Goal: Task Accomplishment & Management: Manage account settings

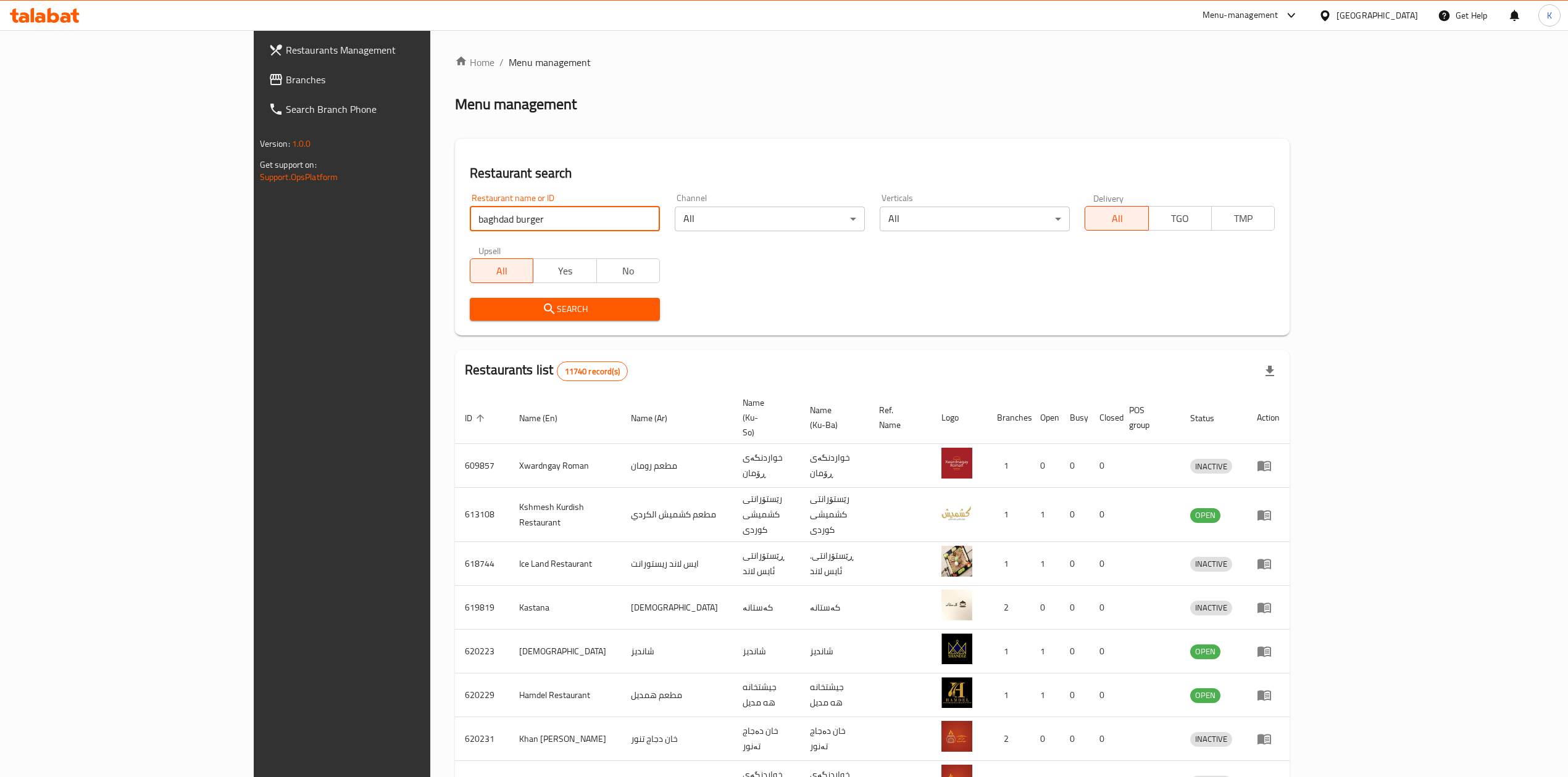
type input "baghdad burger"
click button "Search" at bounding box center [564, 309] width 190 height 23
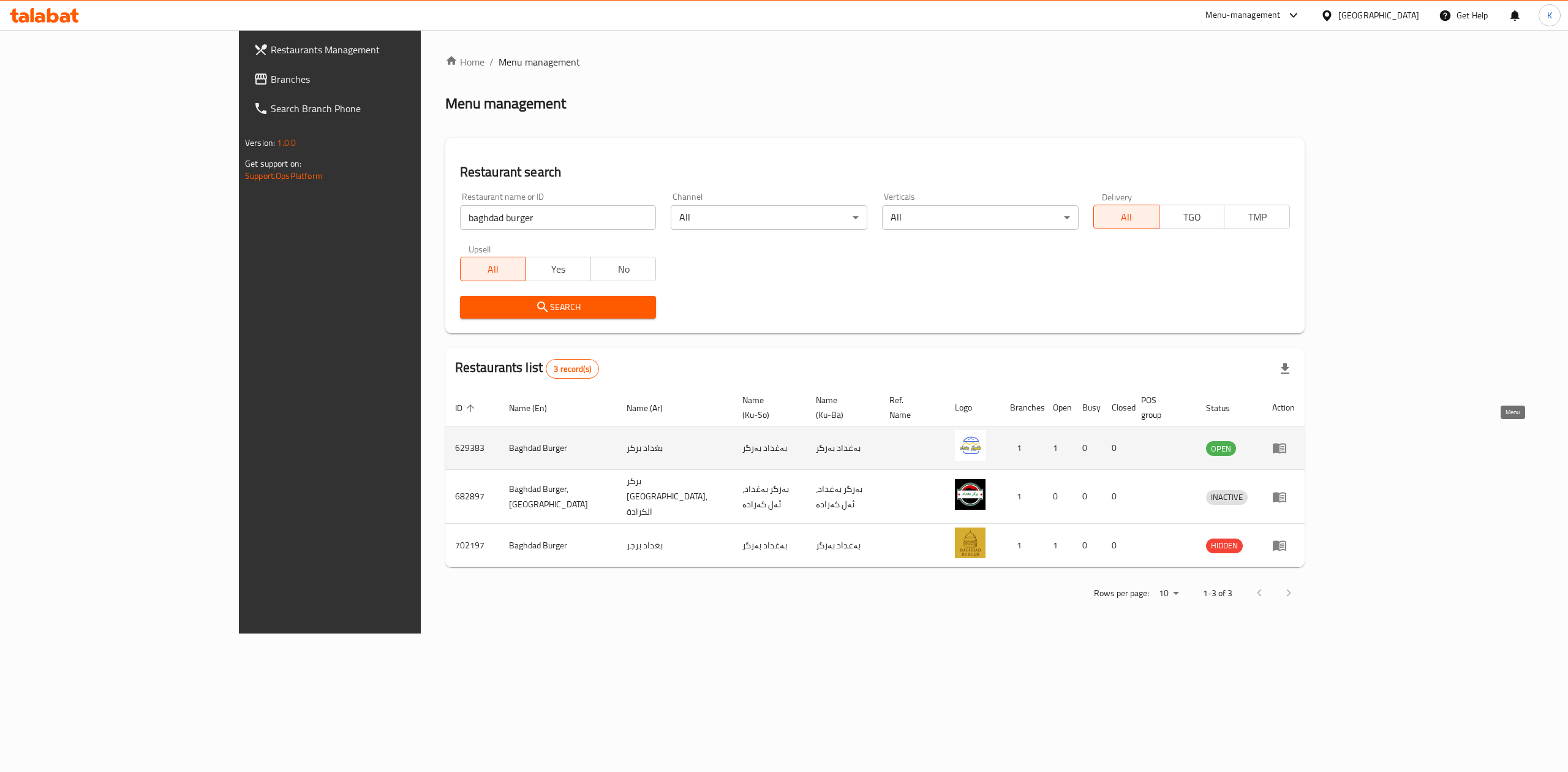
click at [1284, 446] on icon "enhanced table" at bounding box center [1282, 449] width 4 height 5
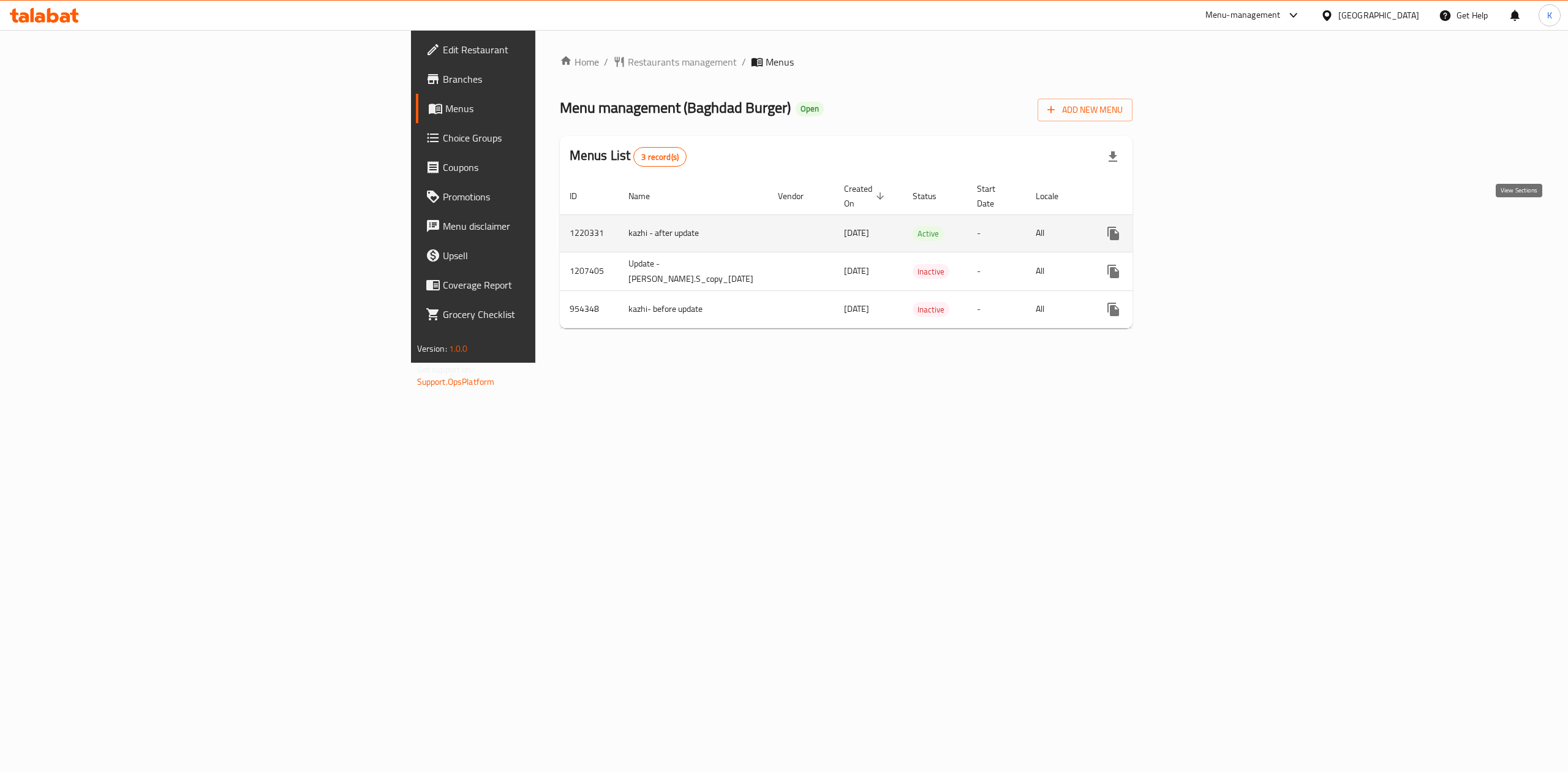
click at [1207, 228] on icon "enhanced table" at bounding box center [1202, 234] width 11 height 11
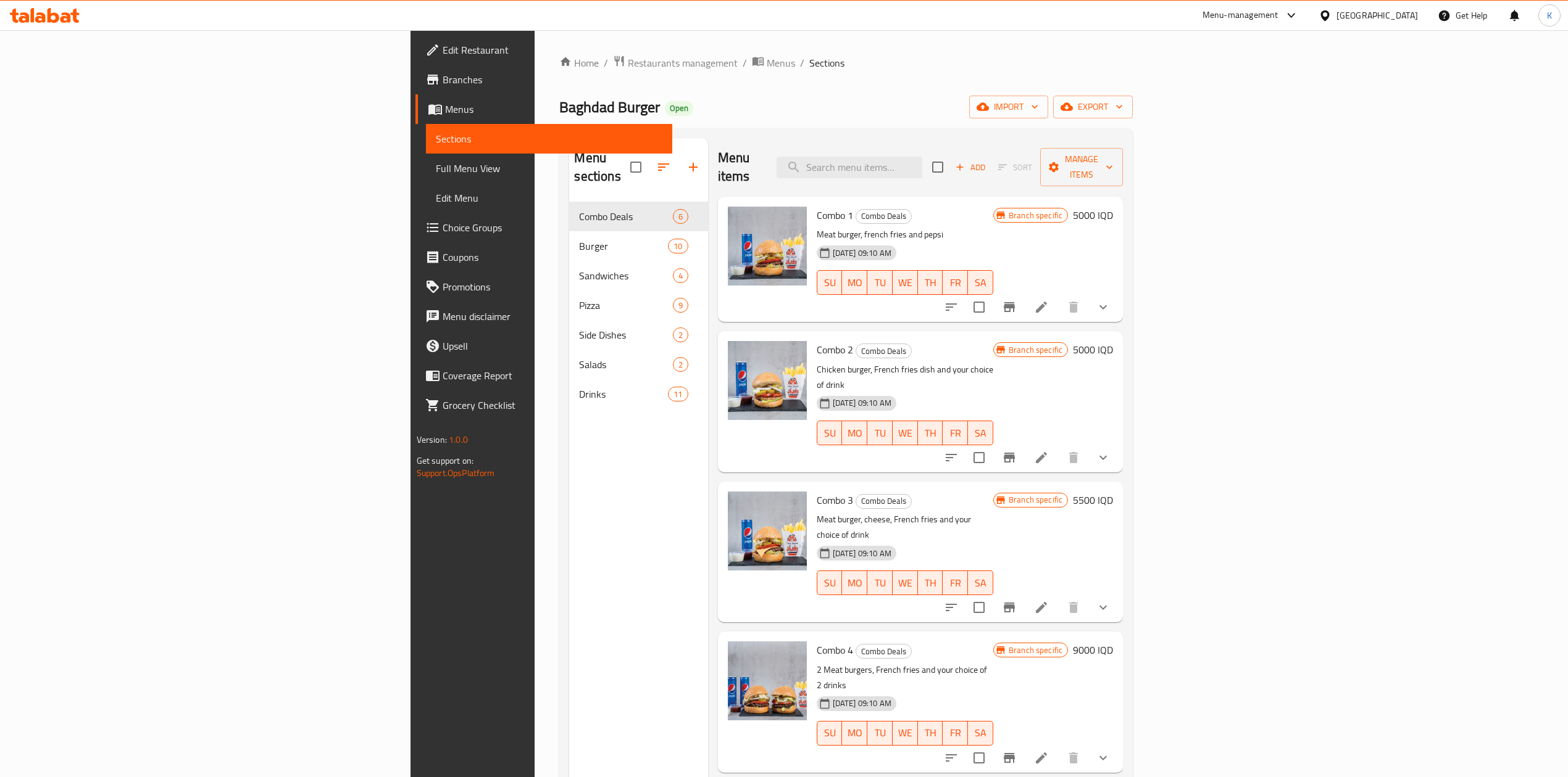
click at [1113, 207] on h6 "5000 IQD" at bounding box center [1092, 215] width 40 height 17
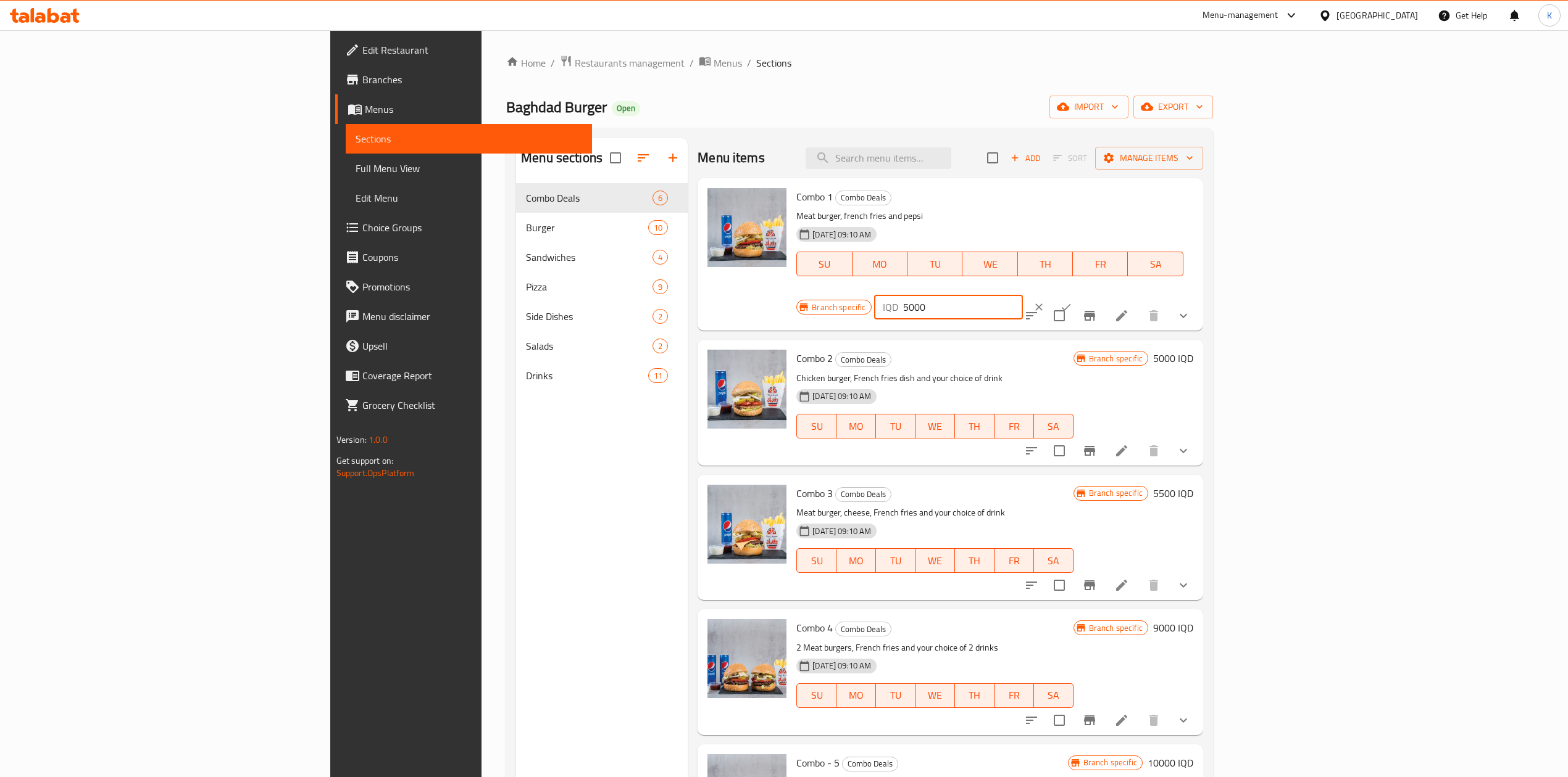
click at [1023, 295] on input "5000" at bounding box center [963, 307] width 120 height 25
type input "5500"
click at [1079, 294] on button "ok" at bounding box center [1066, 307] width 27 height 27
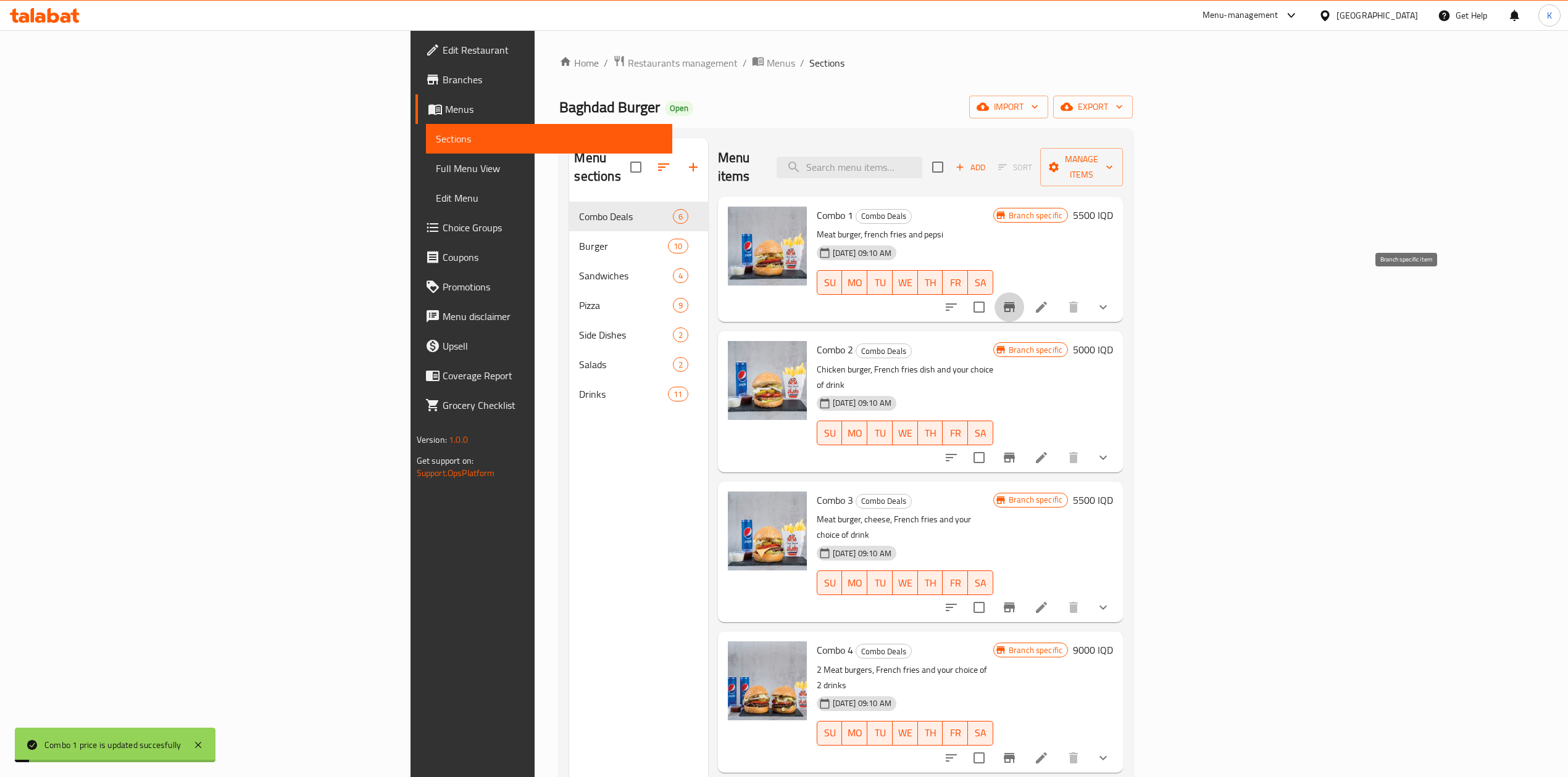
click at [1015, 302] on icon "Branch-specific-item" at bounding box center [1009, 307] width 11 height 10
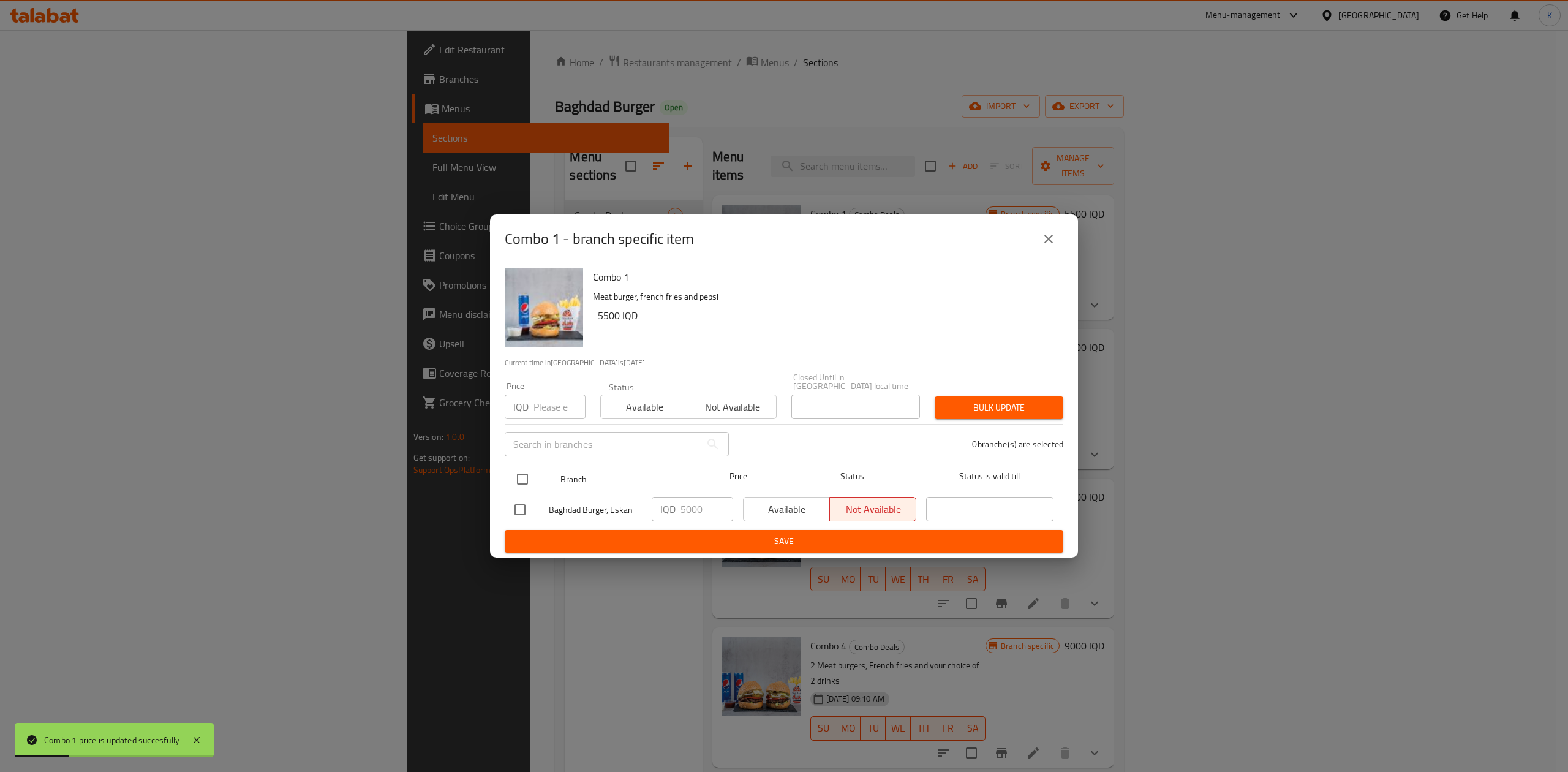
click at [518, 476] on input "checkbox" at bounding box center [523, 479] width 26 height 26
checkbox input "true"
click at [639, 408] on span "Available" at bounding box center [645, 407] width 78 height 18
click at [978, 401] on span "Bulk update" at bounding box center [999, 408] width 109 height 15
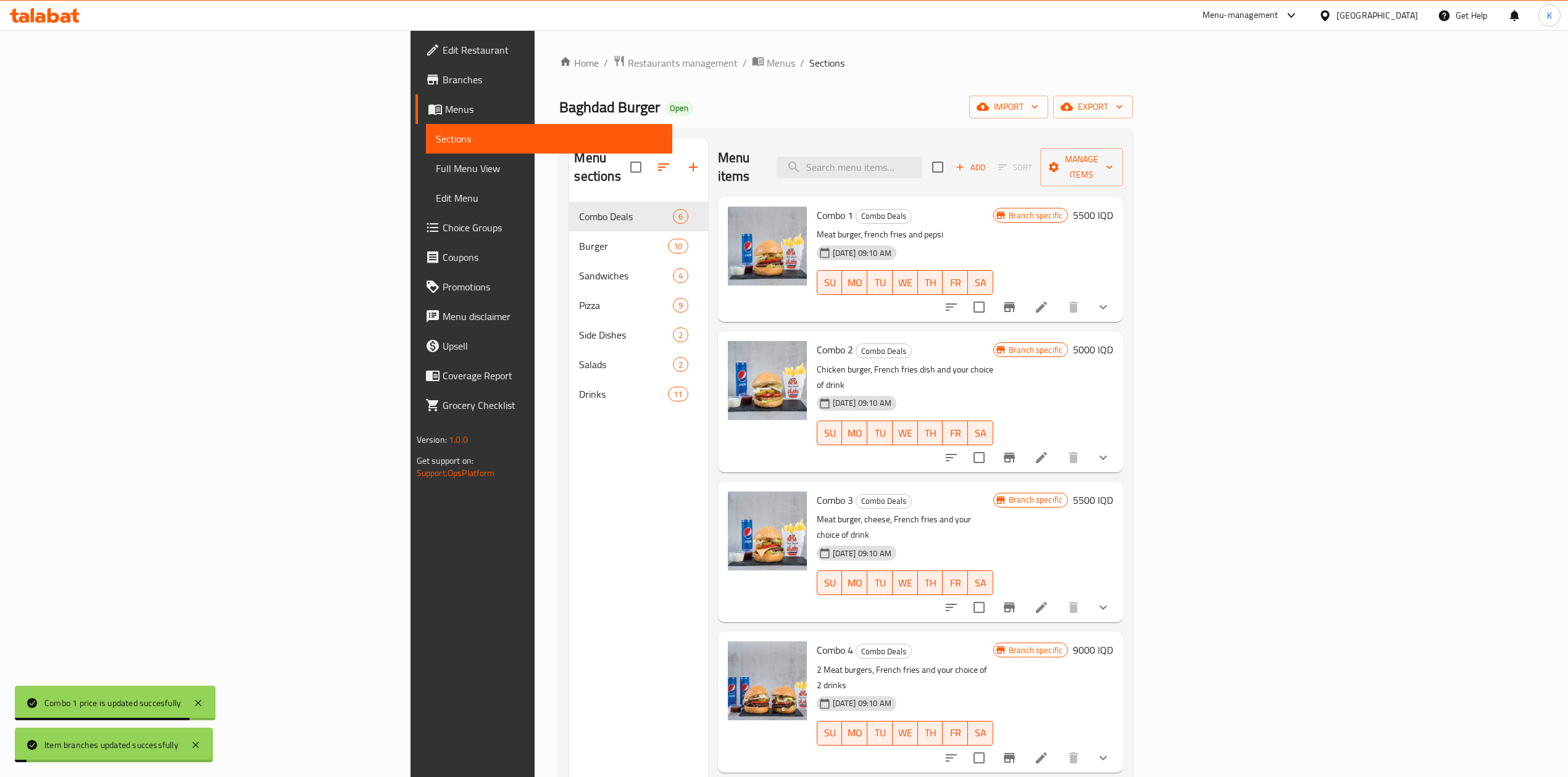
click at [1113, 341] on h6 "5000 IQD" at bounding box center [1092, 350] width 40 height 17
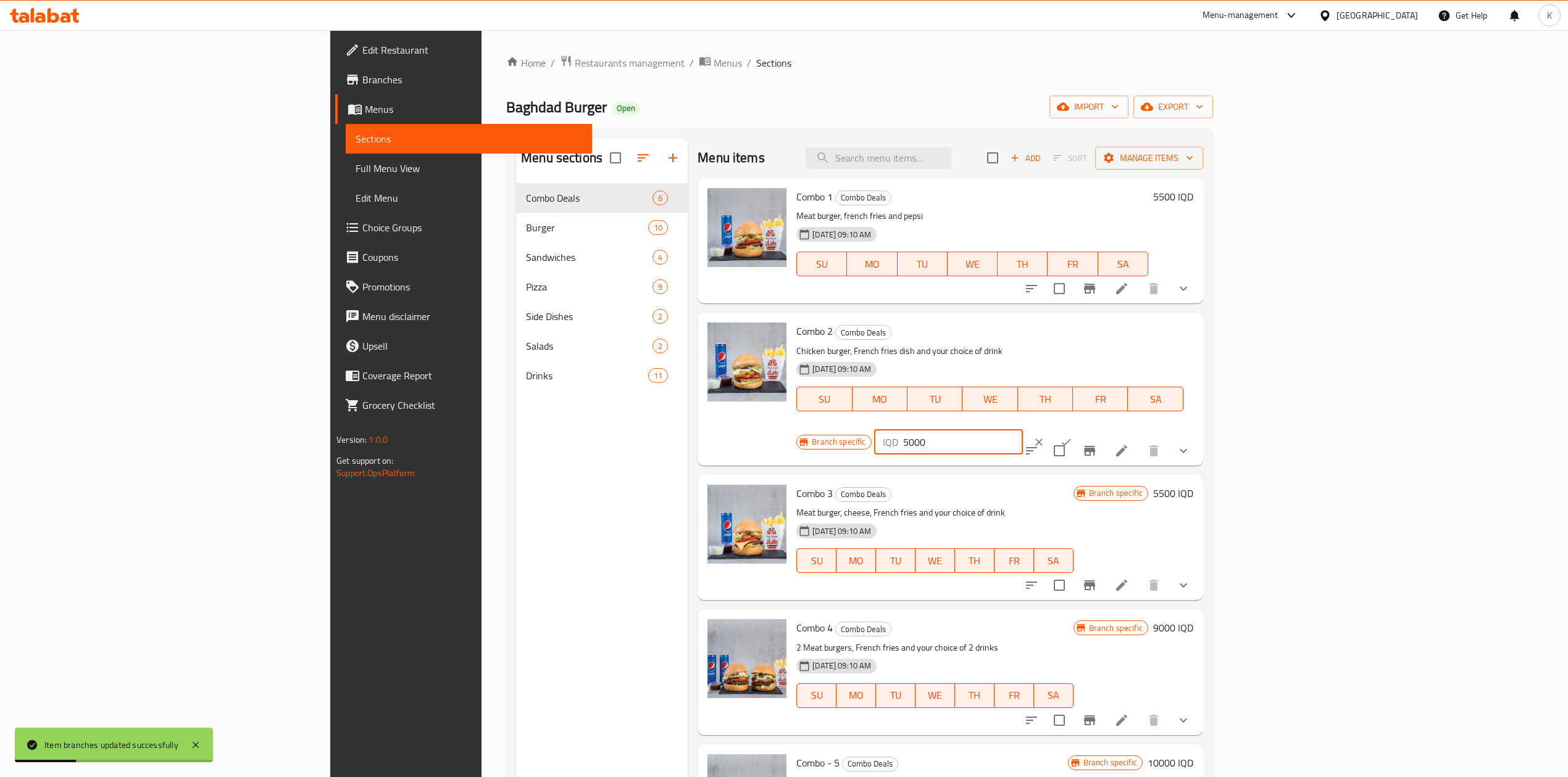
drag, startPoint x: 1346, startPoint y: 339, endPoint x: 1353, endPoint y: 337, distance: 7.3
click at [1023, 430] on input "5000" at bounding box center [963, 442] width 120 height 25
type input "5500"
click at [1072, 436] on icon "ok" at bounding box center [1066, 442] width 12 height 12
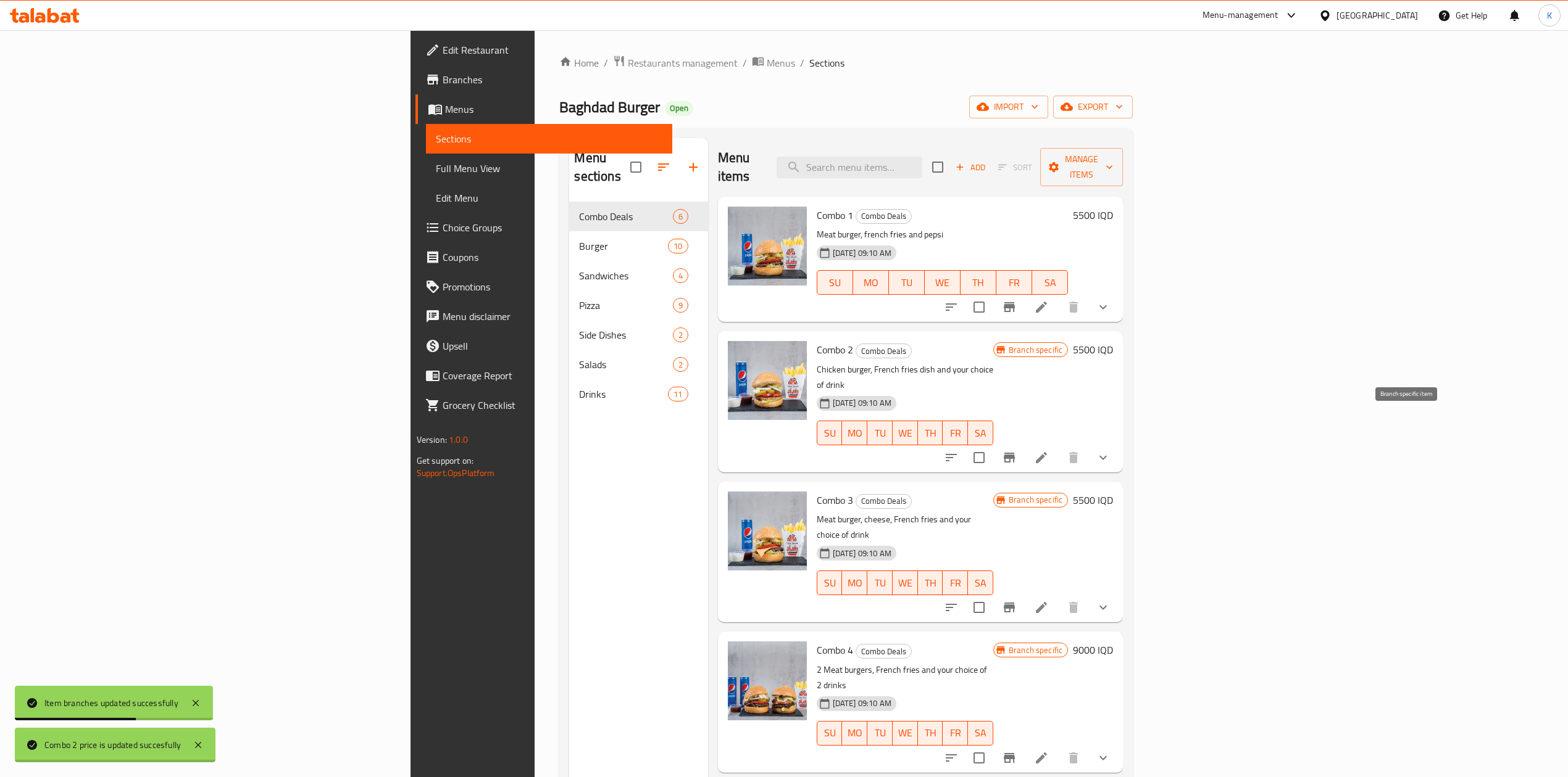
click at [1015, 453] on icon "Branch-specific-item" at bounding box center [1009, 458] width 11 height 10
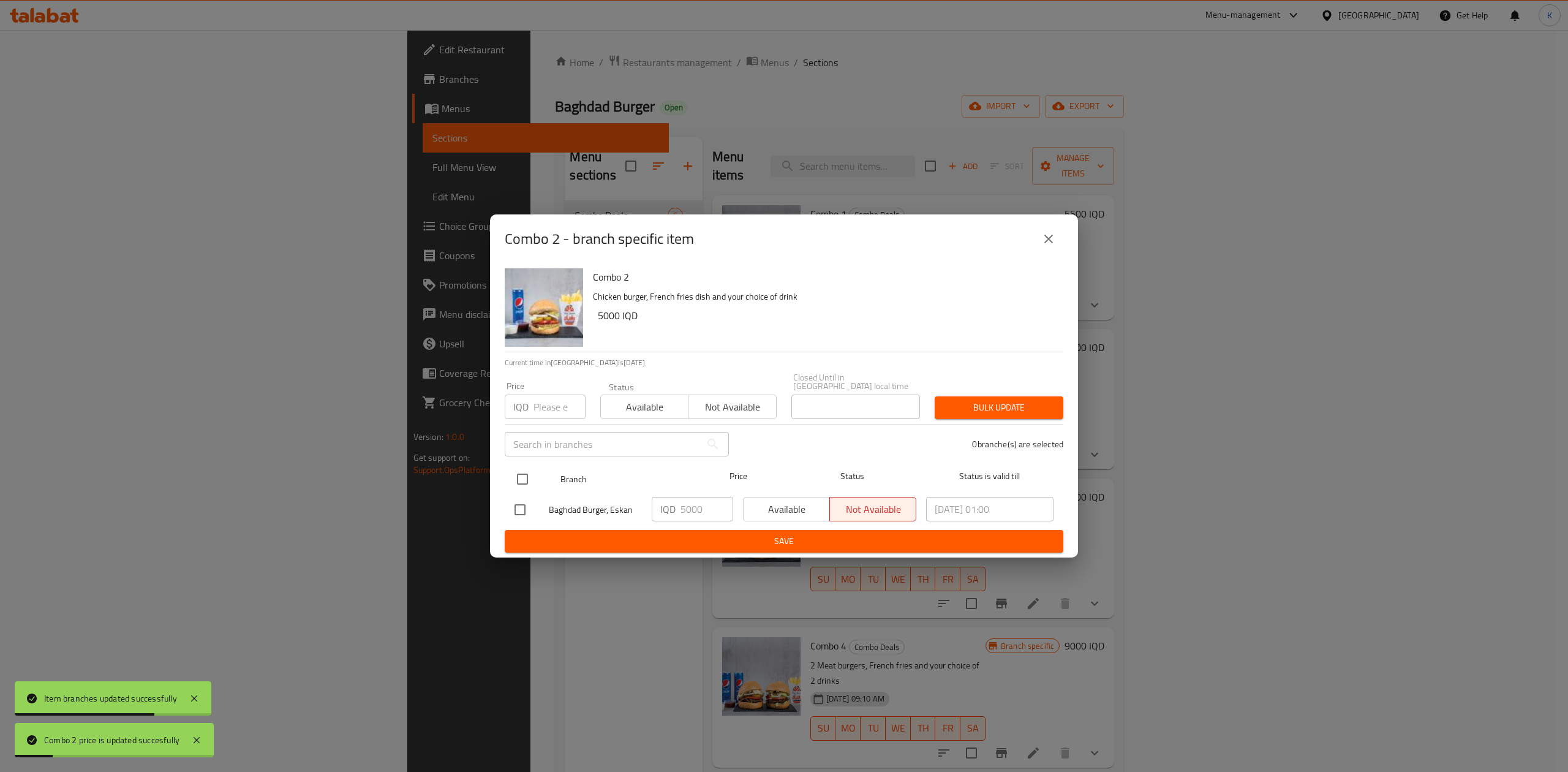
click at [527, 476] on input "checkbox" at bounding box center [523, 479] width 26 height 26
checkbox input "true"
click at [650, 405] on span "Available" at bounding box center [645, 407] width 78 height 18
click at [1020, 403] on span "Bulk update" at bounding box center [999, 408] width 109 height 15
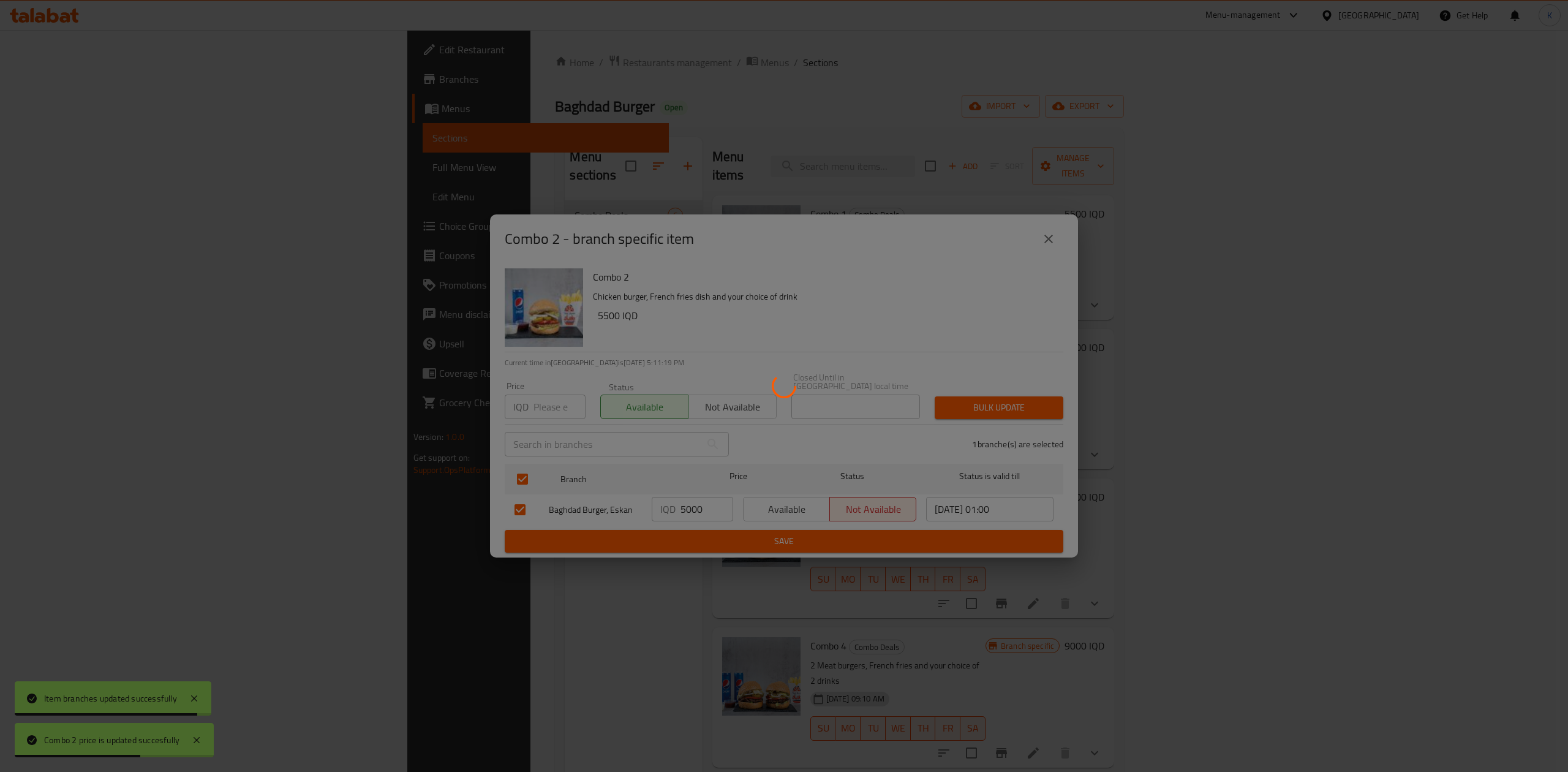
click at [1306, 672] on div at bounding box center [784, 386] width 1568 height 772
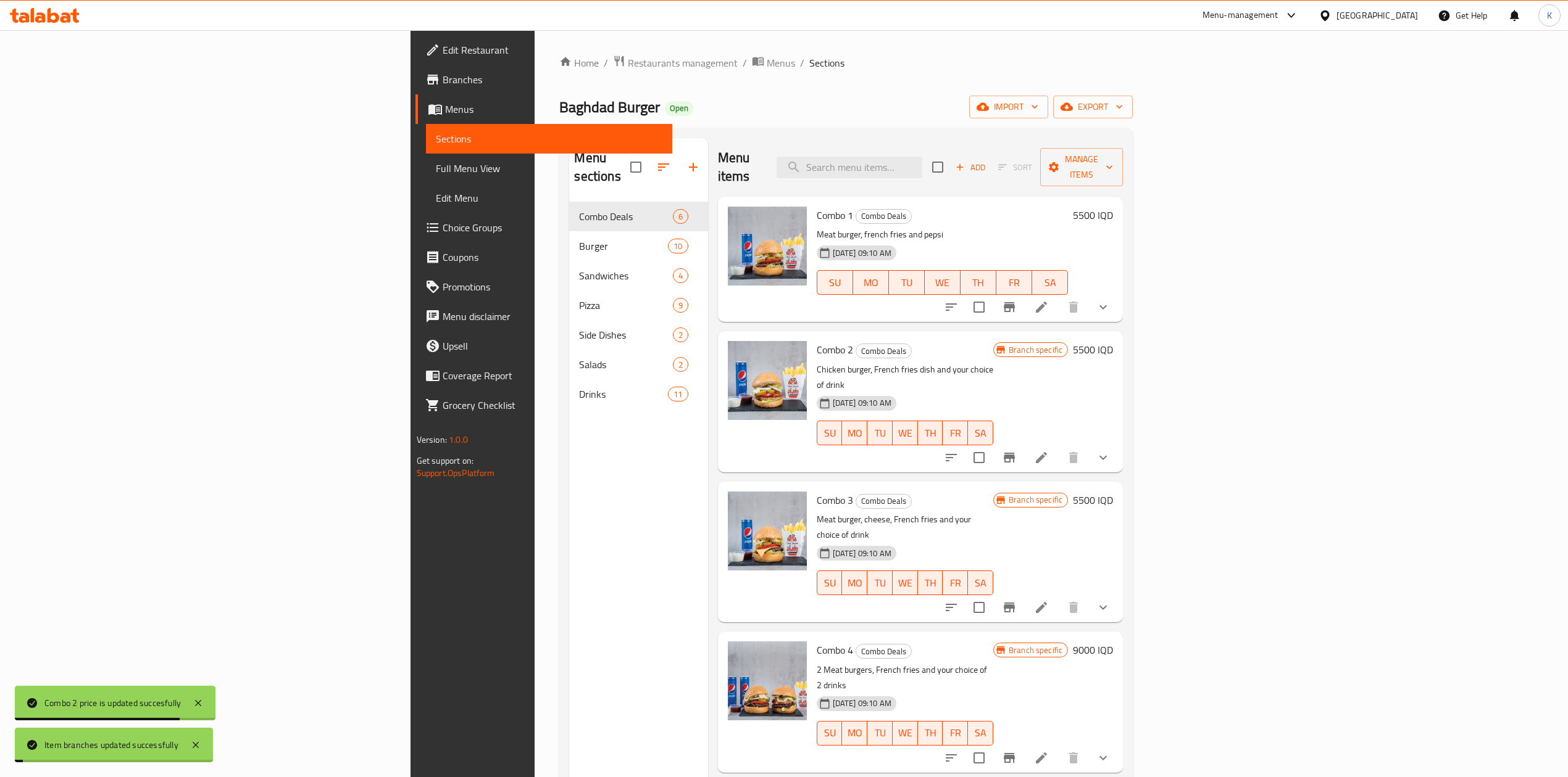
click at [1113, 492] on h6 "5500 IQD" at bounding box center [1092, 500] width 40 height 17
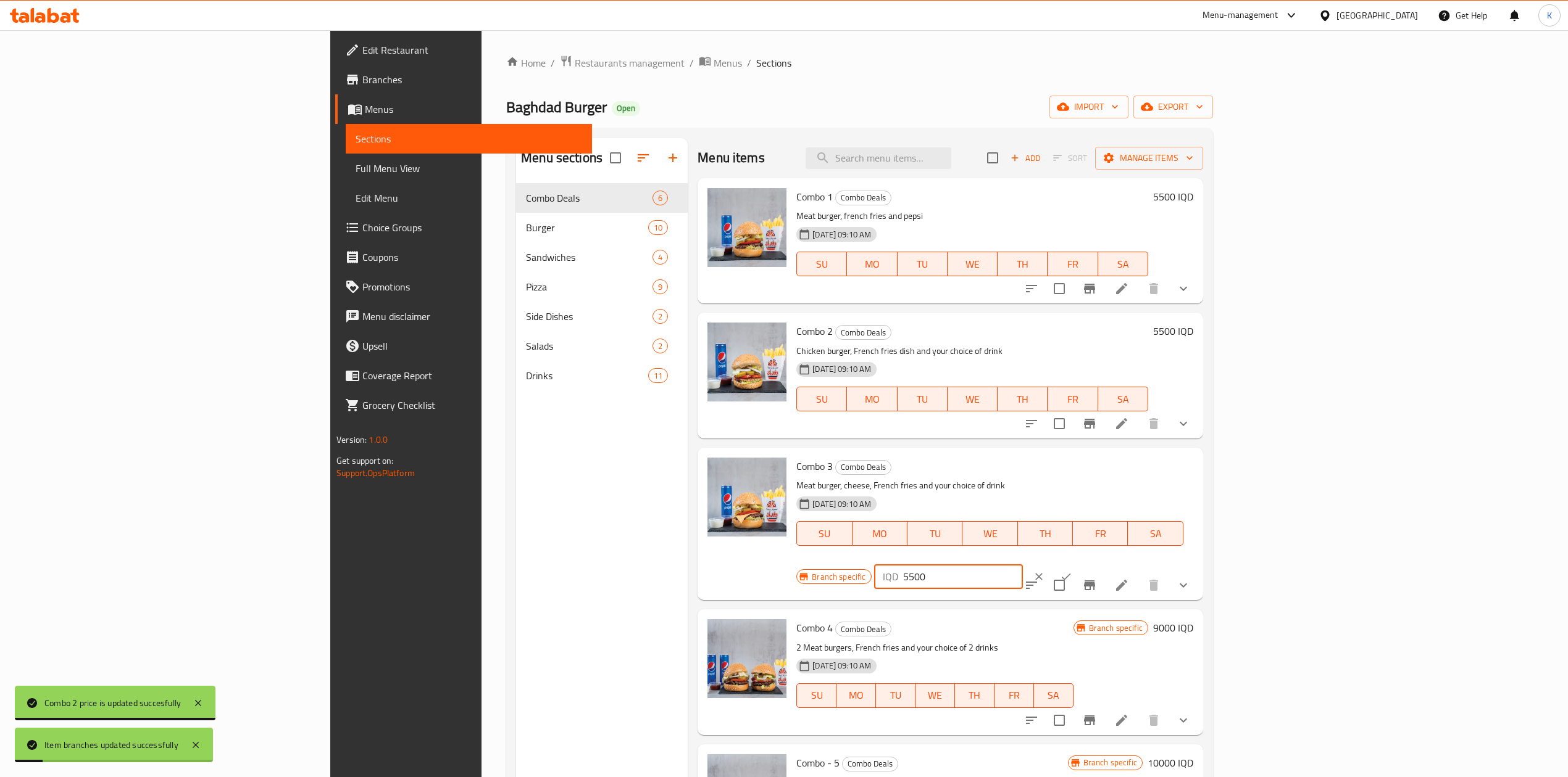
drag, startPoint x: 1351, startPoint y: 471, endPoint x: 1313, endPoint y: 472, distance: 38.0
click at [1023, 564] on div "IQD 5500 ​" at bounding box center [948, 577] width 149 height 25
type input "6000"
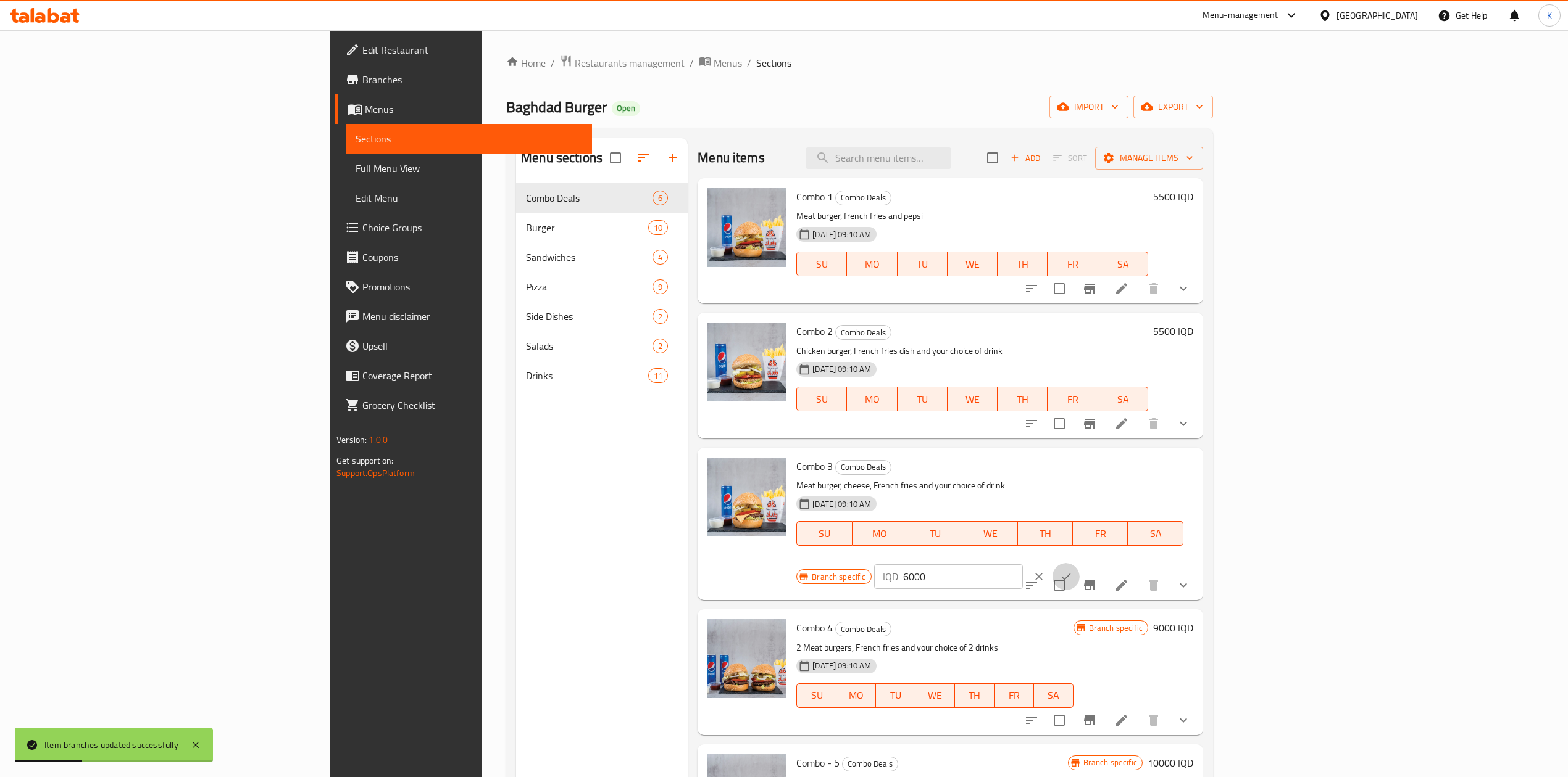
click at [1079, 563] on button "ok" at bounding box center [1066, 577] width 27 height 27
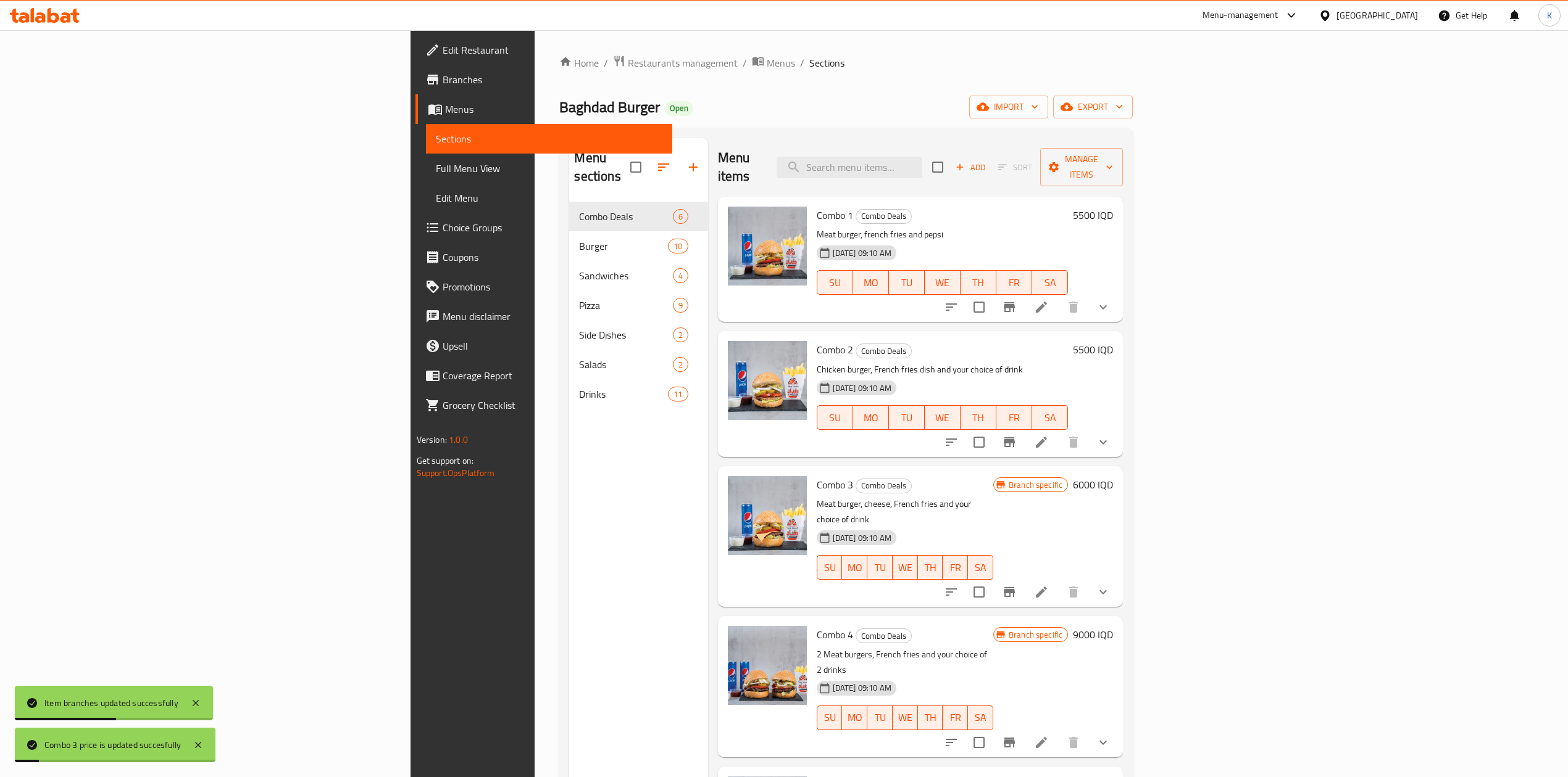
scroll to position [61, 0]
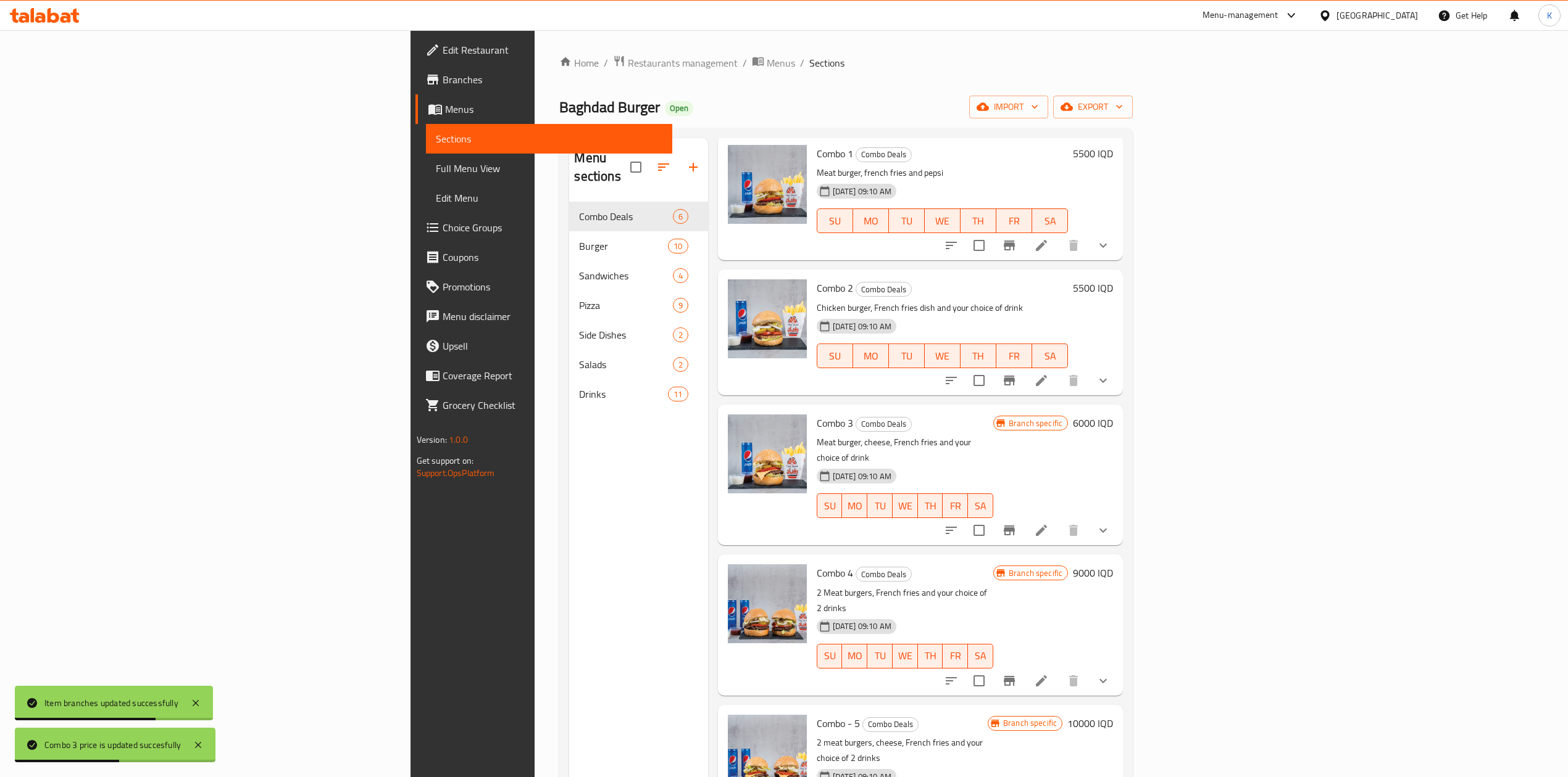
click at [1113, 564] on div "Branch specific 9000 IQD" at bounding box center [1053, 573] width 120 height 17
click at [1015, 676] on icon "Branch-specific-item" at bounding box center [1009, 681] width 11 height 10
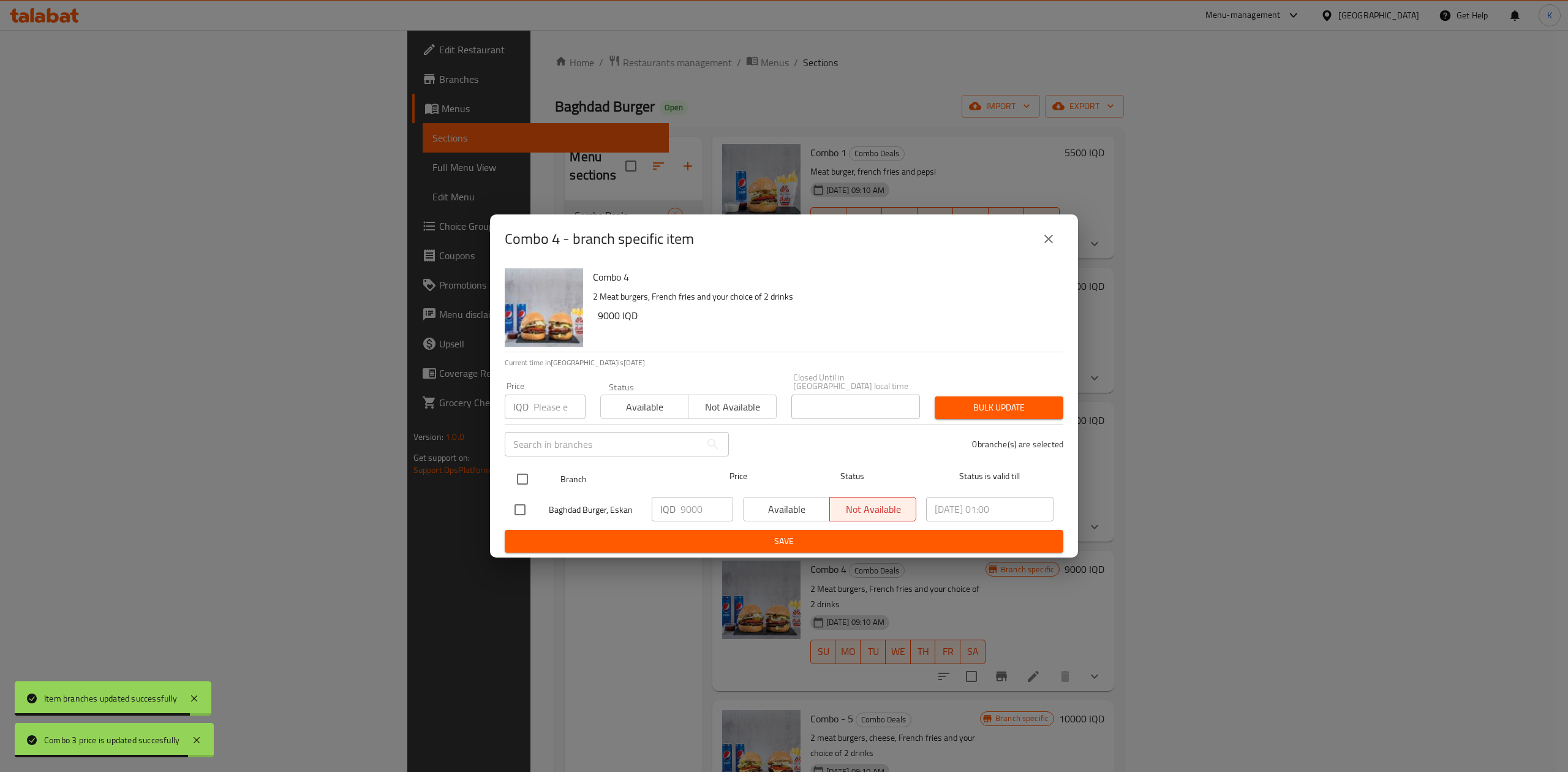
click at [527, 477] on input "checkbox" at bounding box center [523, 479] width 26 height 26
checkbox input "true"
click at [677, 386] on div "Available Not available" at bounding box center [688, 401] width 176 height 37
click at [659, 398] on span "Available" at bounding box center [645, 407] width 78 height 18
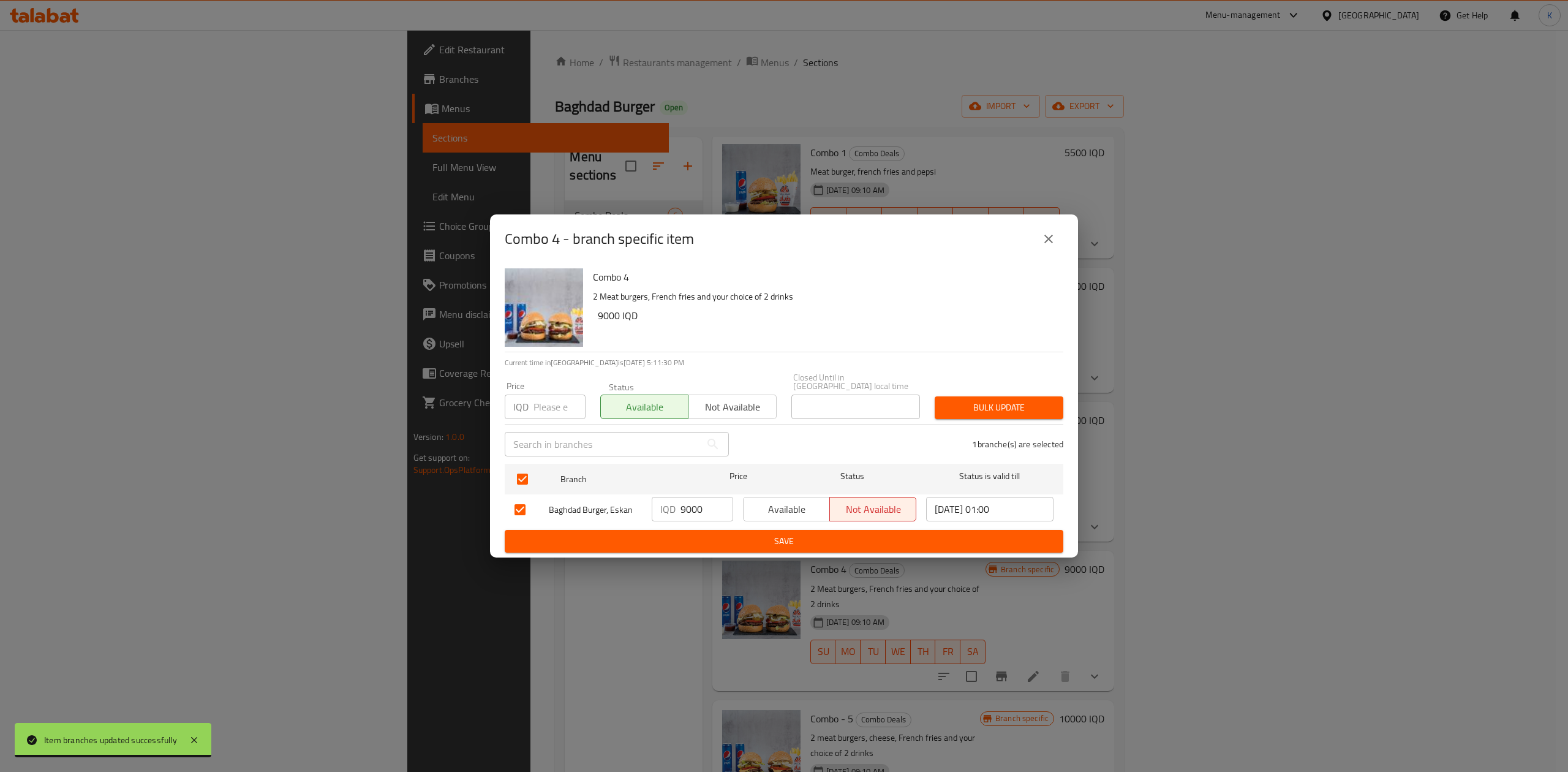
click at [971, 410] on span "Bulk update" at bounding box center [999, 408] width 109 height 15
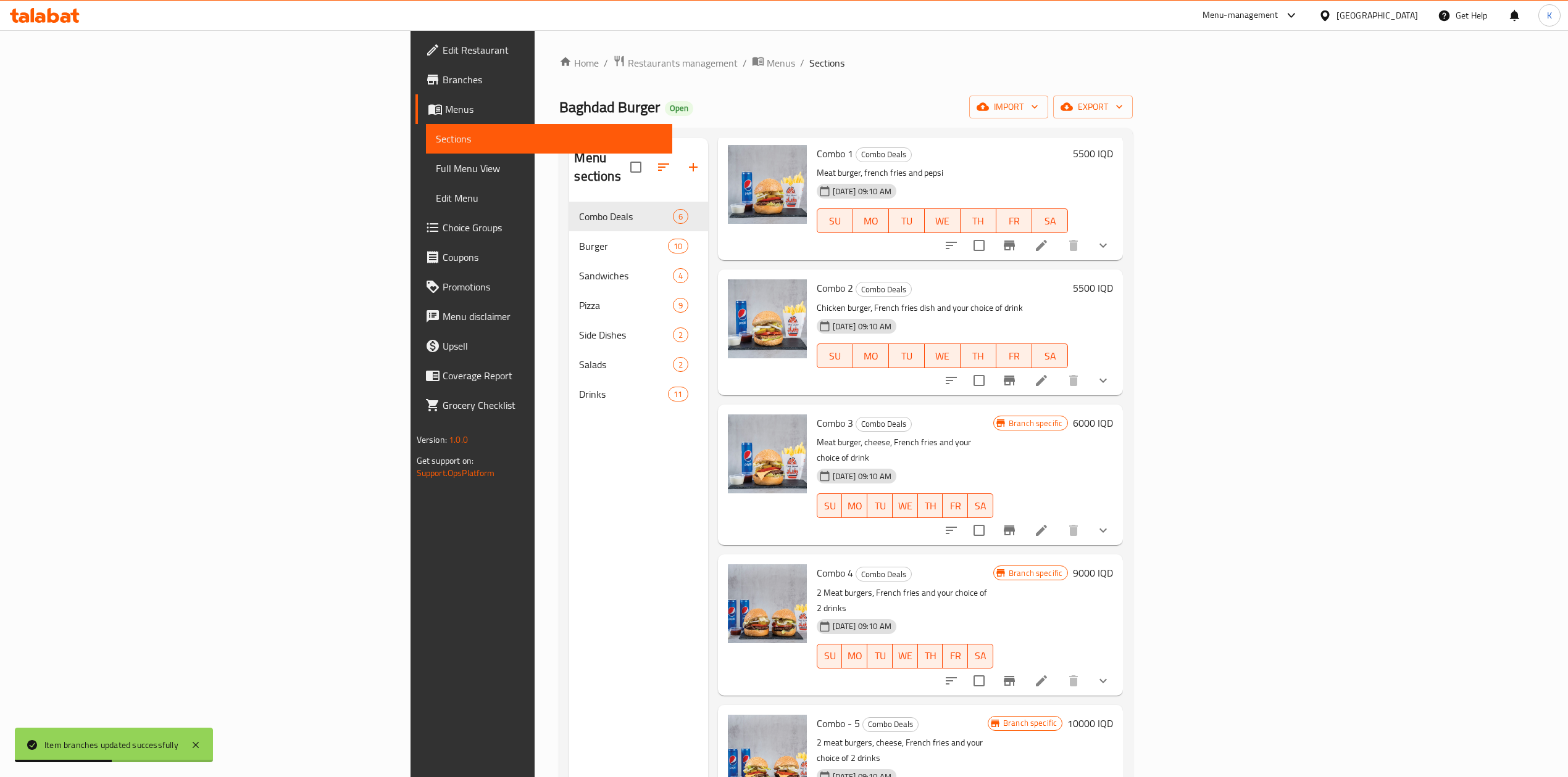
click at [1017, 523] on icon "Branch-specific-item" at bounding box center [1009, 531] width 15 height 15
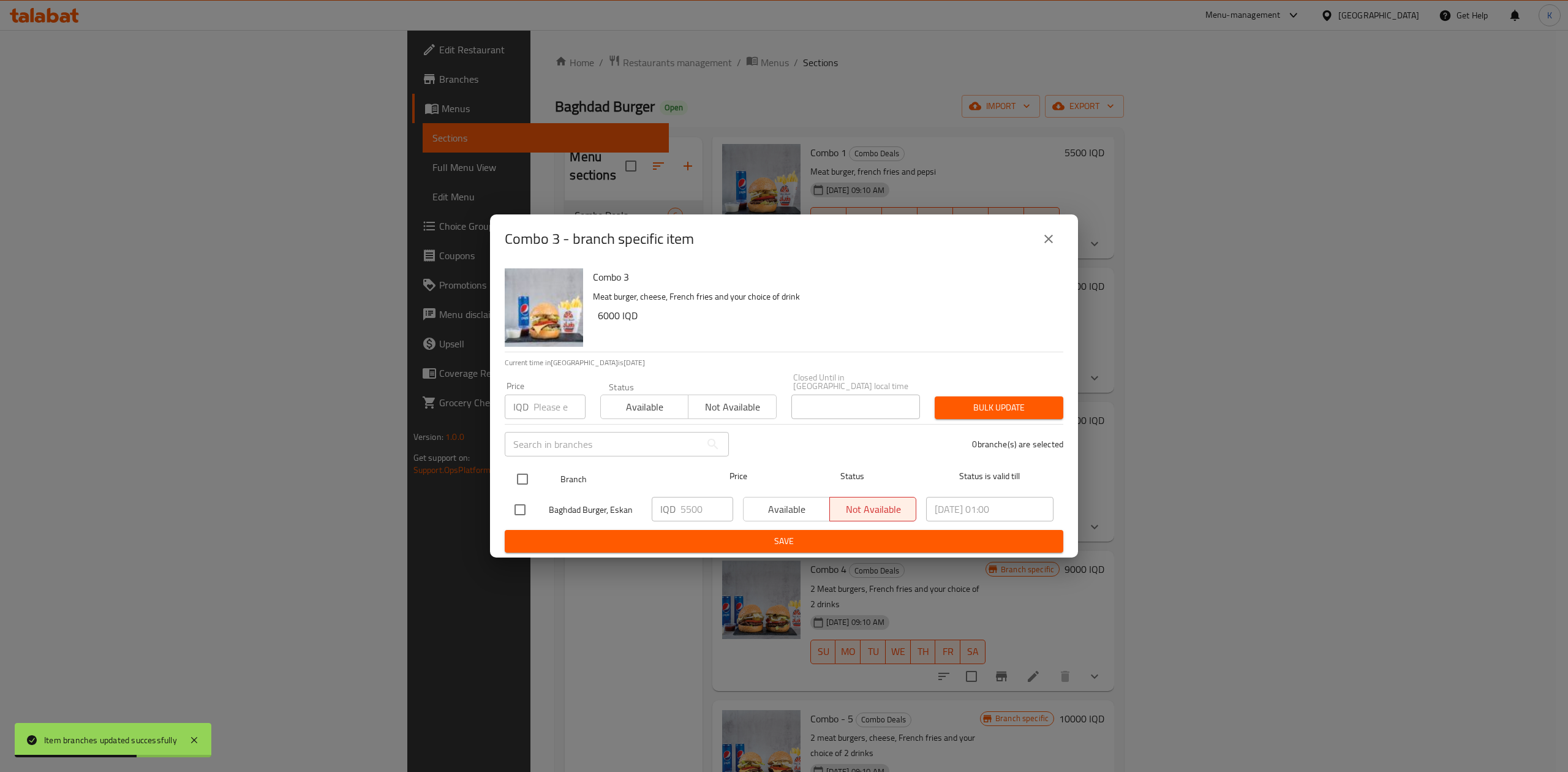
click at [523, 474] on input "checkbox" at bounding box center [523, 479] width 26 height 26
checkbox input "true"
click at [651, 400] on span "Available" at bounding box center [645, 407] width 78 height 18
click at [952, 401] on span "Bulk update" at bounding box center [999, 408] width 109 height 15
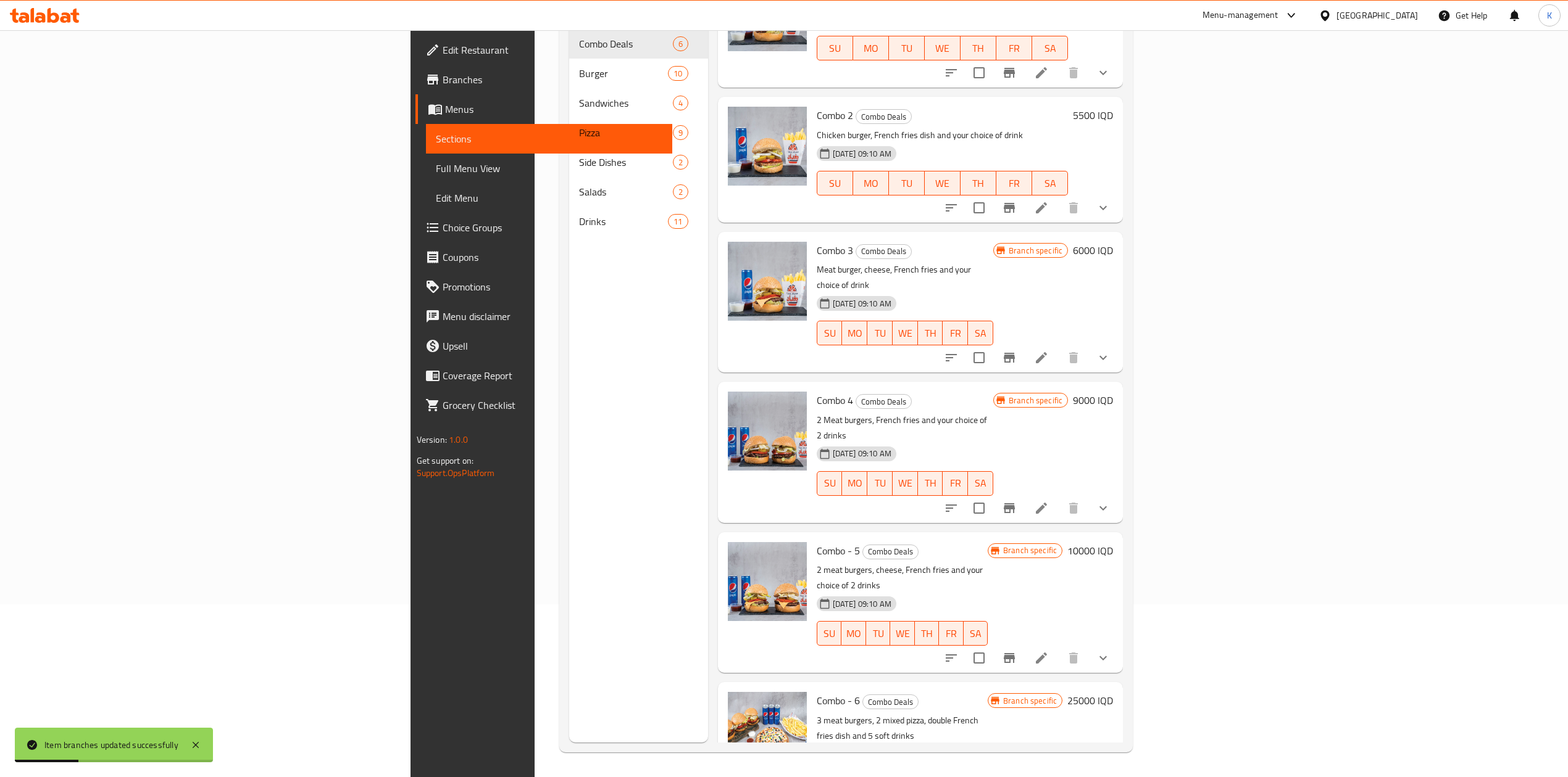
scroll to position [0, 0]
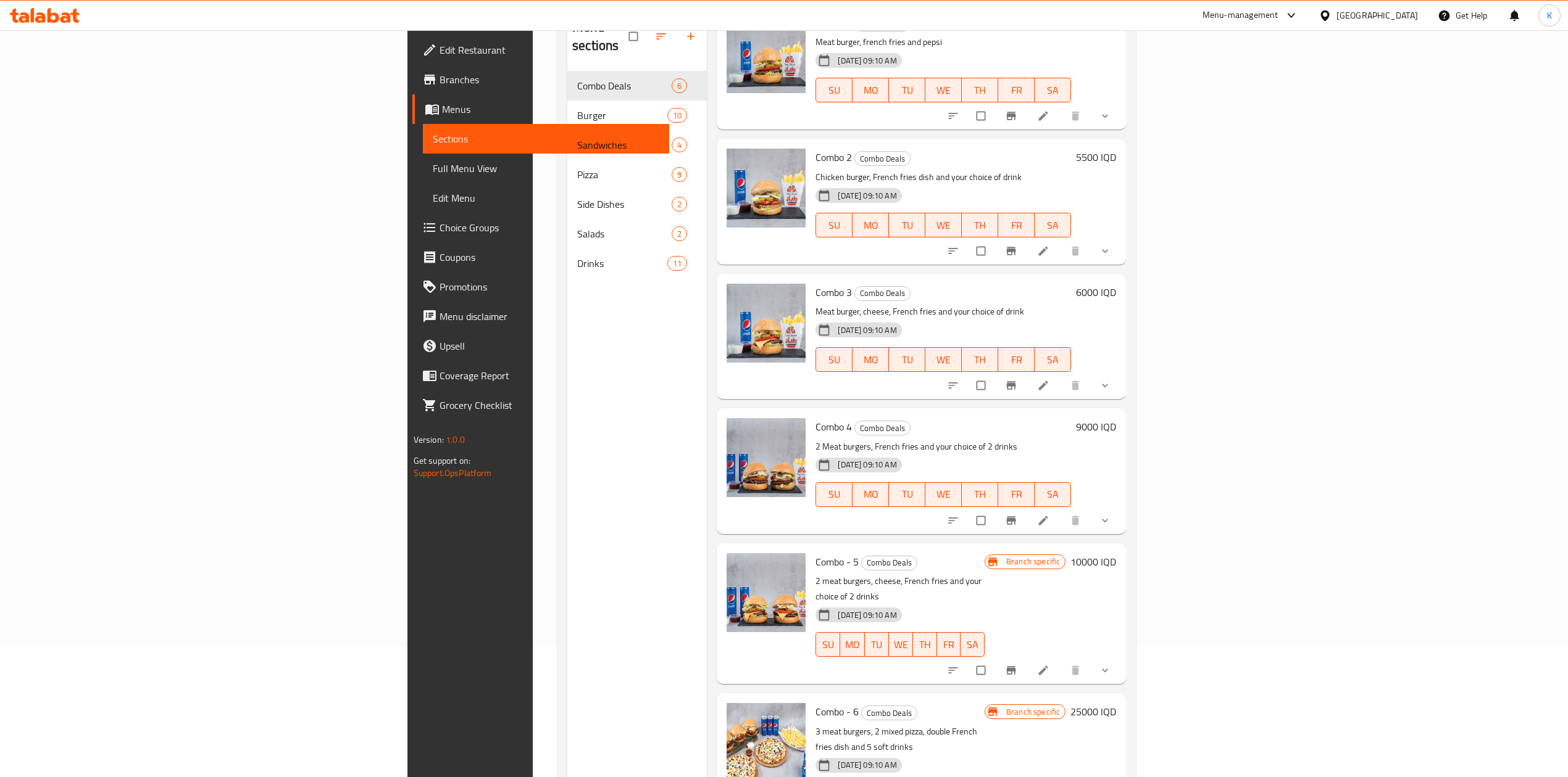
scroll to position [132, 0]
click at [1027, 657] on button "Branch-specific-item" at bounding box center [1012, 670] width 30 height 27
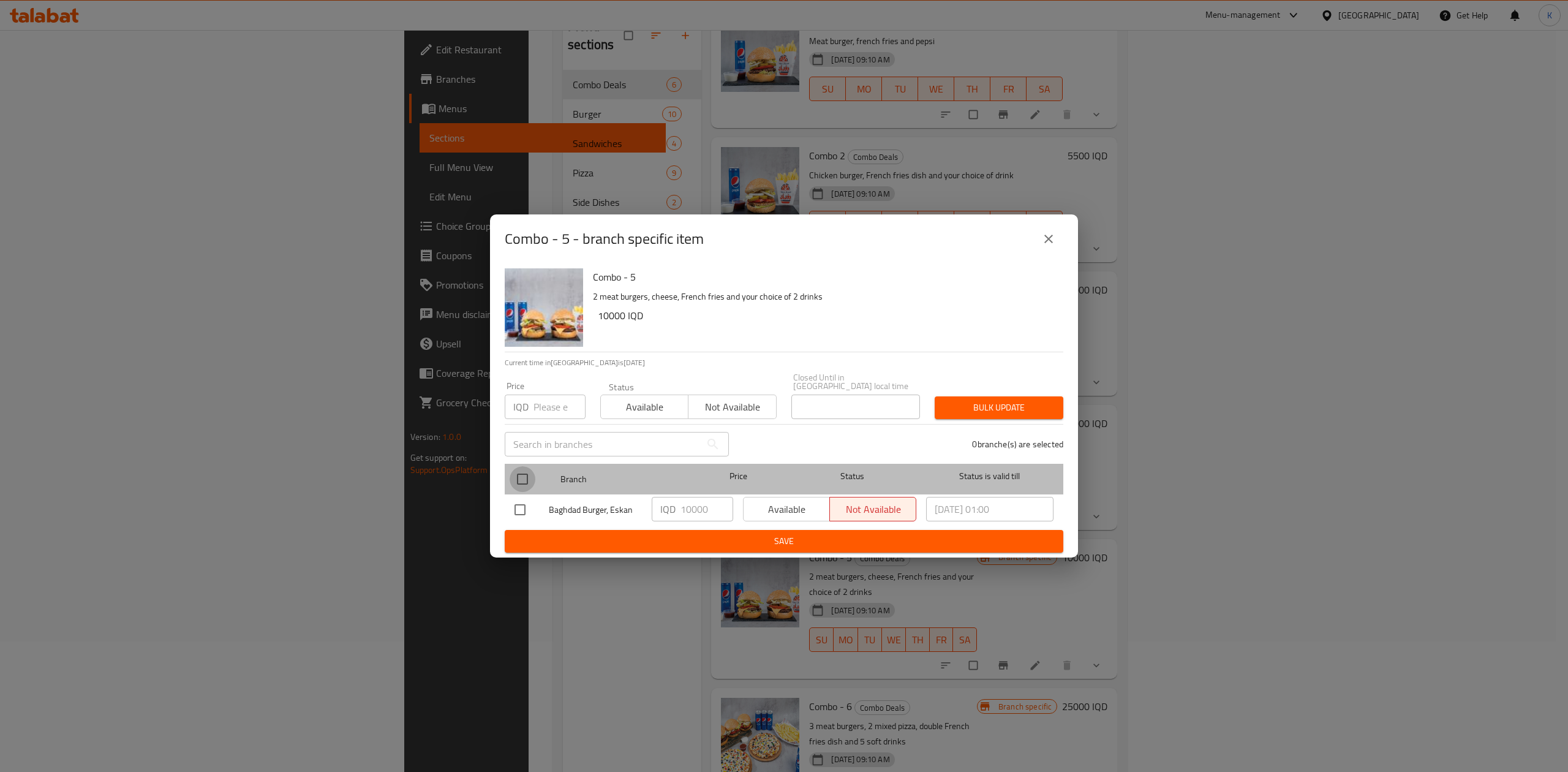
click at [516, 476] on input "checkbox" at bounding box center [523, 479] width 26 height 26
checkbox input "true"
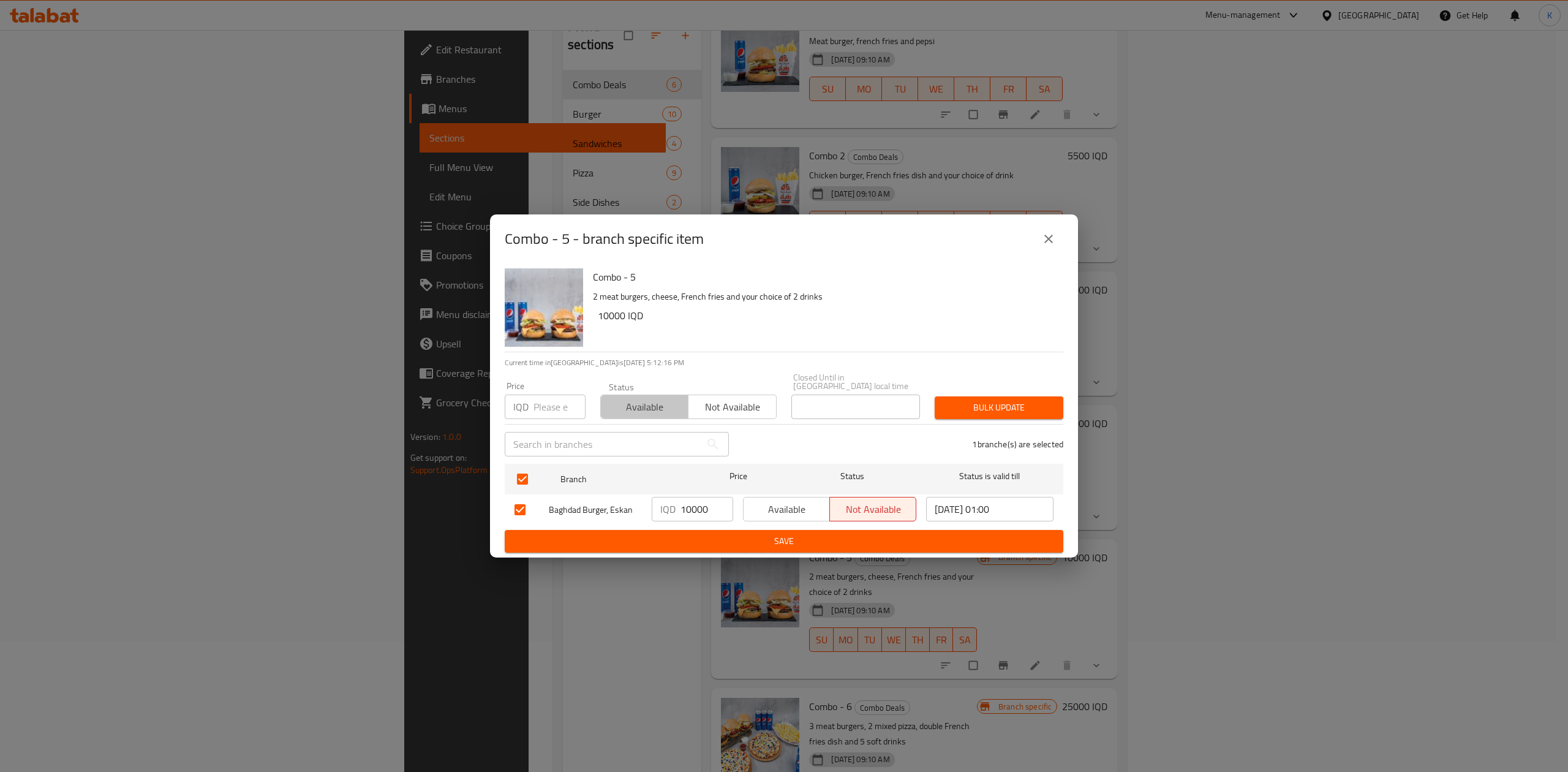
click at [623, 404] on span "Available" at bounding box center [645, 407] width 78 height 18
drag, startPoint x: 1058, startPoint y: 388, endPoint x: 1054, endPoint y: 395, distance: 8.1
click at [1058, 391] on div "Bulk update" at bounding box center [999, 408] width 144 height 38
click at [1033, 400] on span "Bulk update" at bounding box center [999, 408] width 109 height 15
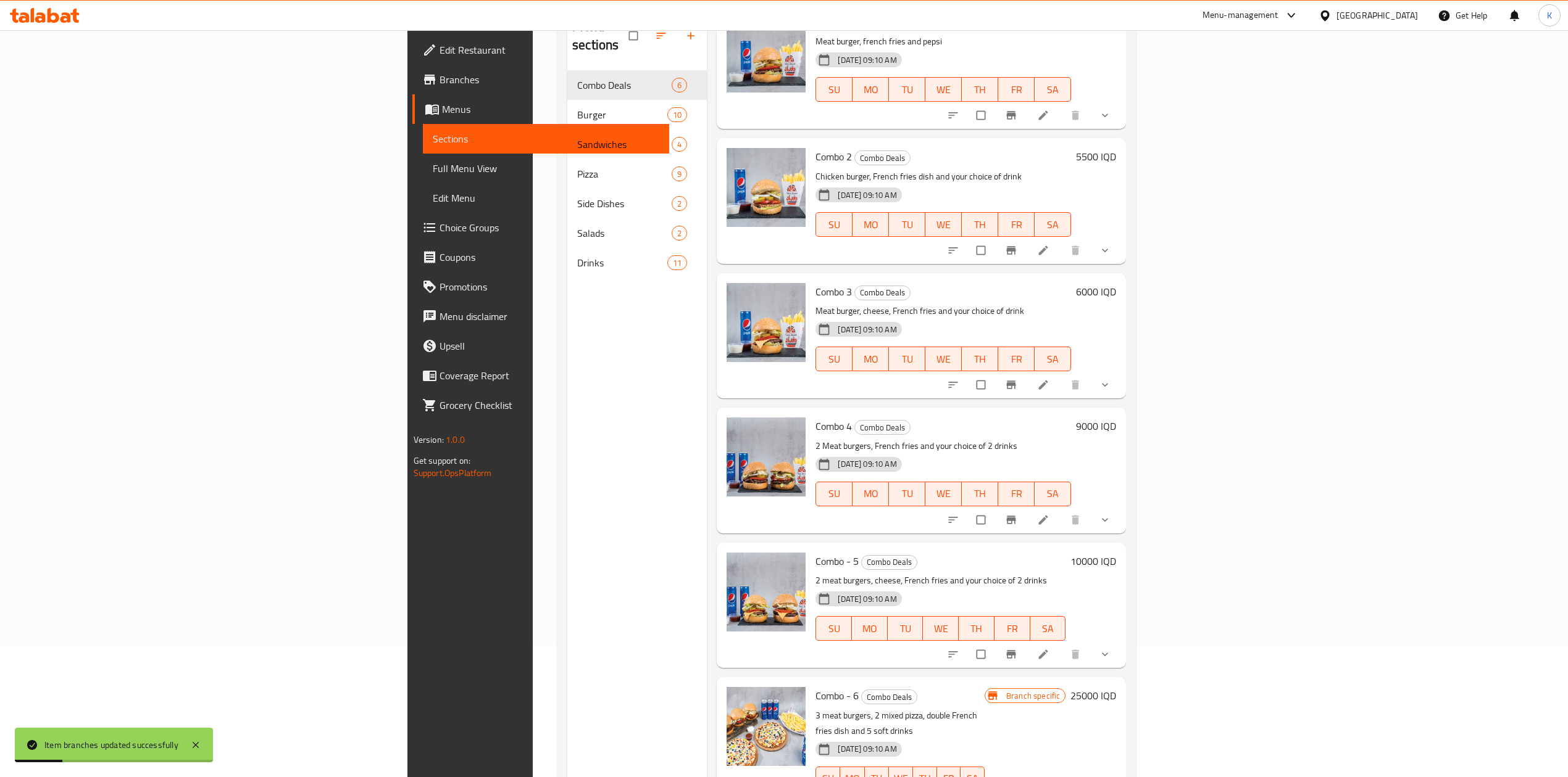
scroll to position [173, 0]
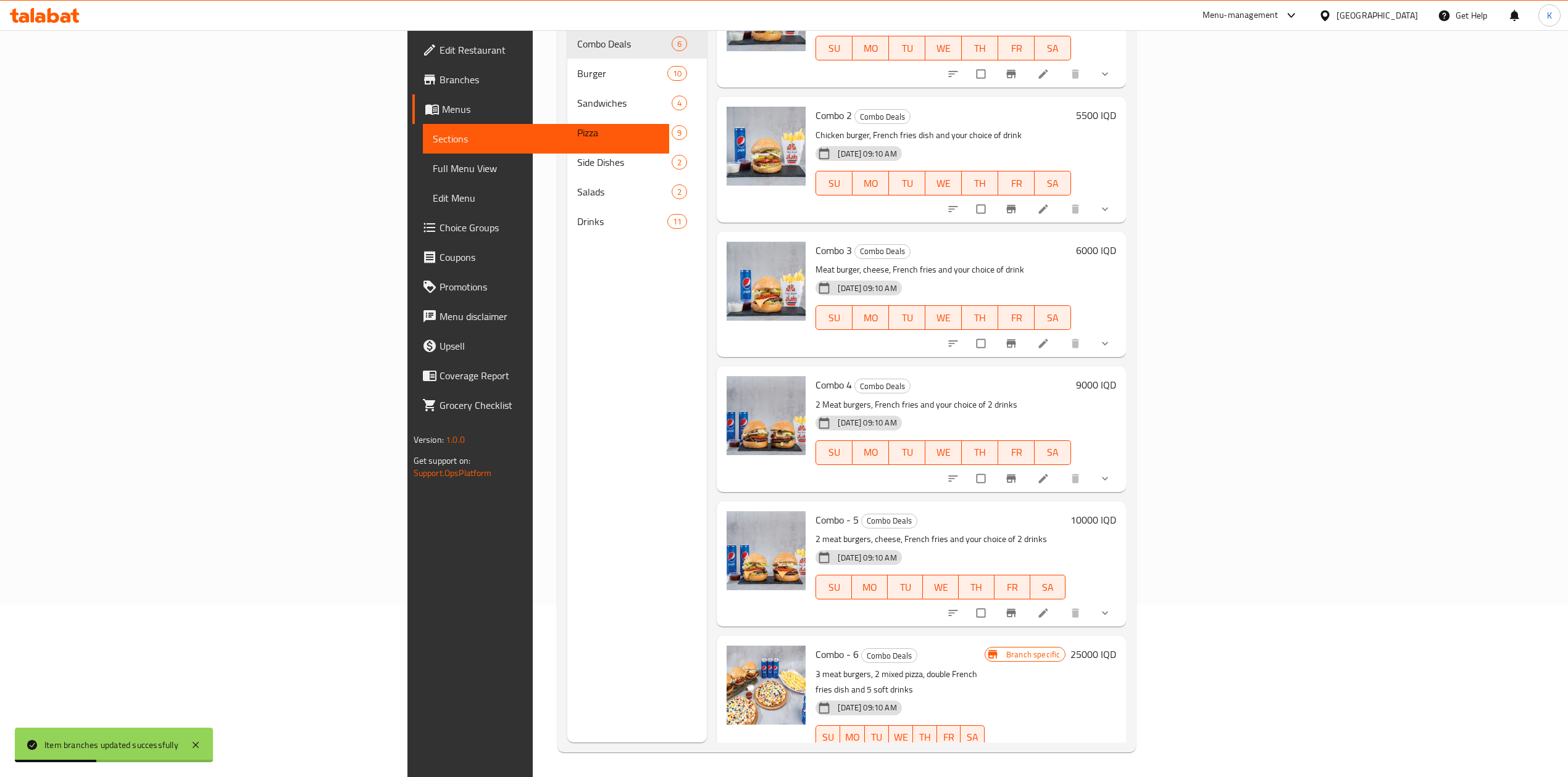
click at [1116, 646] on h6 "25000 IQD" at bounding box center [1093, 655] width 46 height 17
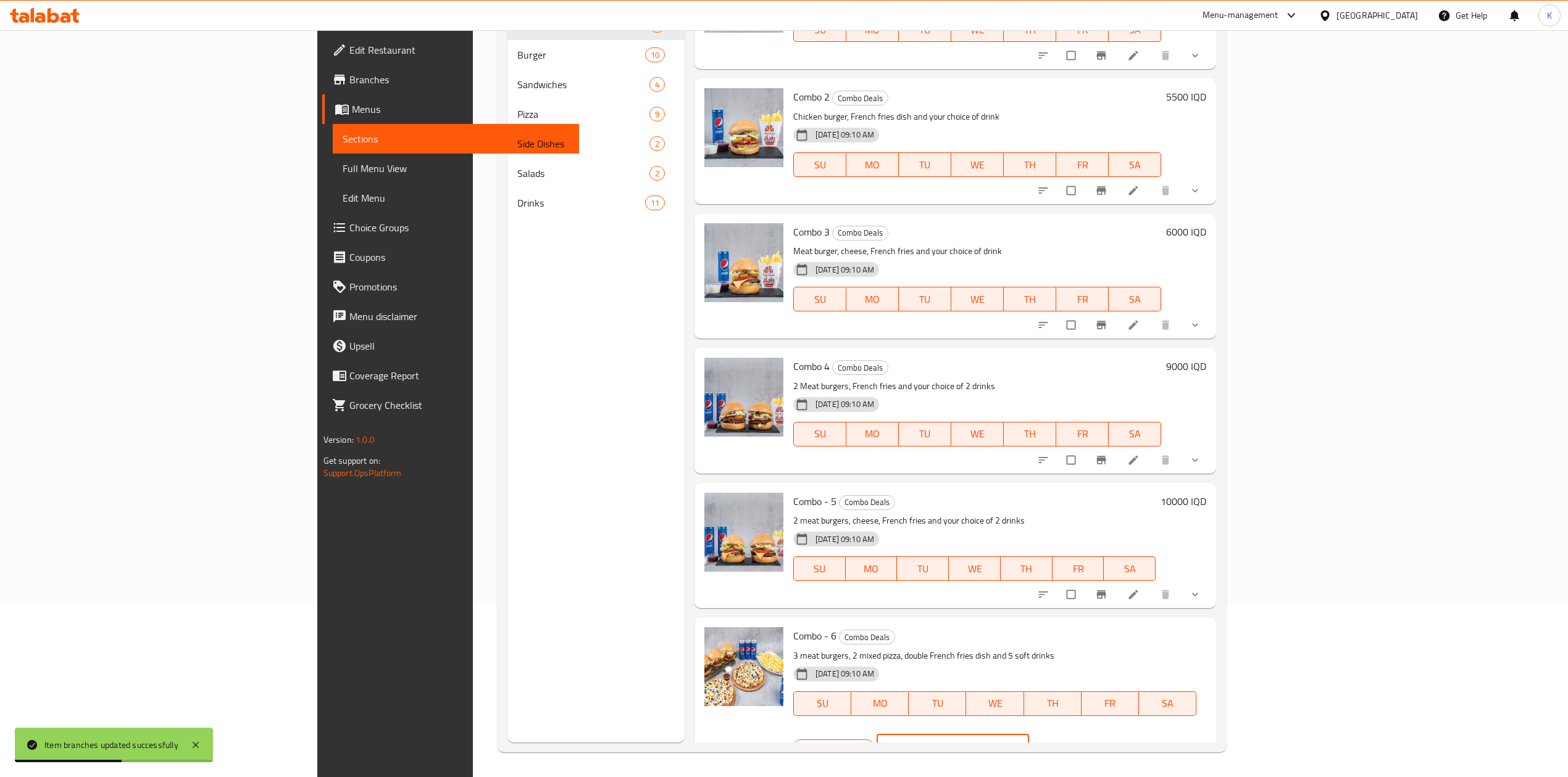
click at [1029, 735] on input "25000" at bounding box center [967, 747] width 124 height 25
type input "27000"
click at [1079, 743] on icon "ok" at bounding box center [1074, 747] width 9 height 7
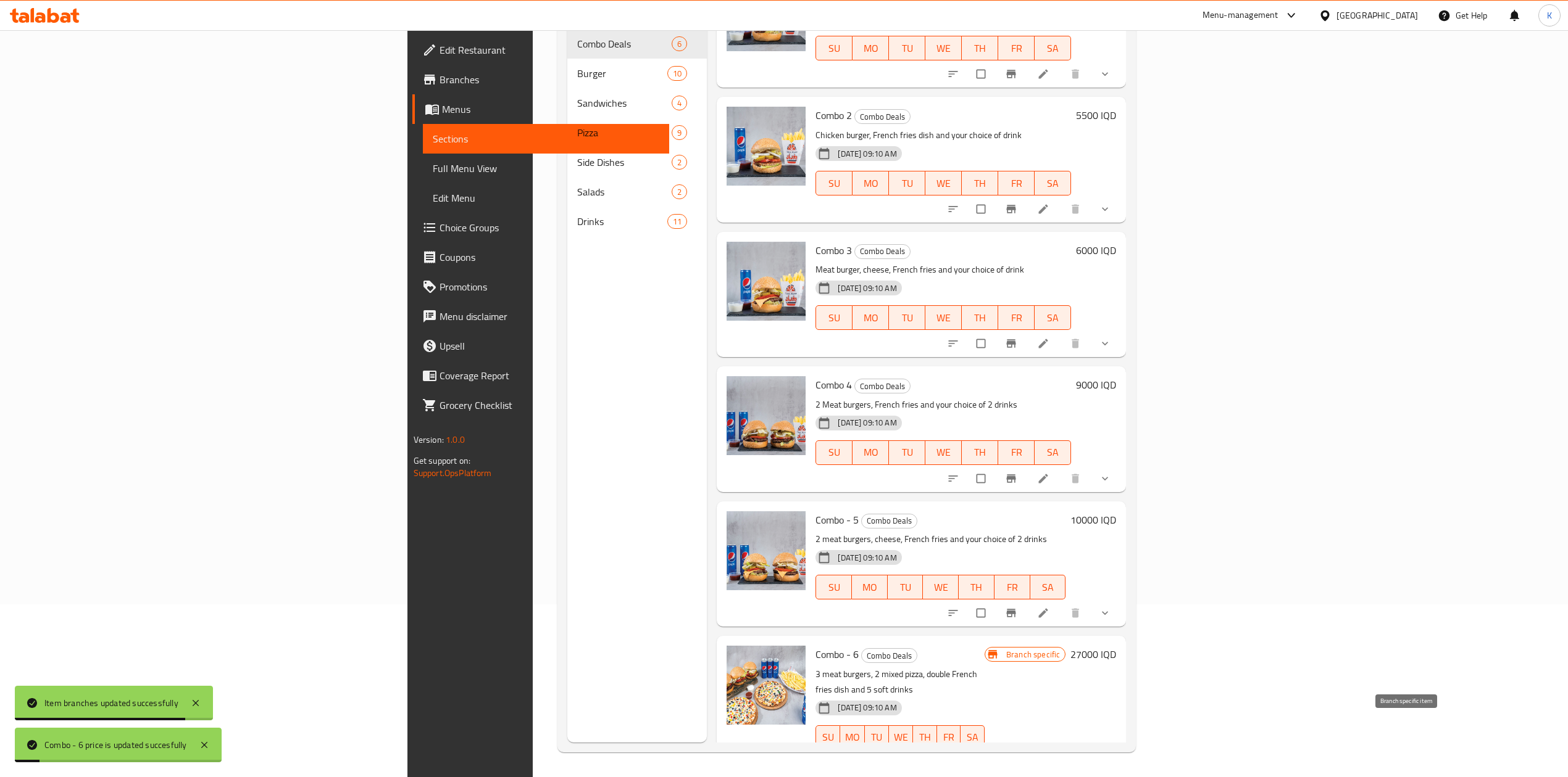
click at [1017, 758] on icon "Branch-specific-item" at bounding box center [1011, 764] width 12 height 12
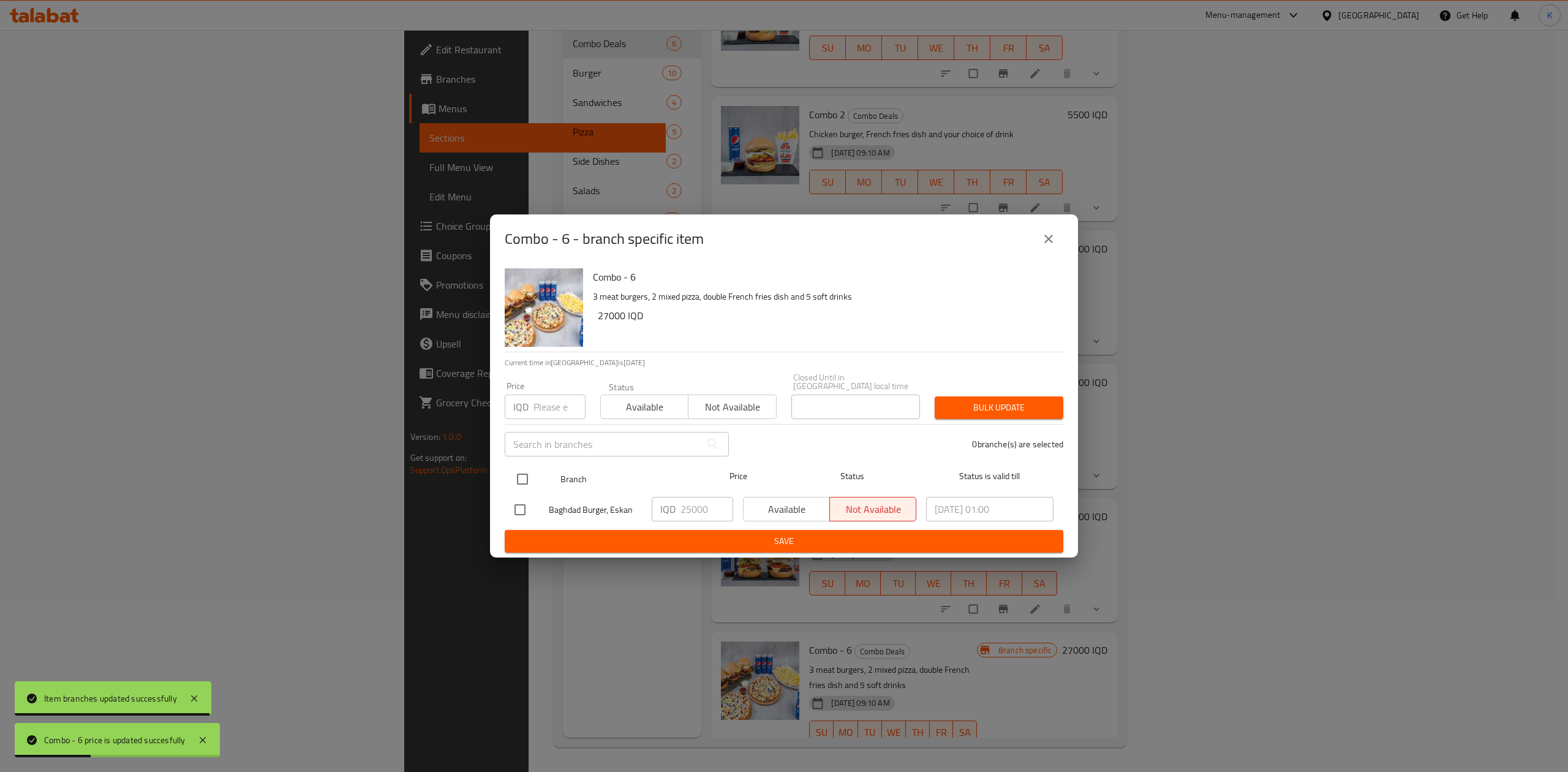
click at [523, 481] on input "checkbox" at bounding box center [523, 479] width 26 height 26
checkbox input "true"
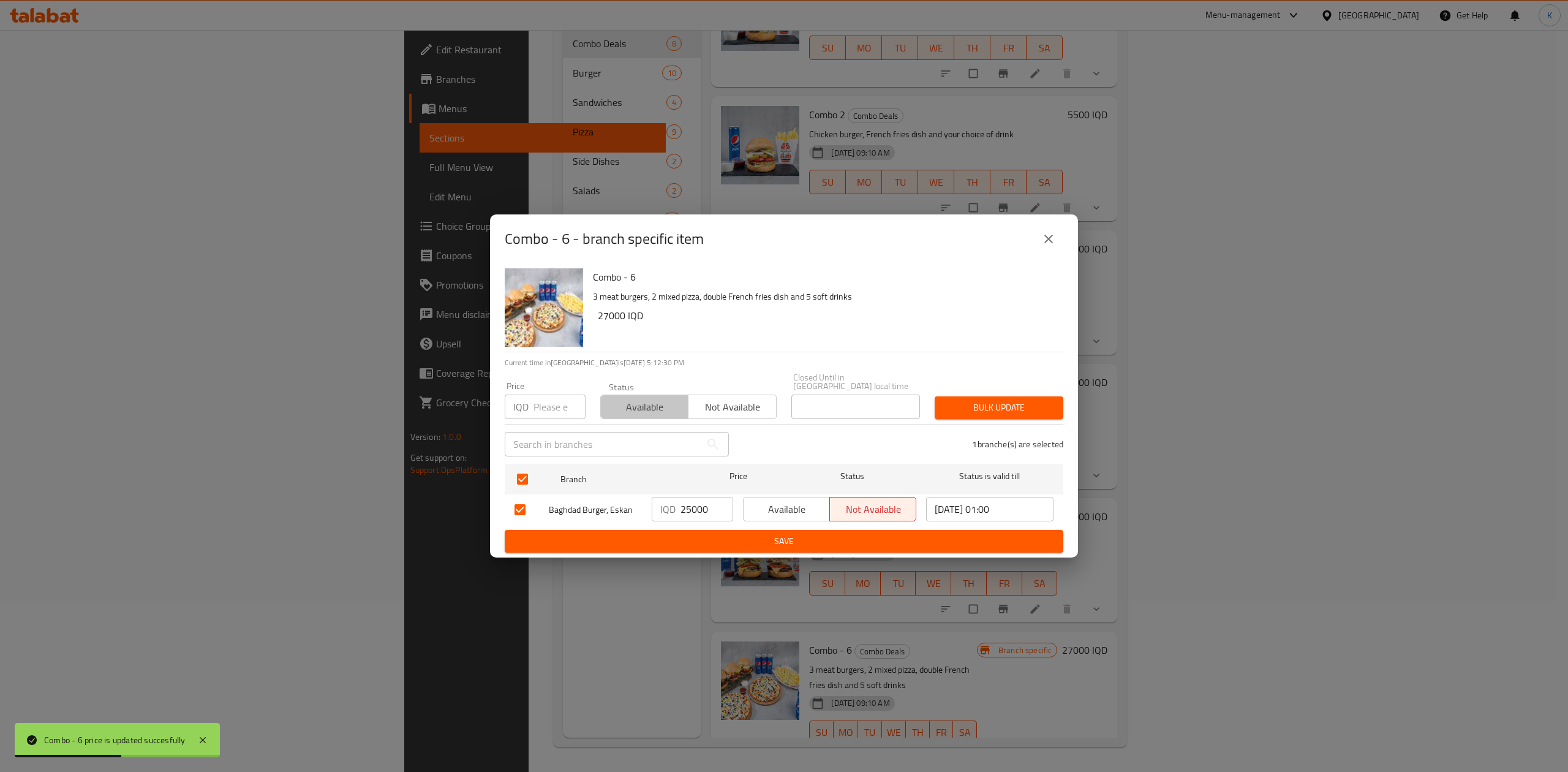
click at [623, 401] on span "Available" at bounding box center [645, 407] width 78 height 18
click at [1008, 400] on span "Bulk update" at bounding box center [999, 408] width 109 height 15
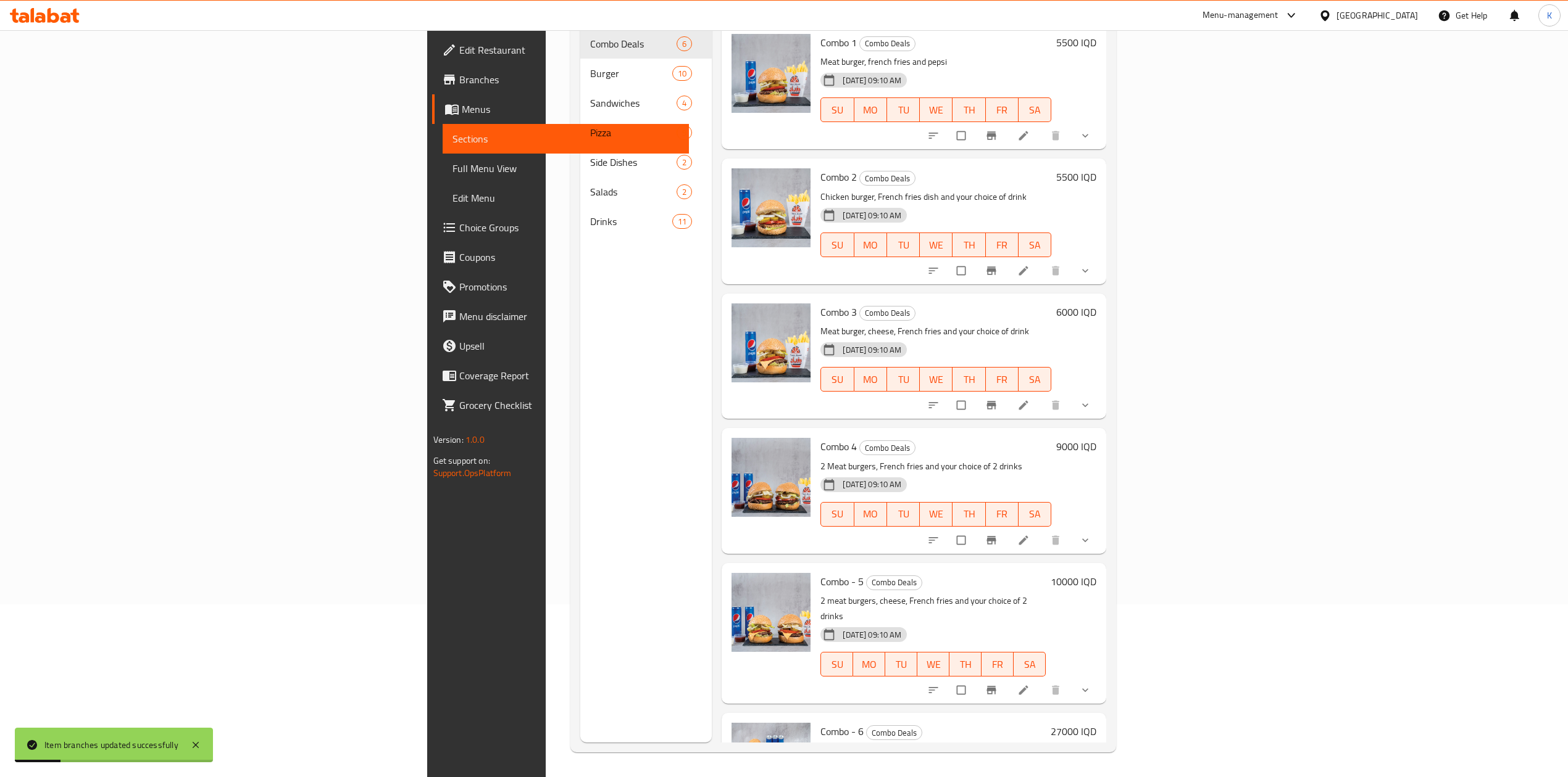
scroll to position [0, 0]
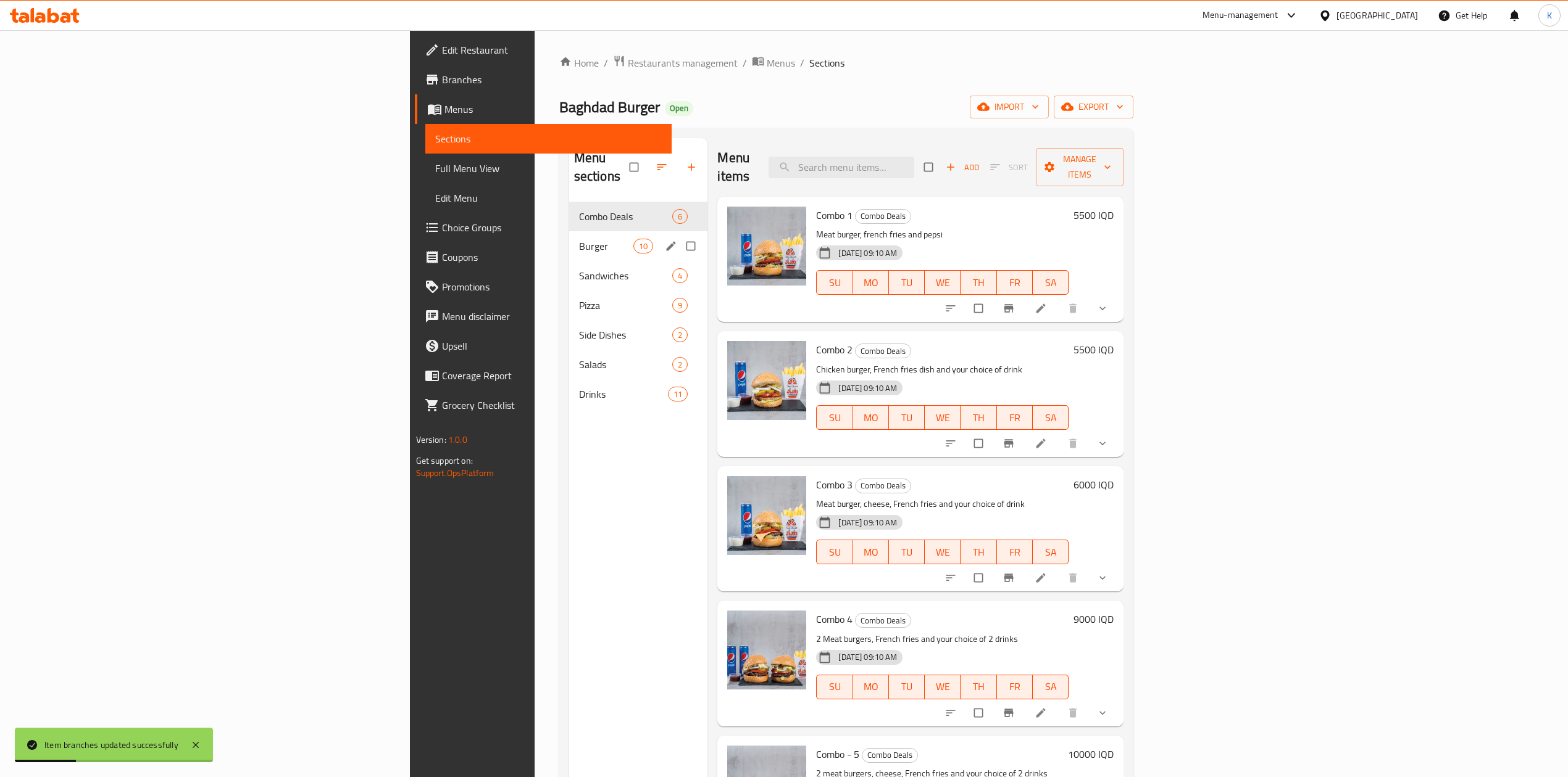
click at [579, 239] on span "Burger" at bounding box center [605, 246] width 54 height 15
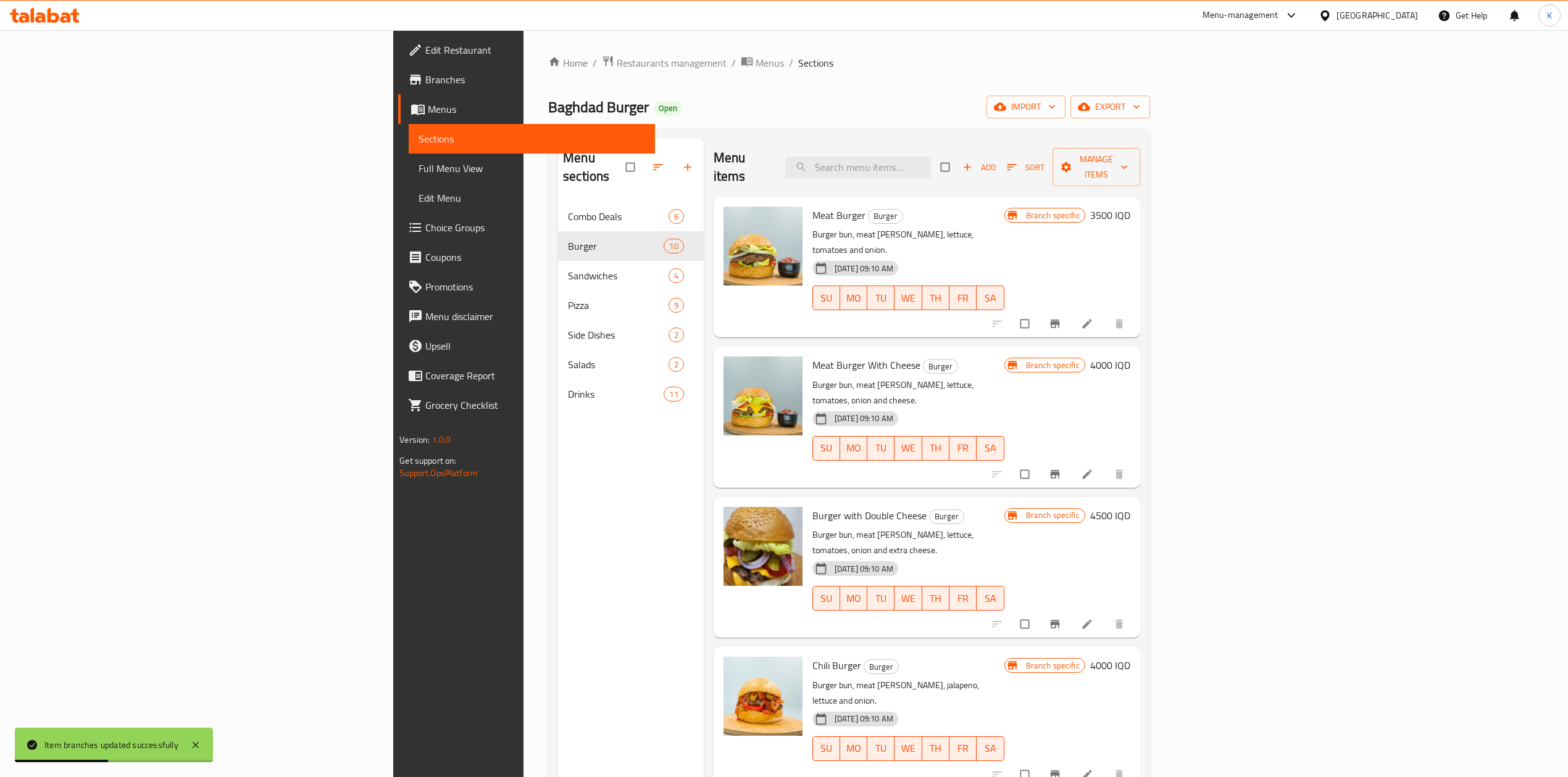
click at [1071, 310] on button "Branch-specific-item" at bounding box center [1056, 324] width 30 height 27
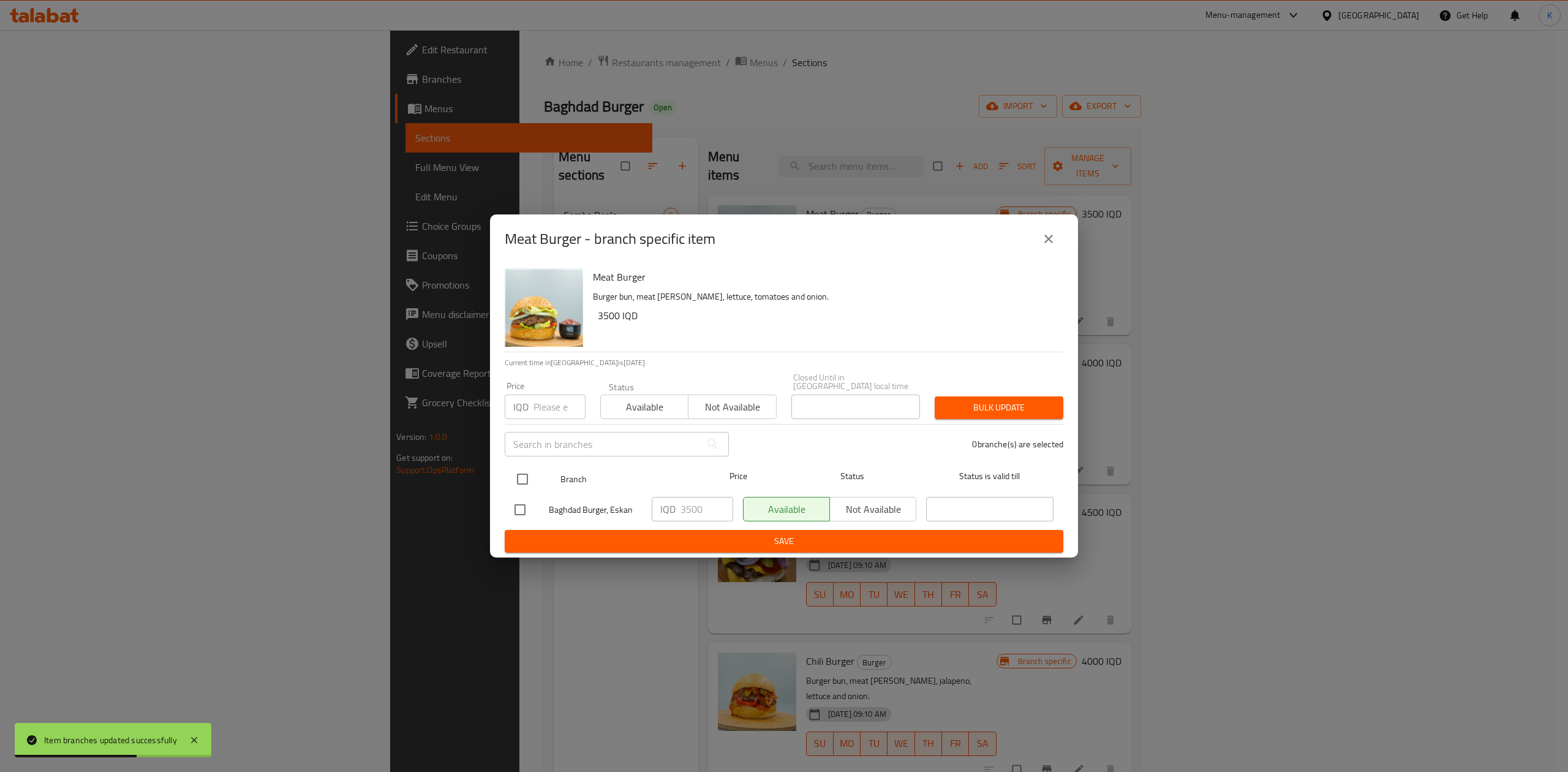
click at [516, 472] on input "checkbox" at bounding box center [523, 479] width 26 height 26
checkbox input "true"
click at [620, 406] on span "Available" at bounding box center [645, 407] width 78 height 18
click at [989, 401] on span "Bulk update" at bounding box center [999, 408] width 109 height 15
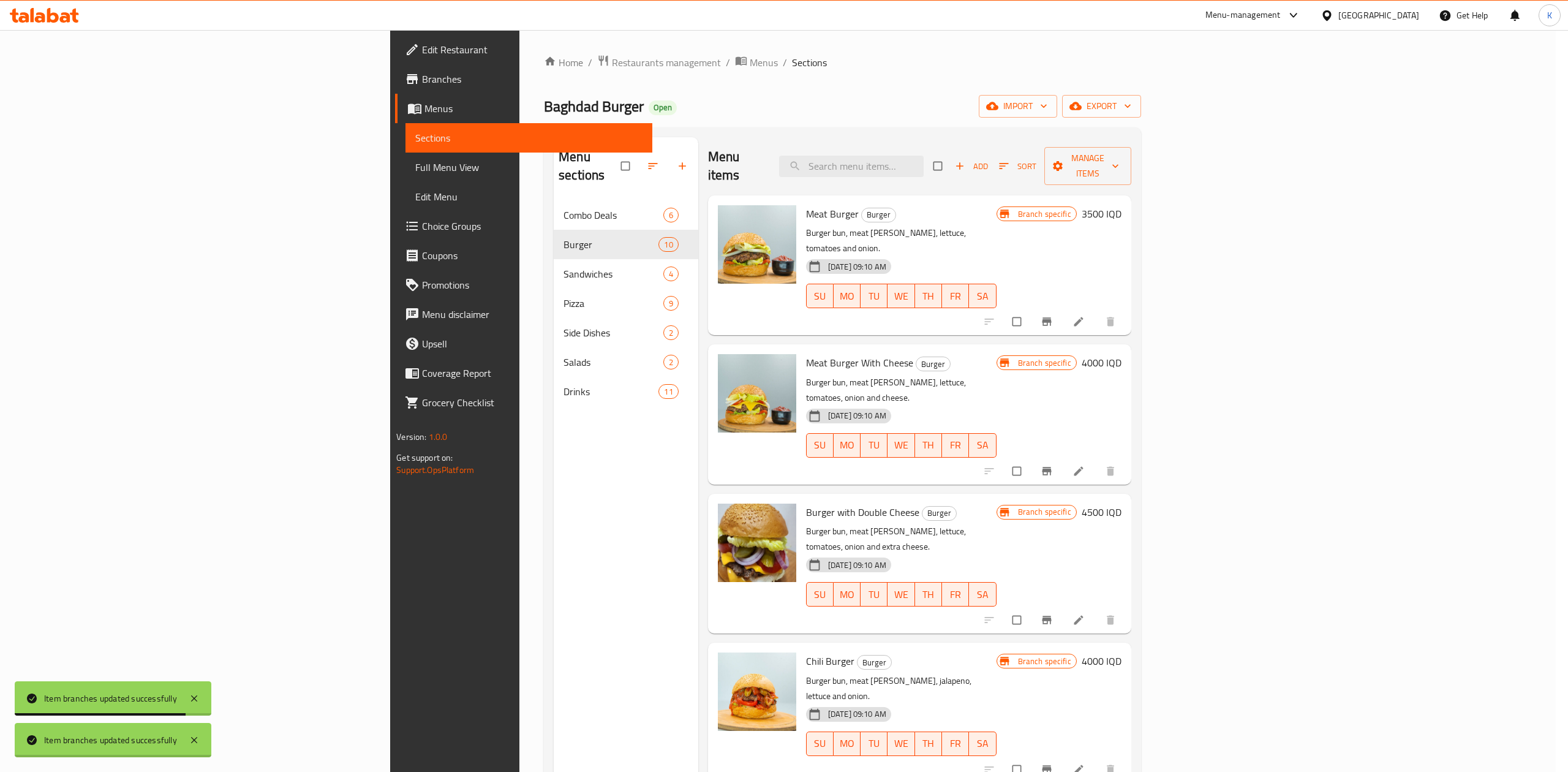
click at [1420, 422] on body "Item branches updated successfully Item branches updated successfully ​ Menu-ma…" at bounding box center [784, 401] width 1568 height 742
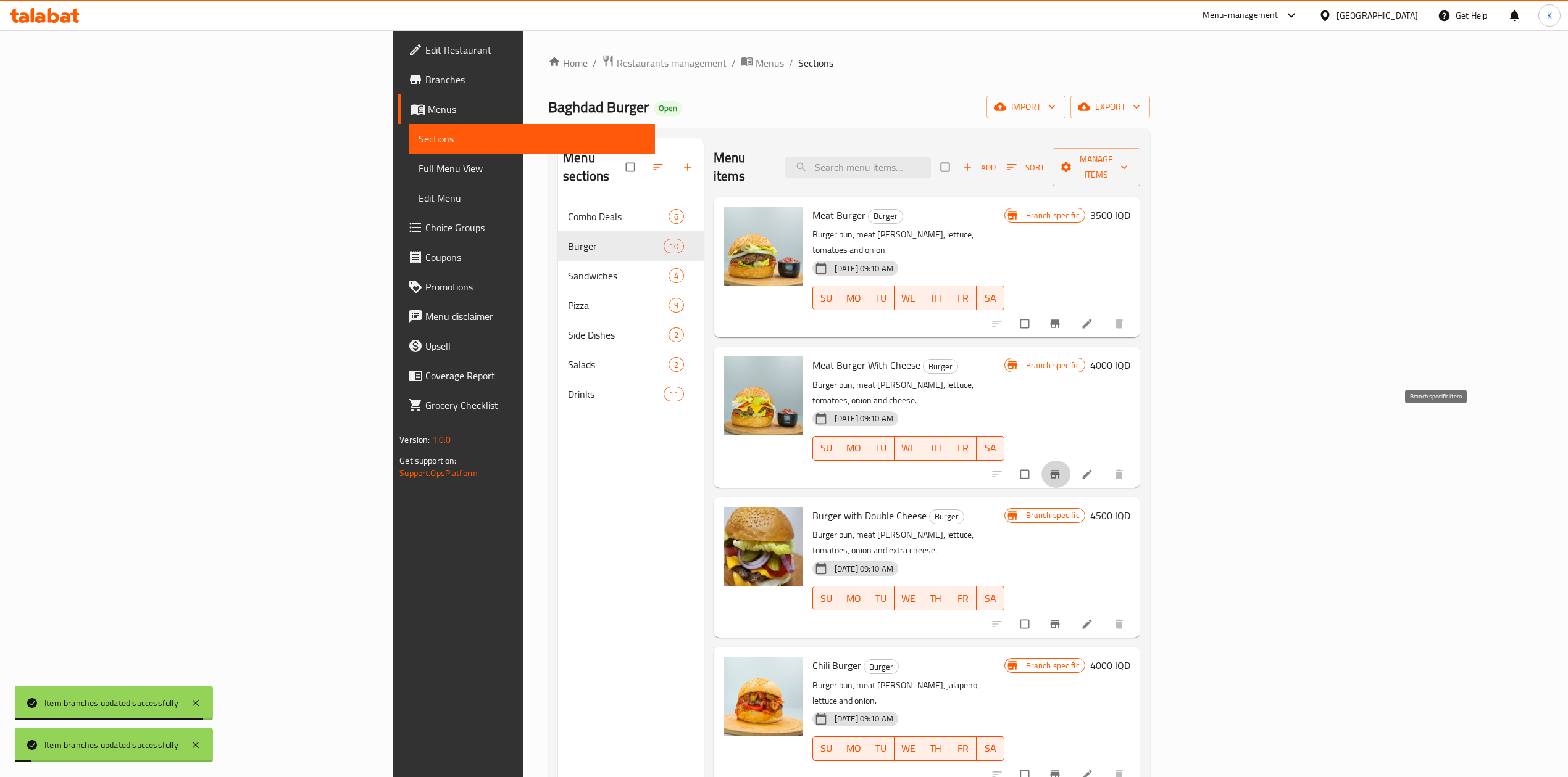
click at [1059, 470] on icon "Branch-specific-item" at bounding box center [1054, 474] width 9 height 8
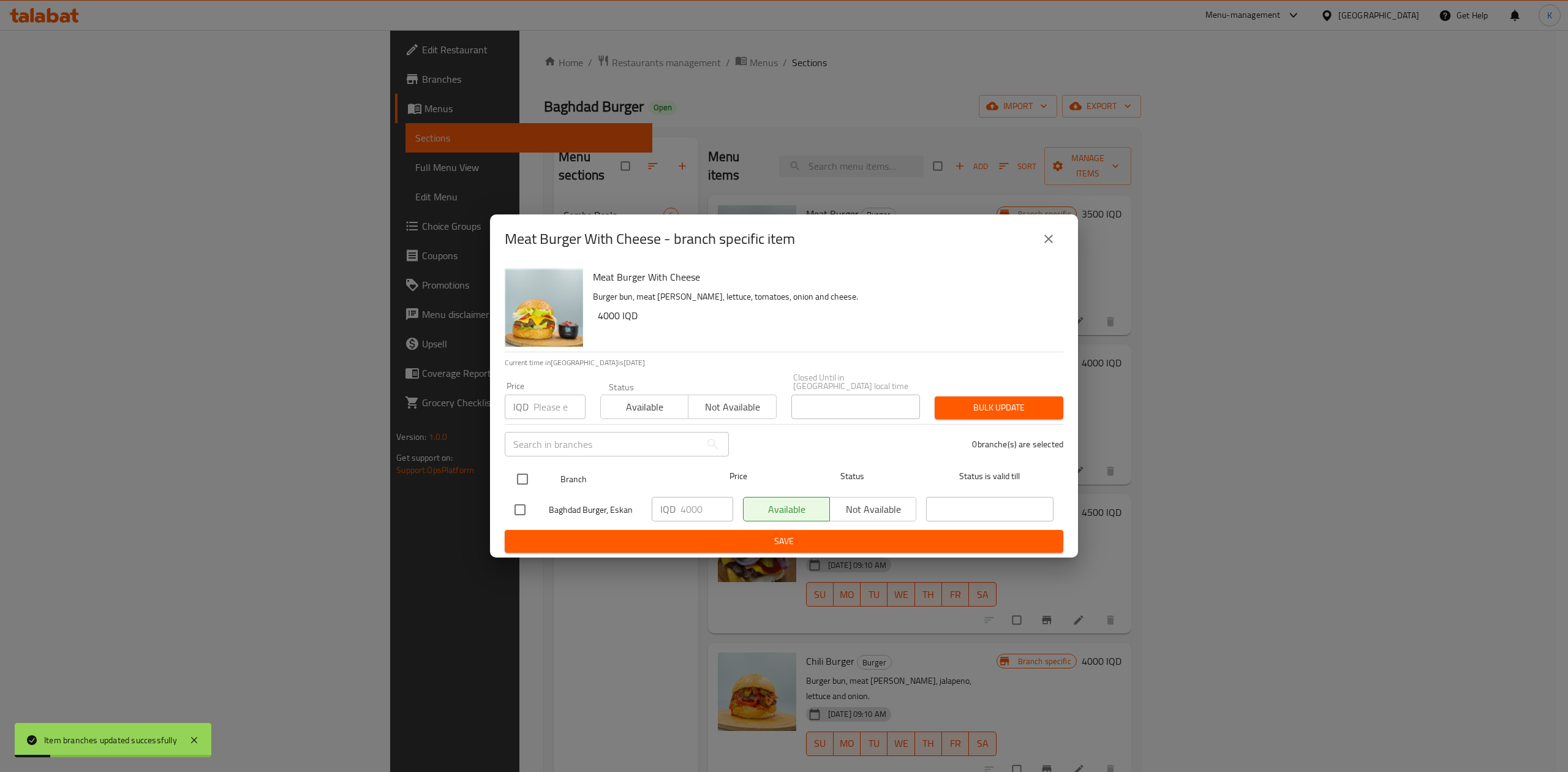
click at [518, 469] on input "checkbox" at bounding box center [523, 479] width 26 height 26
checkbox input "true"
click at [653, 398] on span "Available" at bounding box center [645, 407] width 78 height 18
click at [1022, 414] on button "Bulk update" at bounding box center [999, 408] width 129 height 23
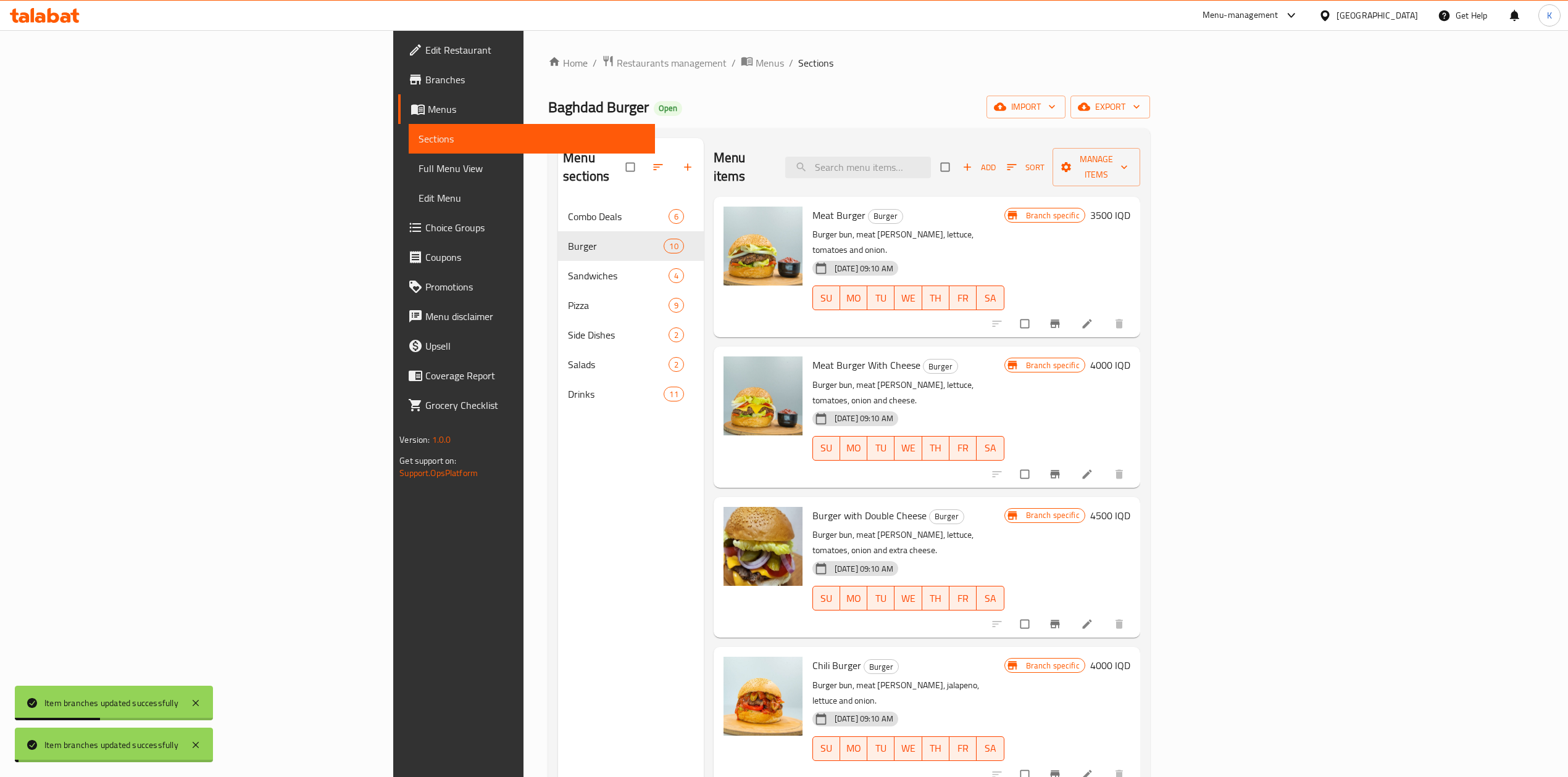
click at [1059, 621] on icon "Branch-specific-item" at bounding box center [1054, 624] width 9 height 8
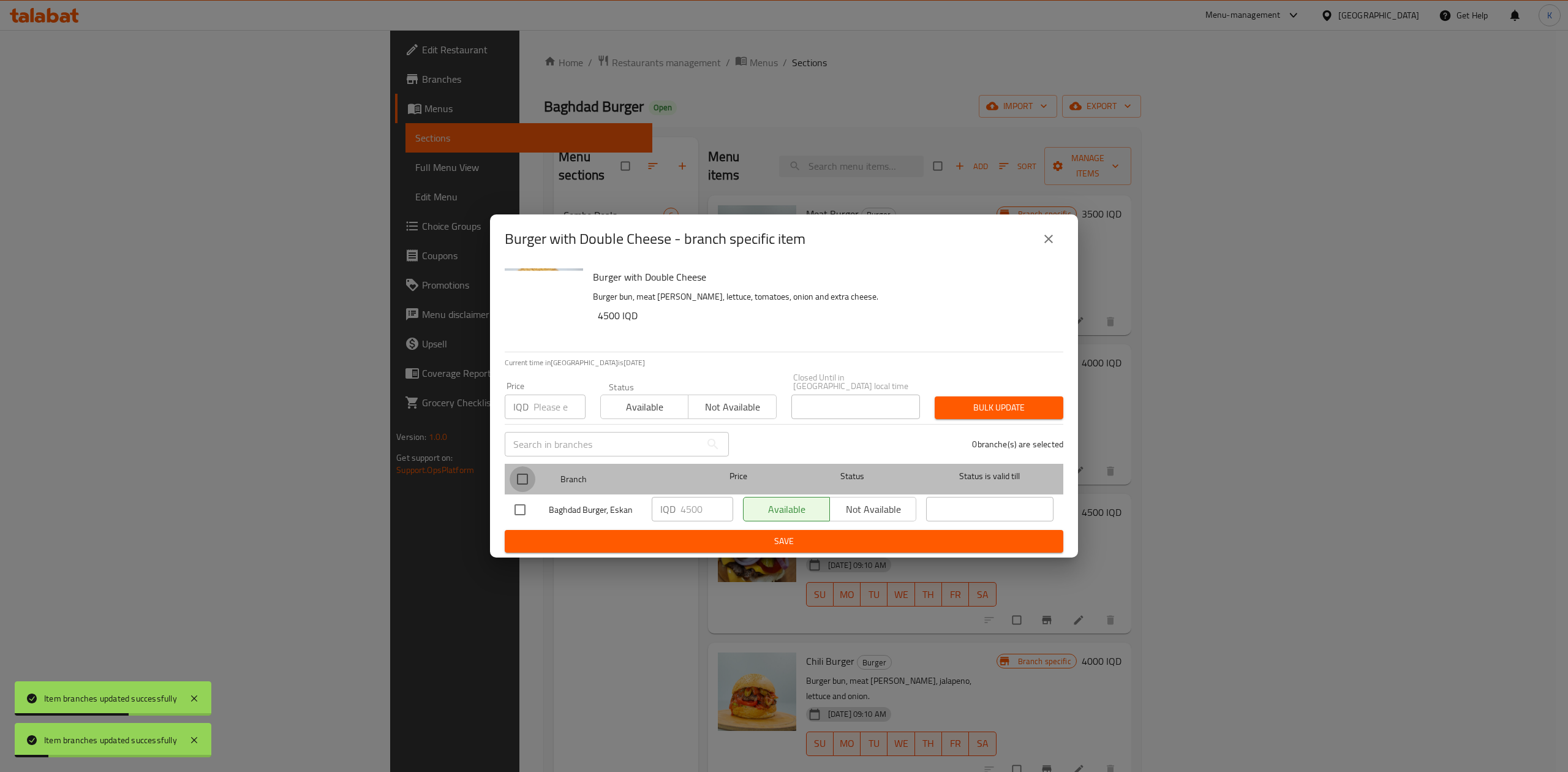
click at [518, 477] on input "checkbox" at bounding box center [523, 479] width 26 height 26
checkbox input "true"
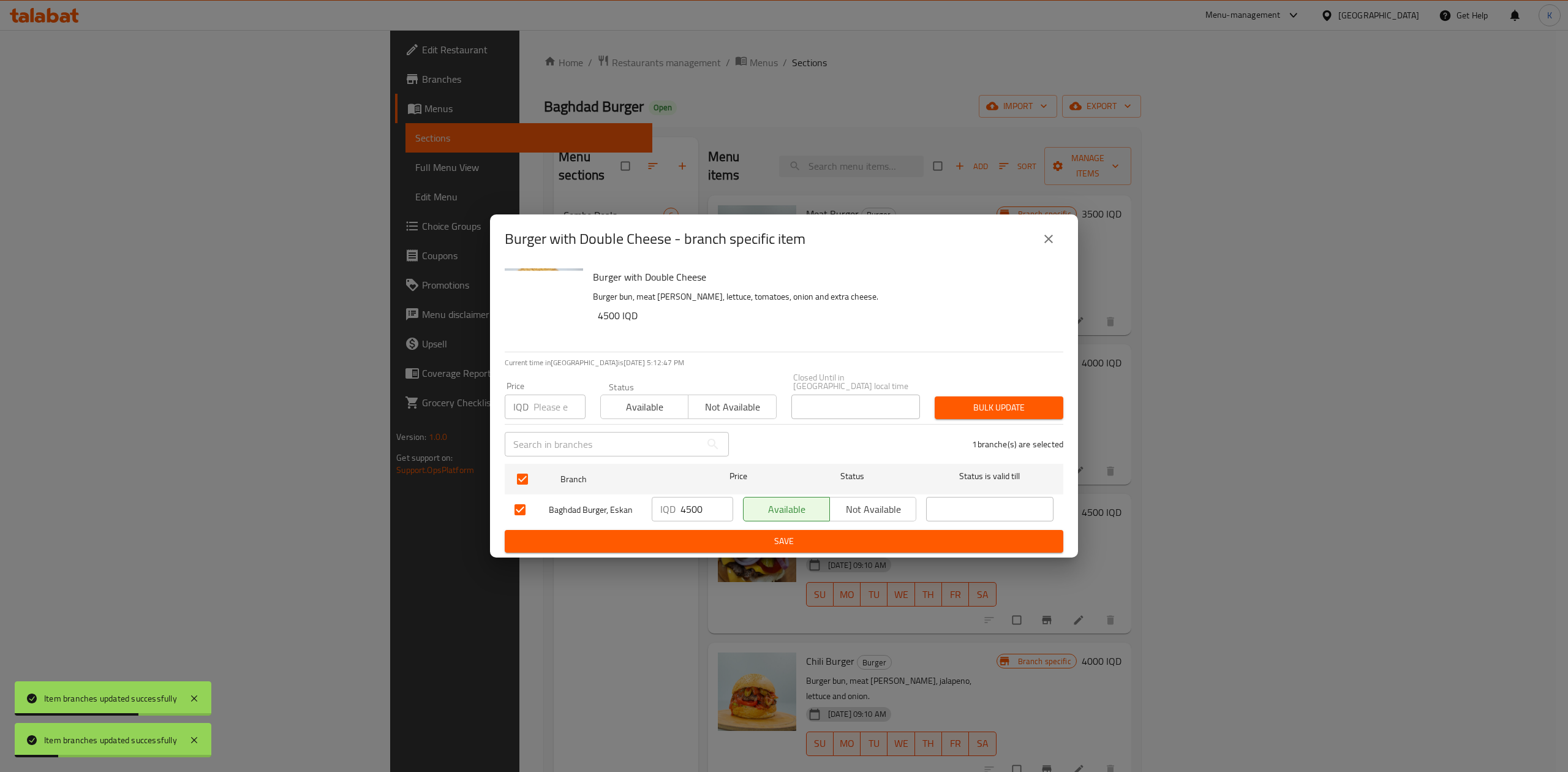
click at [643, 407] on span "Available" at bounding box center [645, 407] width 78 height 18
click at [973, 400] on span "Bulk update" at bounding box center [999, 408] width 109 height 15
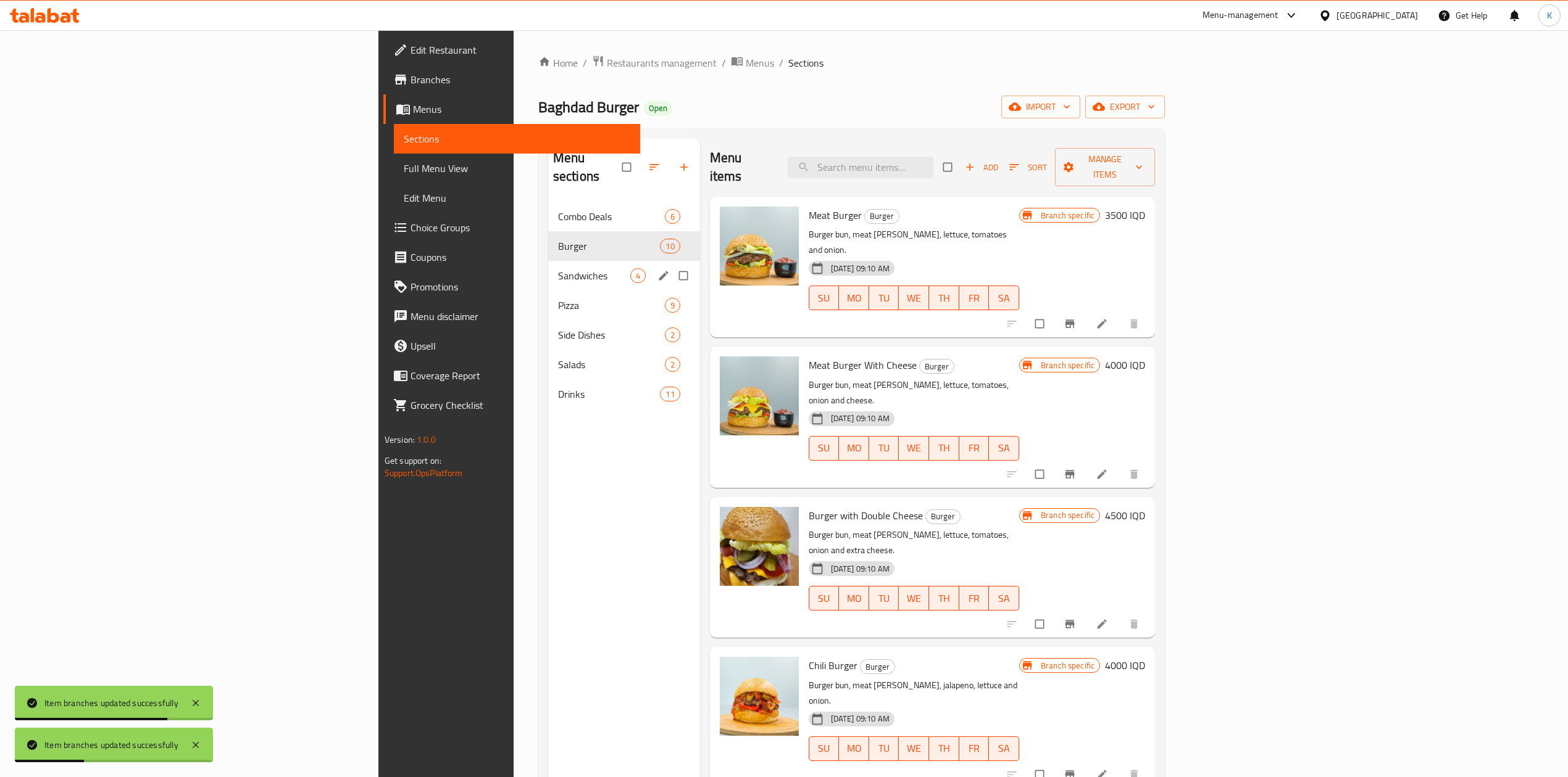
click at [558, 268] on span "Sandwiches" at bounding box center [594, 276] width 72 height 15
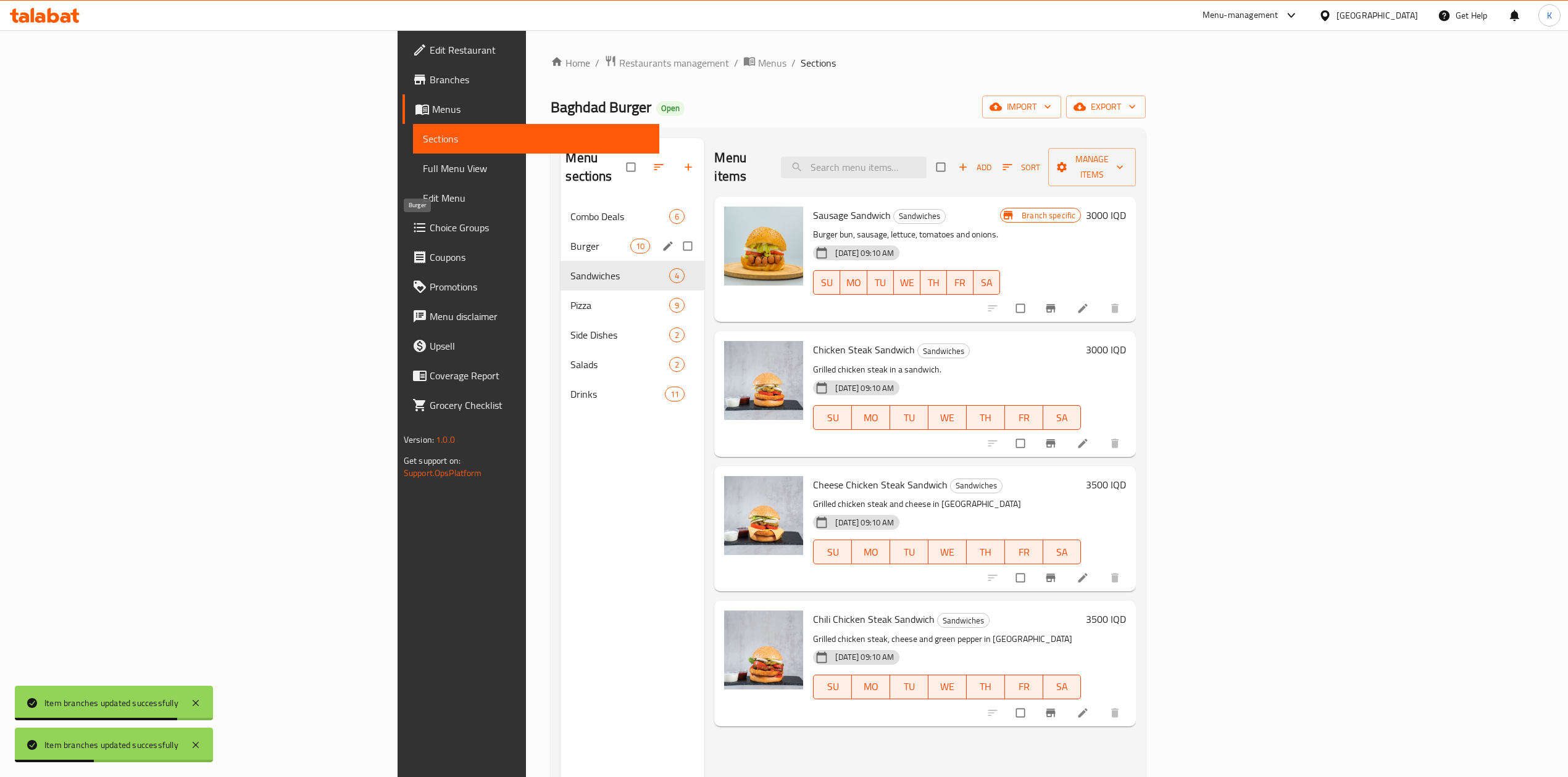
click at [570, 239] on span "Burger" at bounding box center [600, 246] width 60 height 15
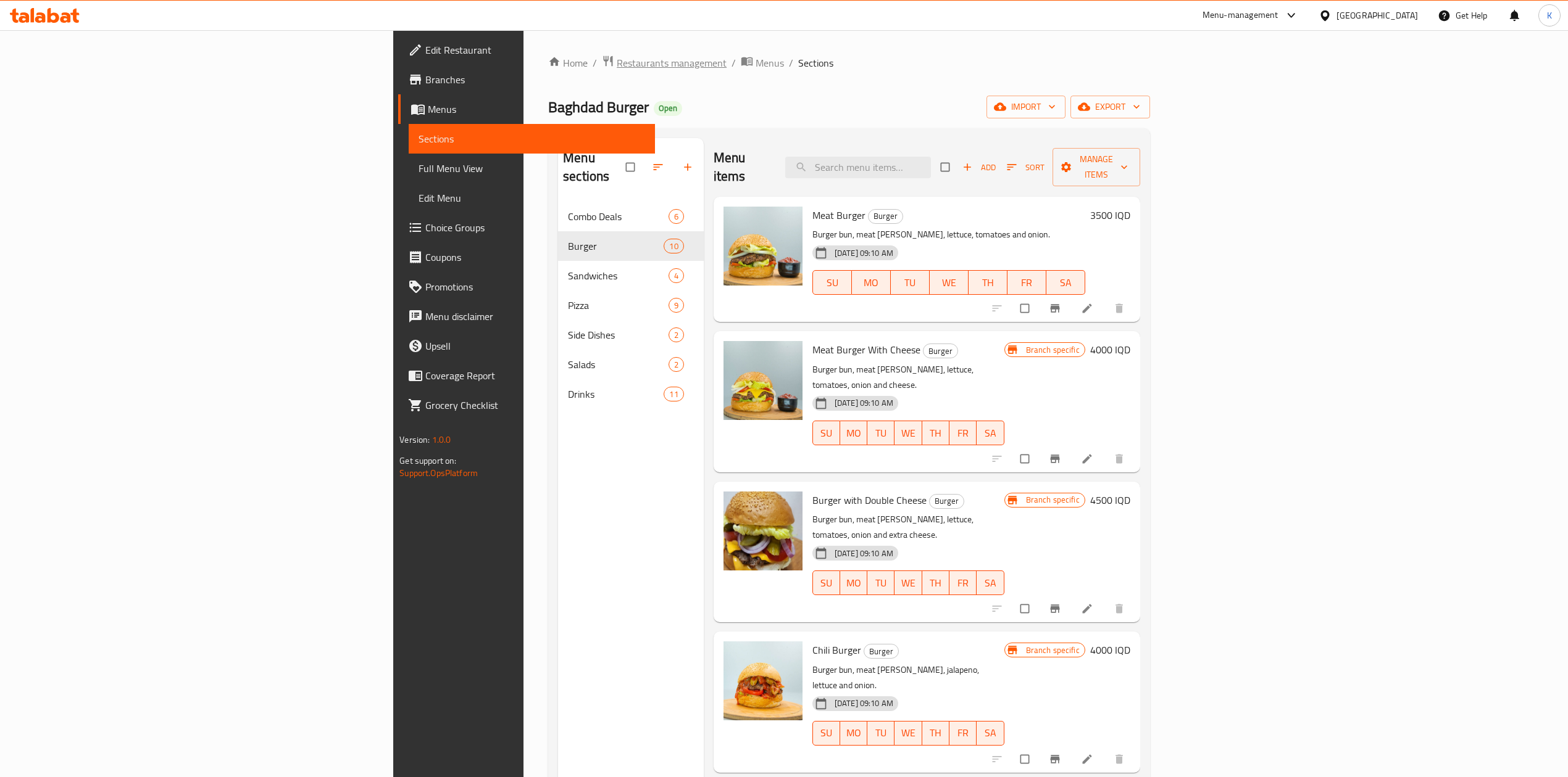
click at [617, 70] on span "Restaurants management" at bounding box center [671, 63] width 110 height 15
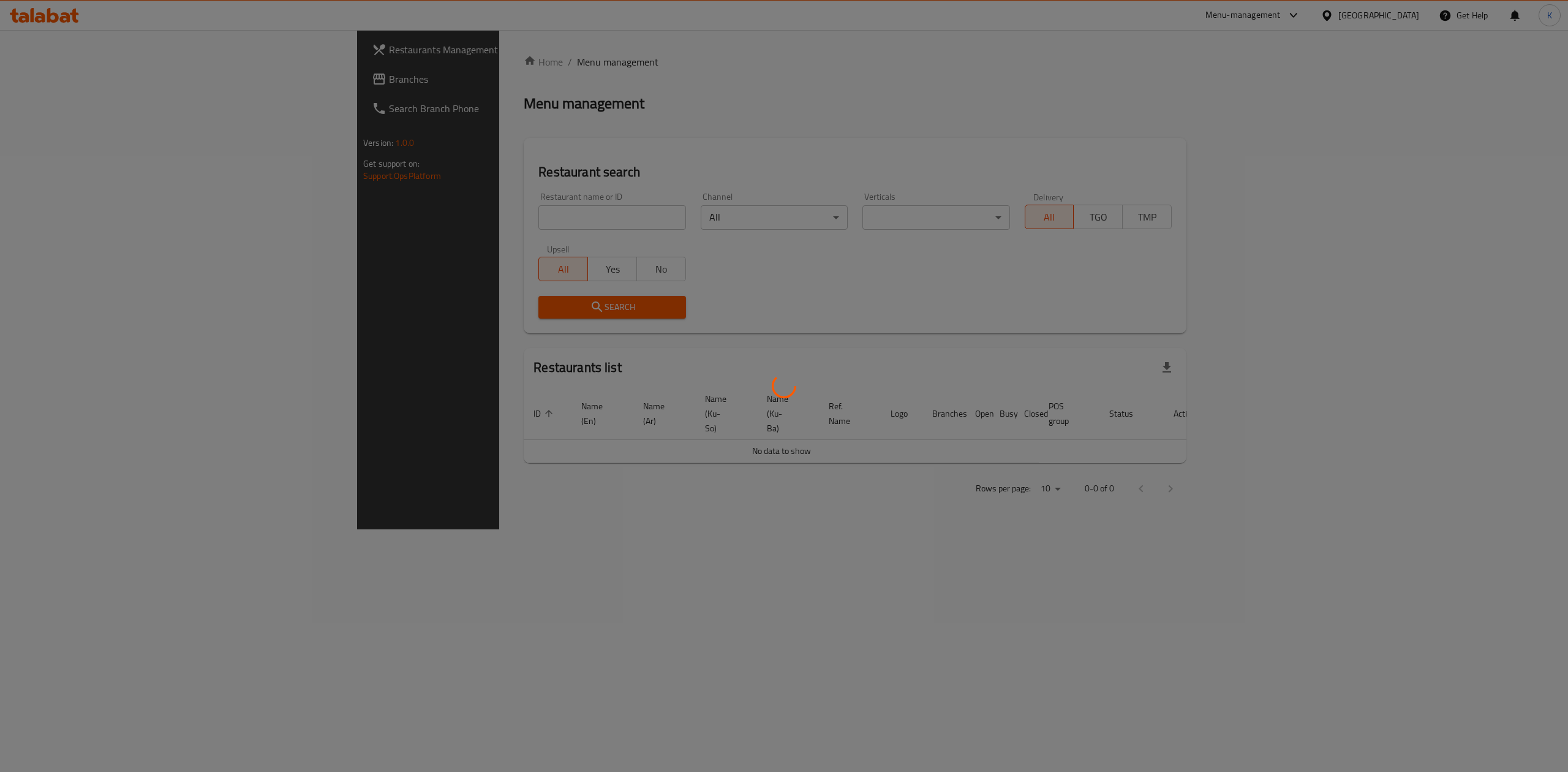
click at [376, 223] on div at bounding box center [784, 386] width 1568 height 772
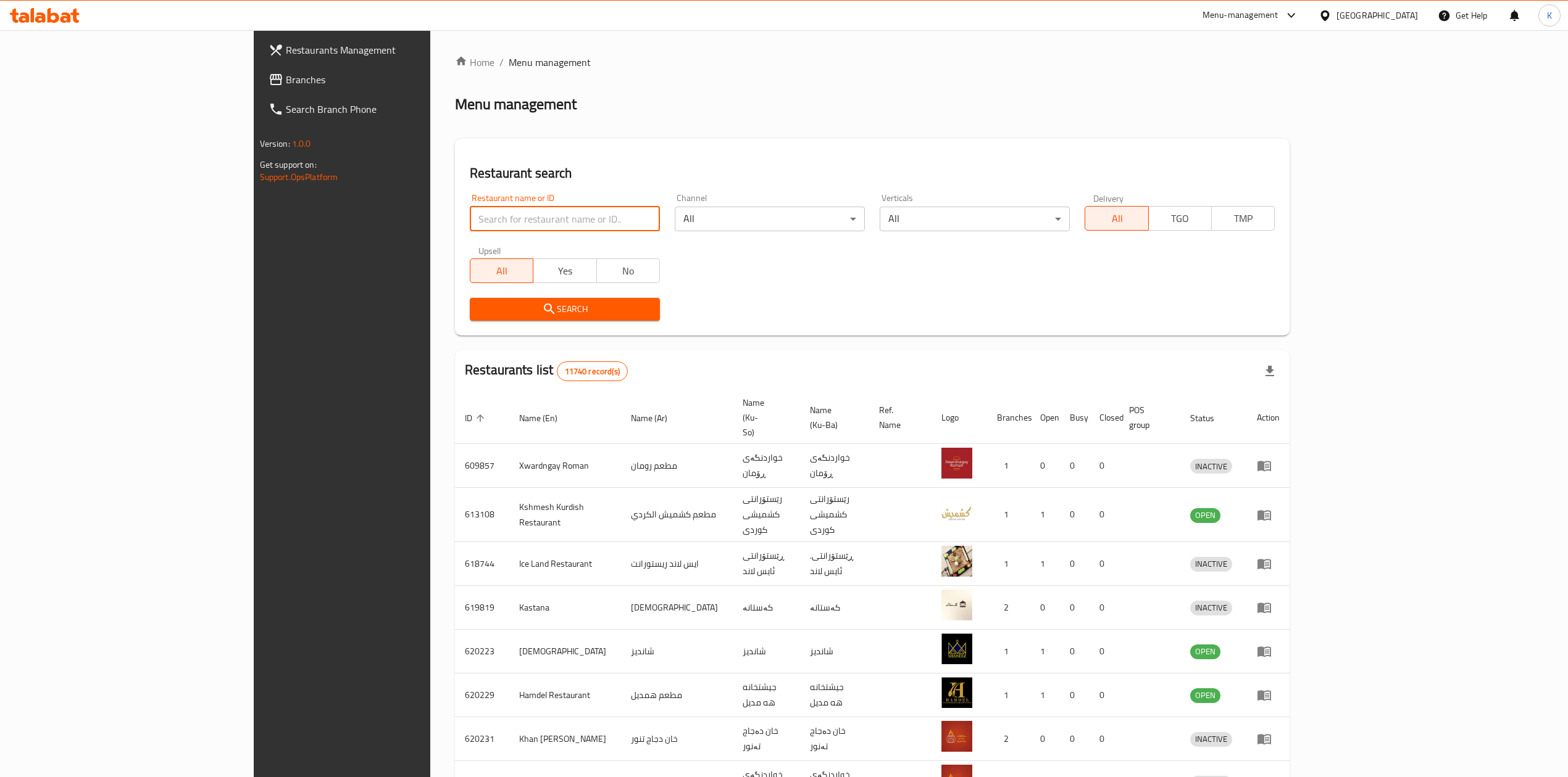
click at [469, 220] on input "search" at bounding box center [564, 219] width 190 height 25
type input "big bit"
click button "Search" at bounding box center [564, 309] width 190 height 23
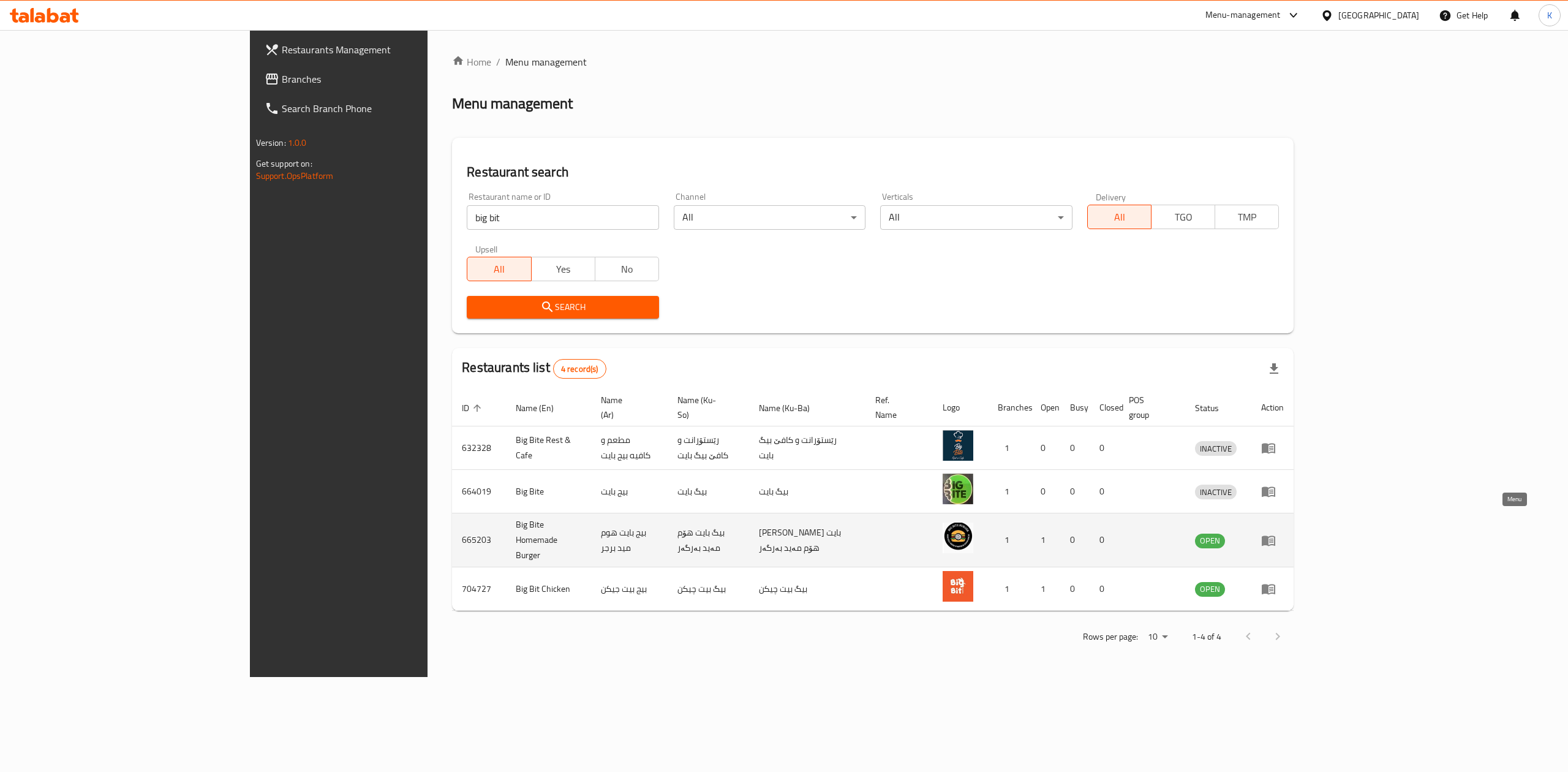
click at [1275, 536] on icon "enhanced table" at bounding box center [1268, 541] width 14 height 10
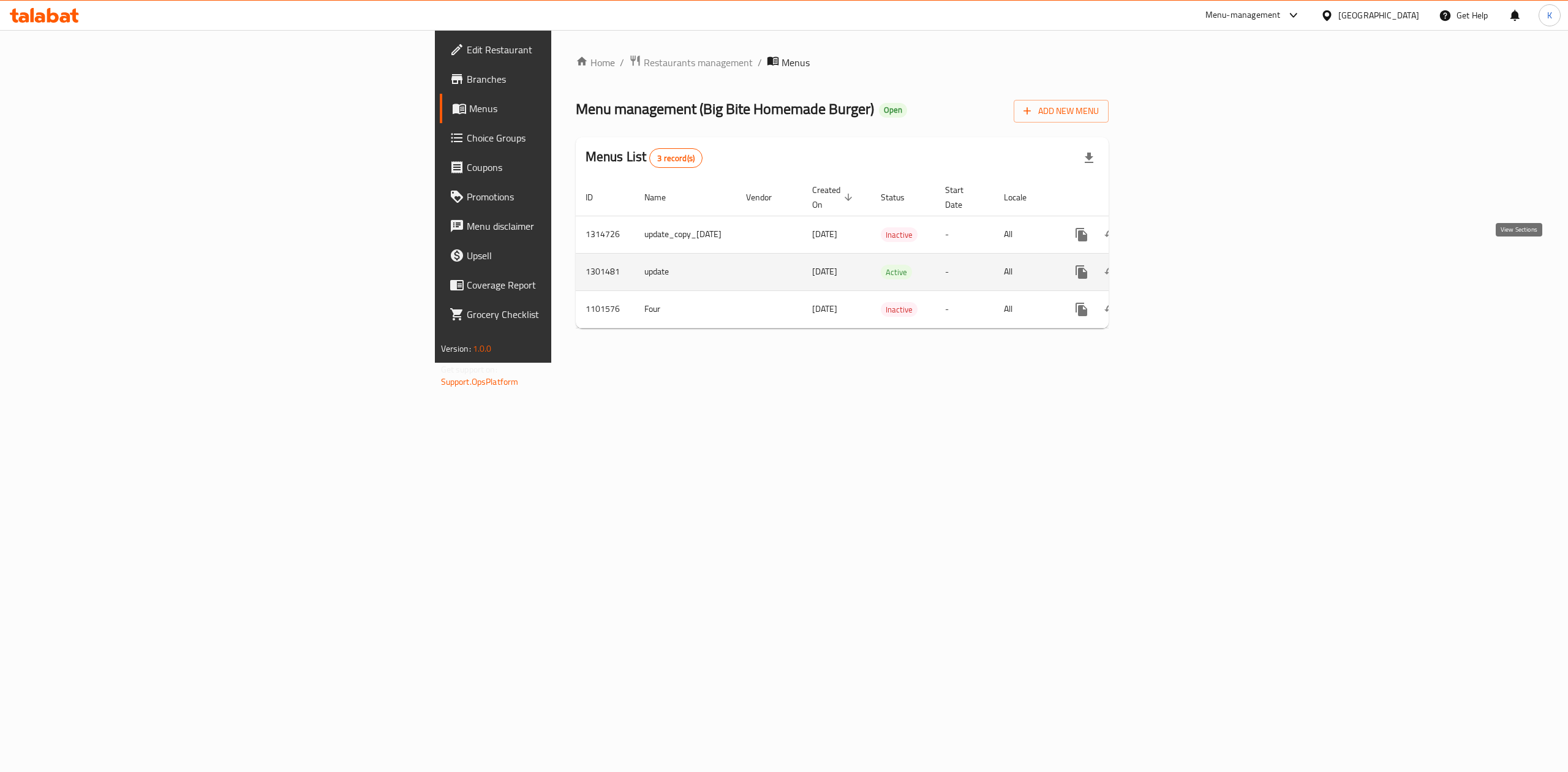
click at [1177, 265] on icon "enhanced table" at bounding box center [1170, 272] width 15 height 15
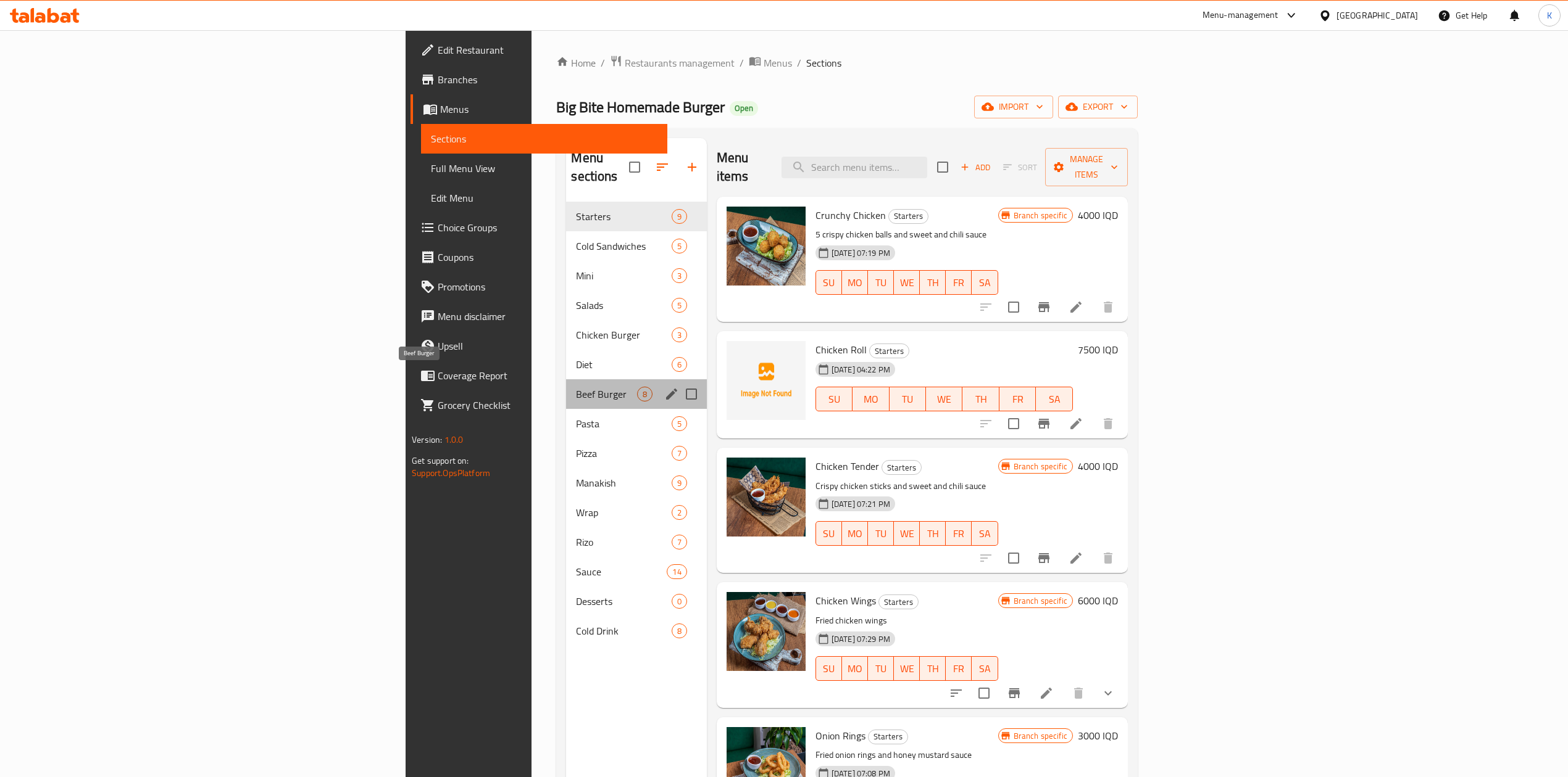
click at [576, 387] on span "Beef Burger" at bounding box center [605, 394] width 60 height 15
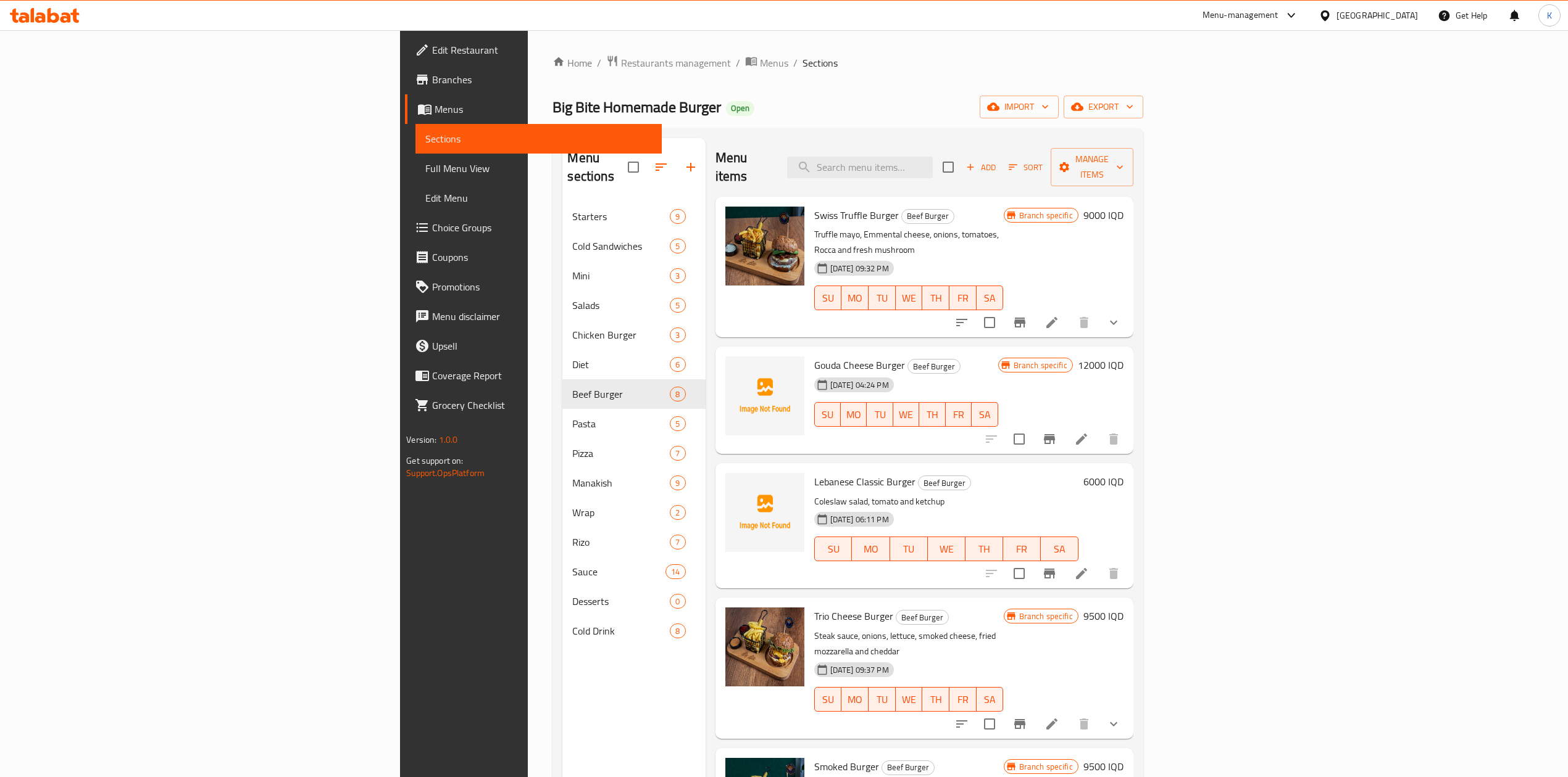
click at [1128, 308] on button "show more" at bounding box center [1113, 323] width 30 height 30
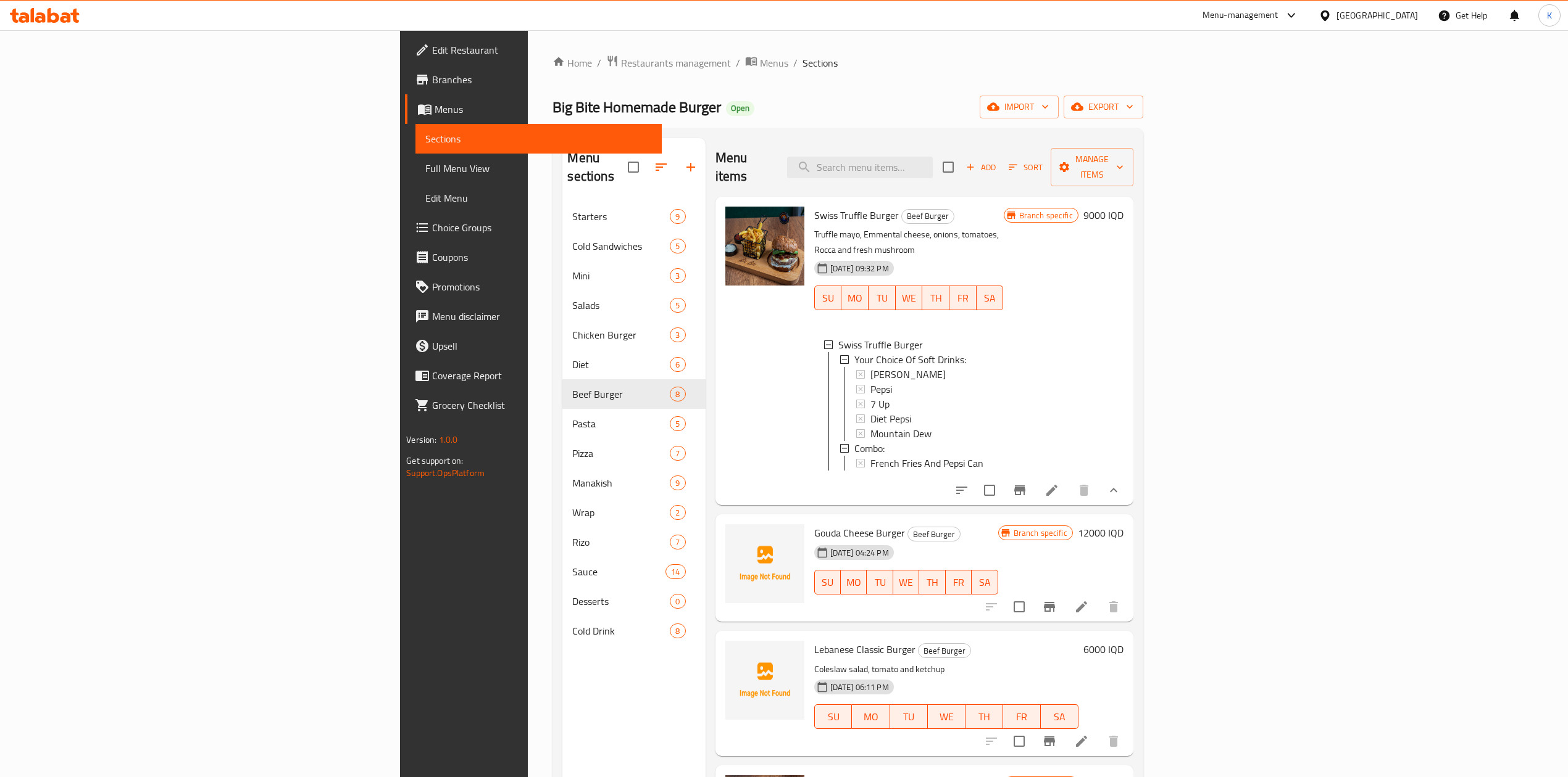
scroll to position [1, 0]
click at [405, 238] on link "Choice Groups" at bounding box center [533, 228] width 256 height 30
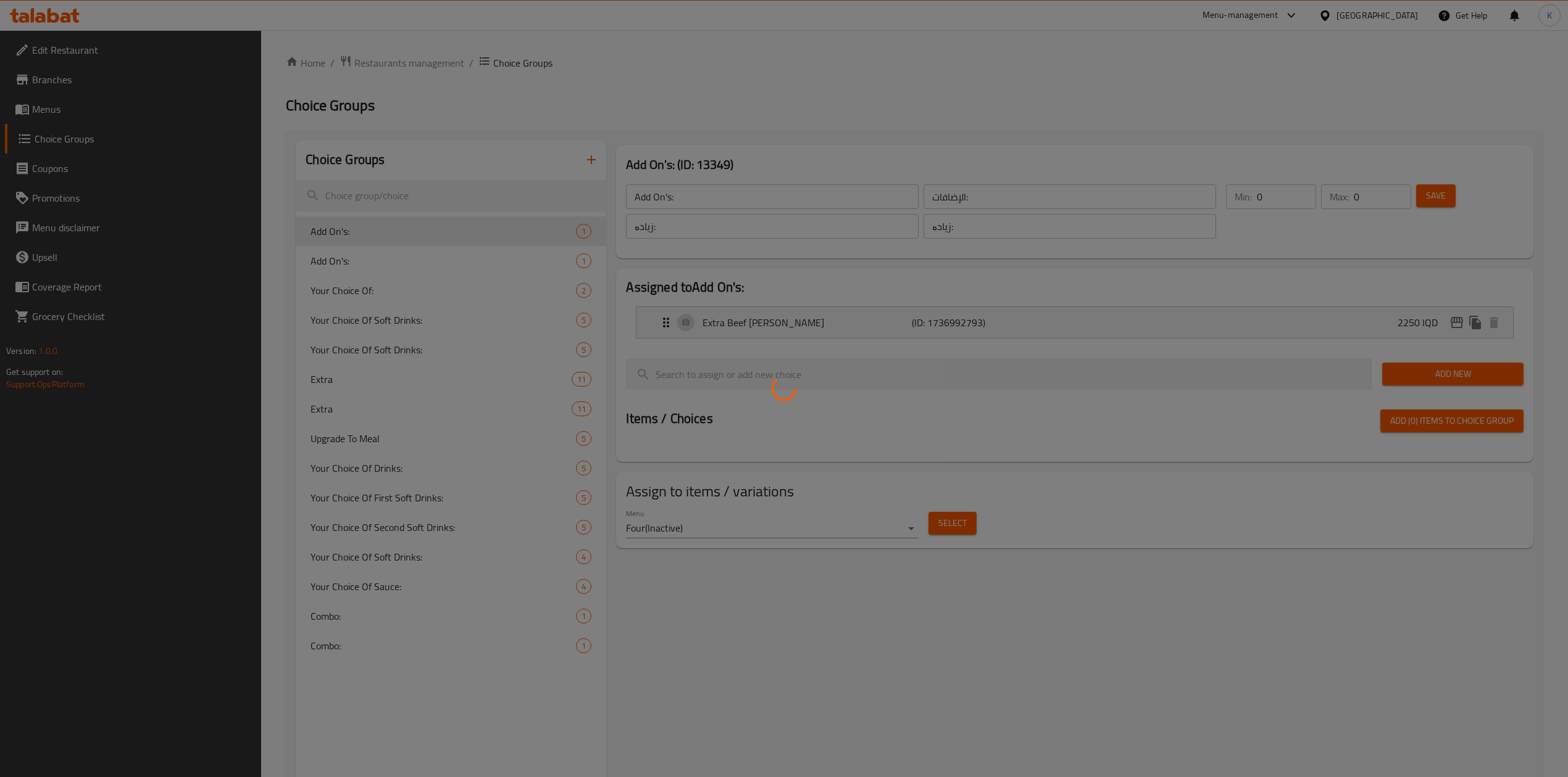
click at [378, 267] on div at bounding box center [784, 388] width 1568 height 777
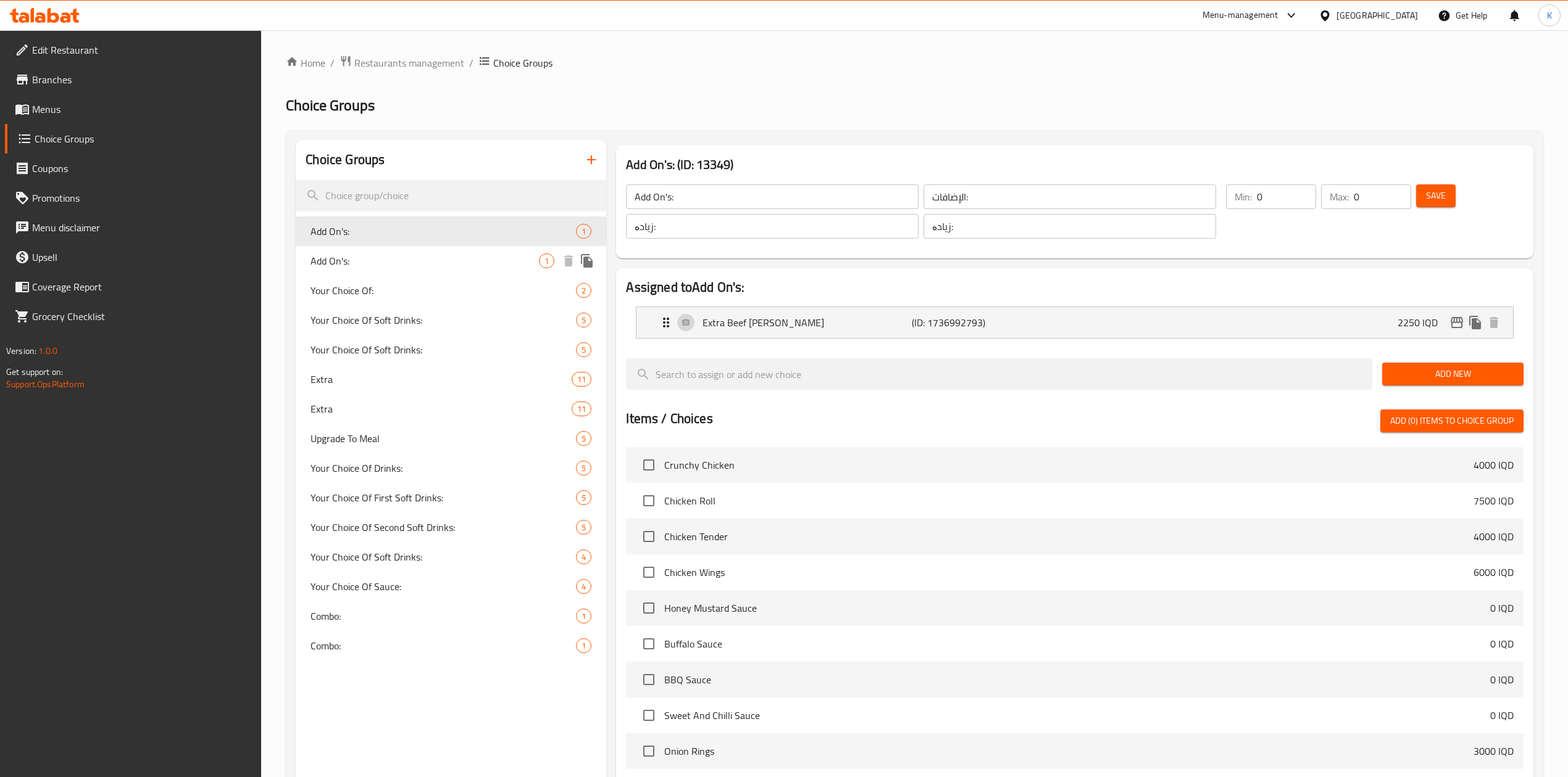
click at [368, 254] on span "Add On's:" at bounding box center [425, 261] width 229 height 15
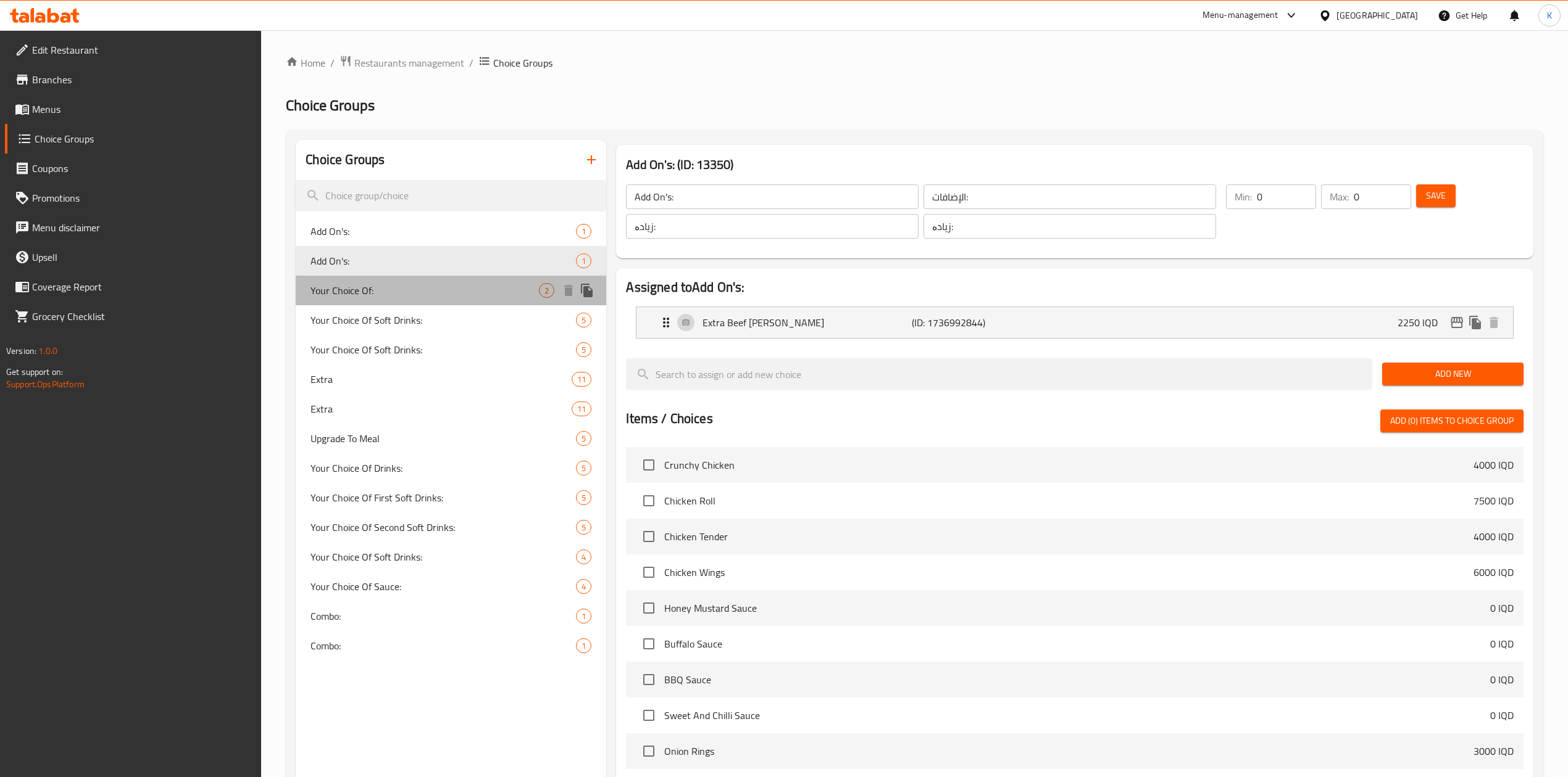
click at [368, 280] on div "Your Choice Of: 2" at bounding box center [451, 290] width 310 height 30
type input "Your Choice Of:"
type input "إختيارك من:"
type input "هەڵبژاردنت لە:"
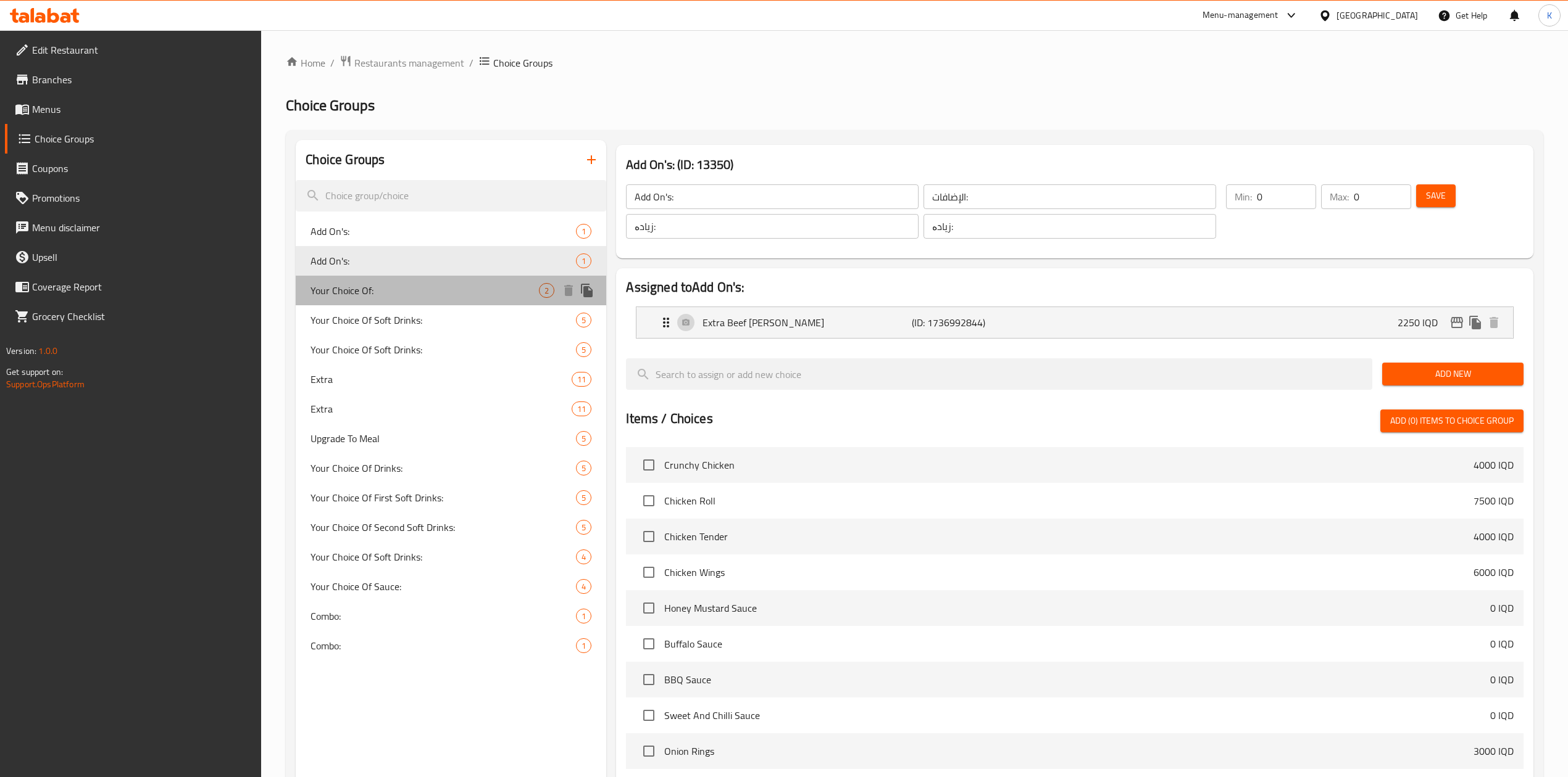
type input "1"
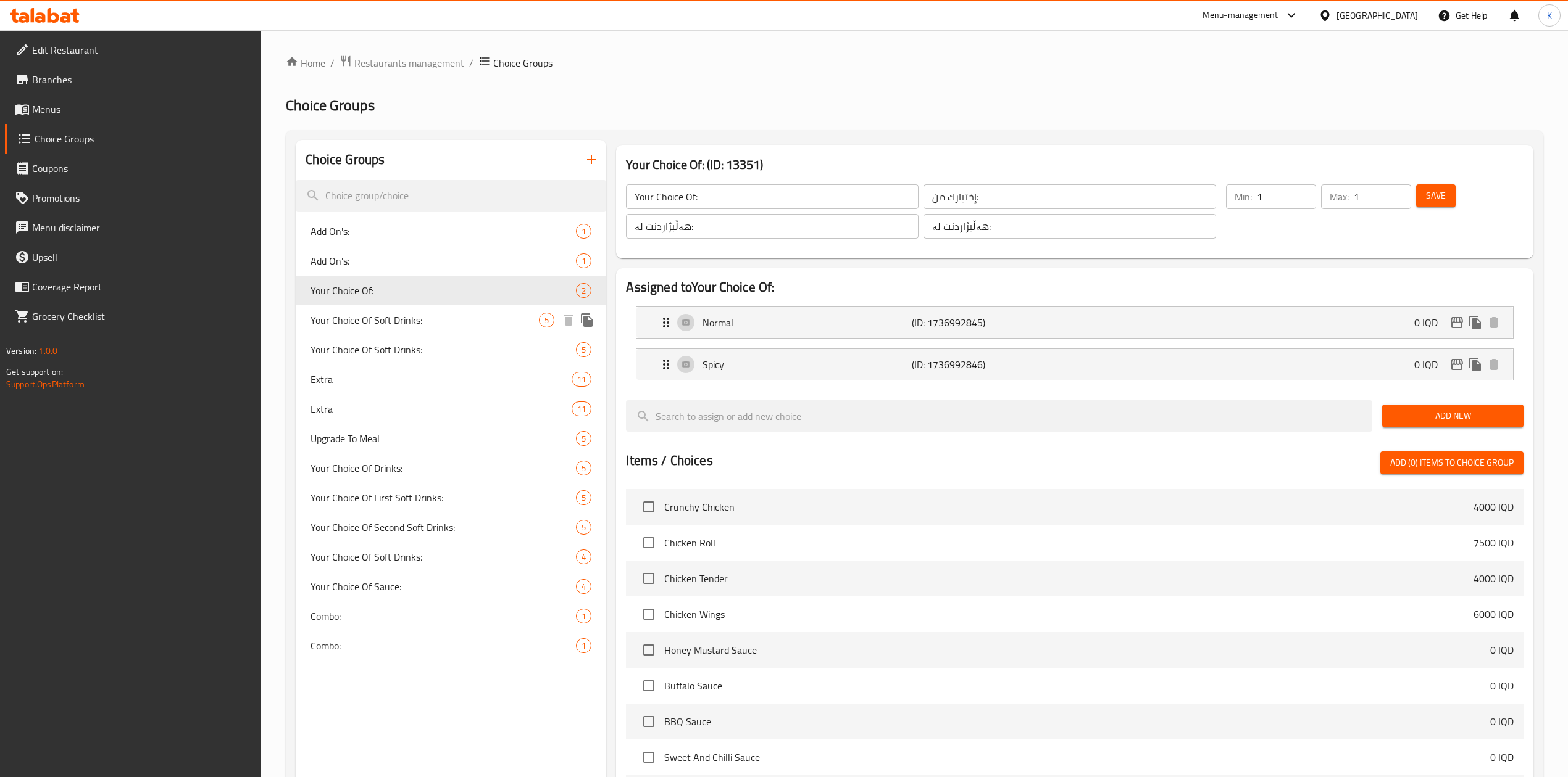
click at [403, 330] on div "Your Choice Of Soft Drinks: 5" at bounding box center [451, 320] width 310 height 30
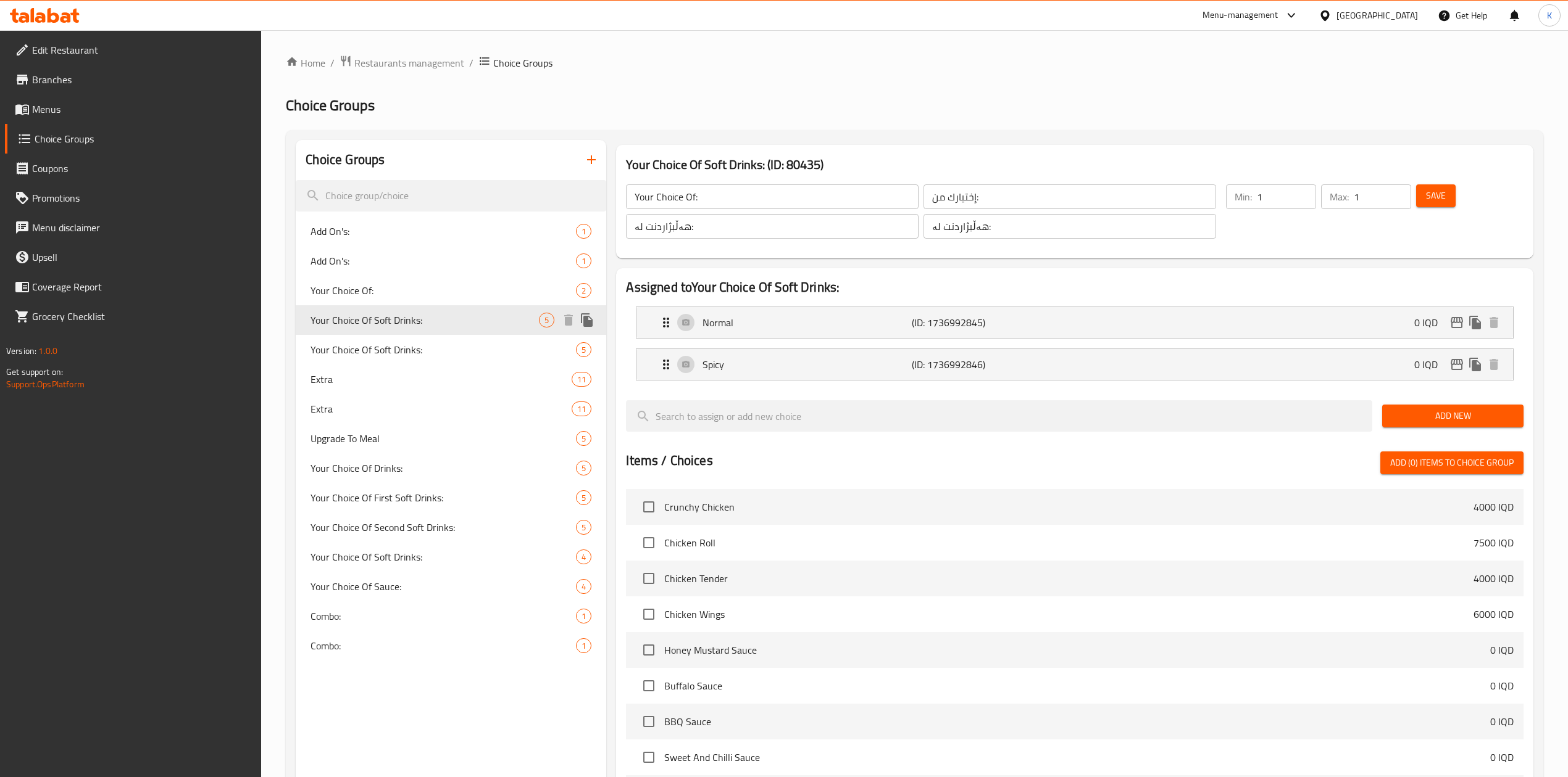
type input "Your Choice Of Soft Drinks:"
type input "إختيارك من المشروبات الغازية:"
type input "هەڵبژاردنت لە خواردنەوە گازییەکان:"
type input "2"
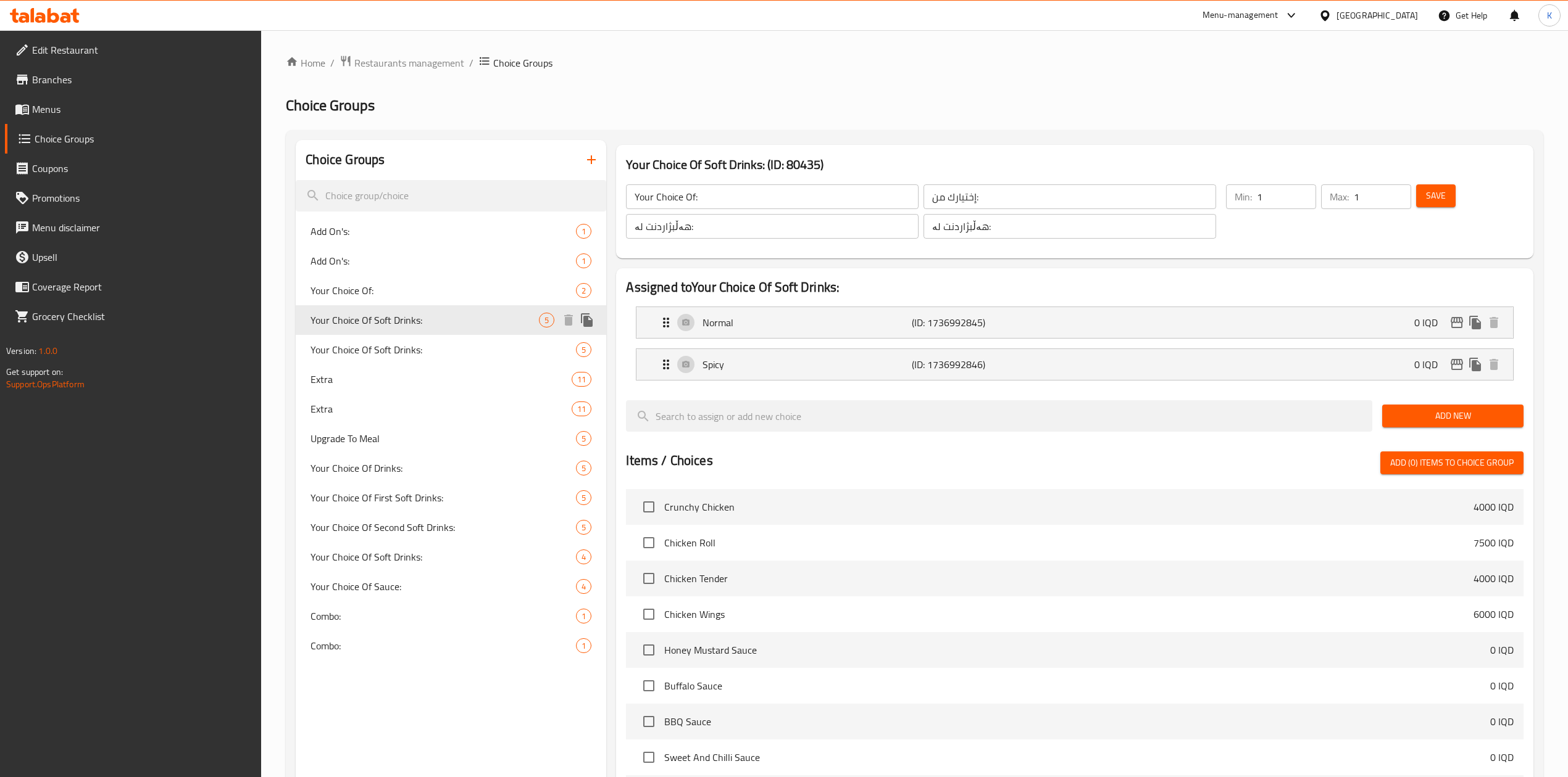
type input "2"
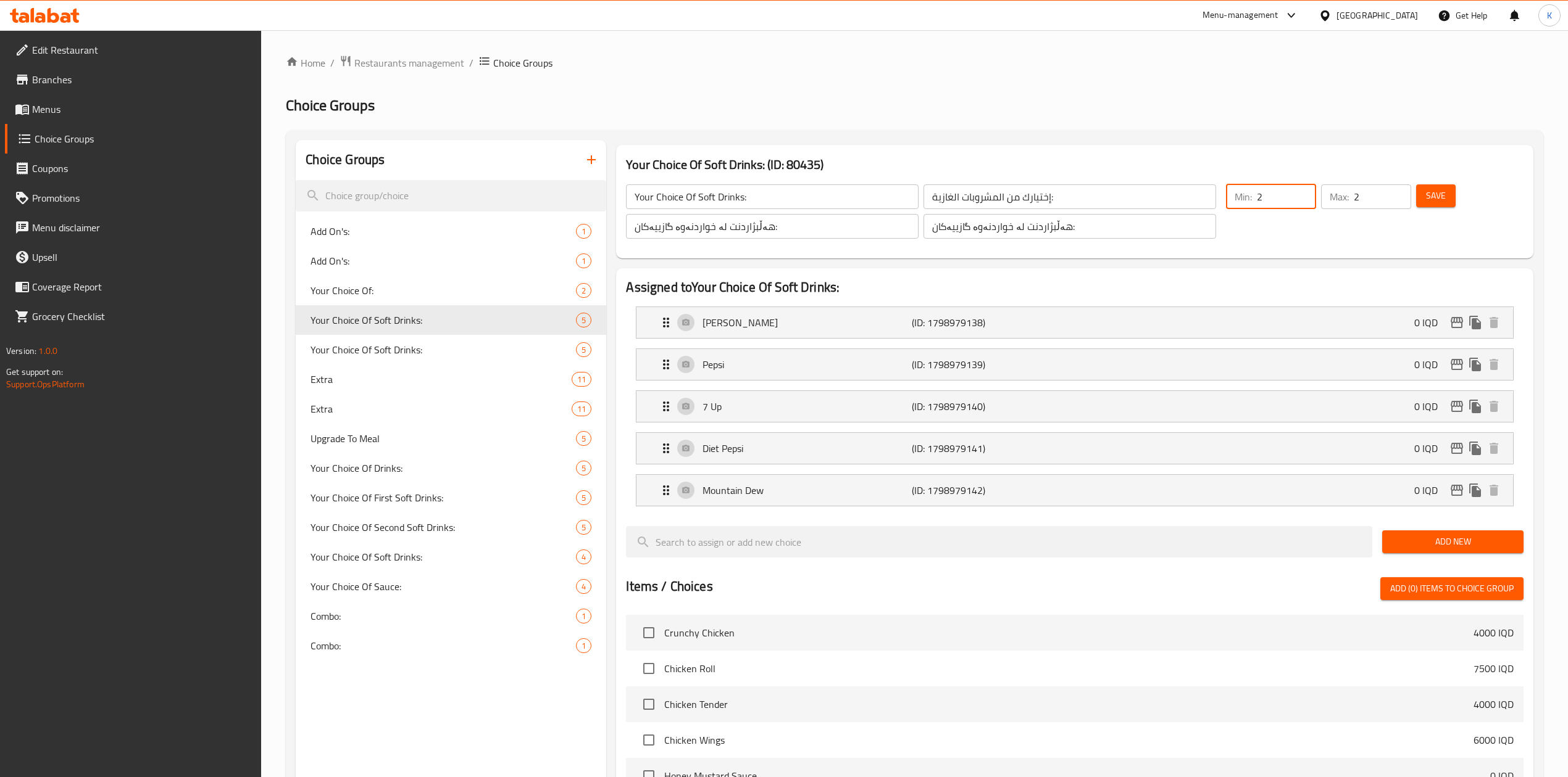
click at [1267, 193] on input "2" at bounding box center [1286, 197] width 59 height 25
click at [450, 343] on span "Your Choice Of Soft Drinks:" at bounding box center [425, 350] width 229 height 15
type input "4"
click at [460, 321] on span "Your Choice Of Soft Drinks:" at bounding box center [425, 320] width 229 height 15
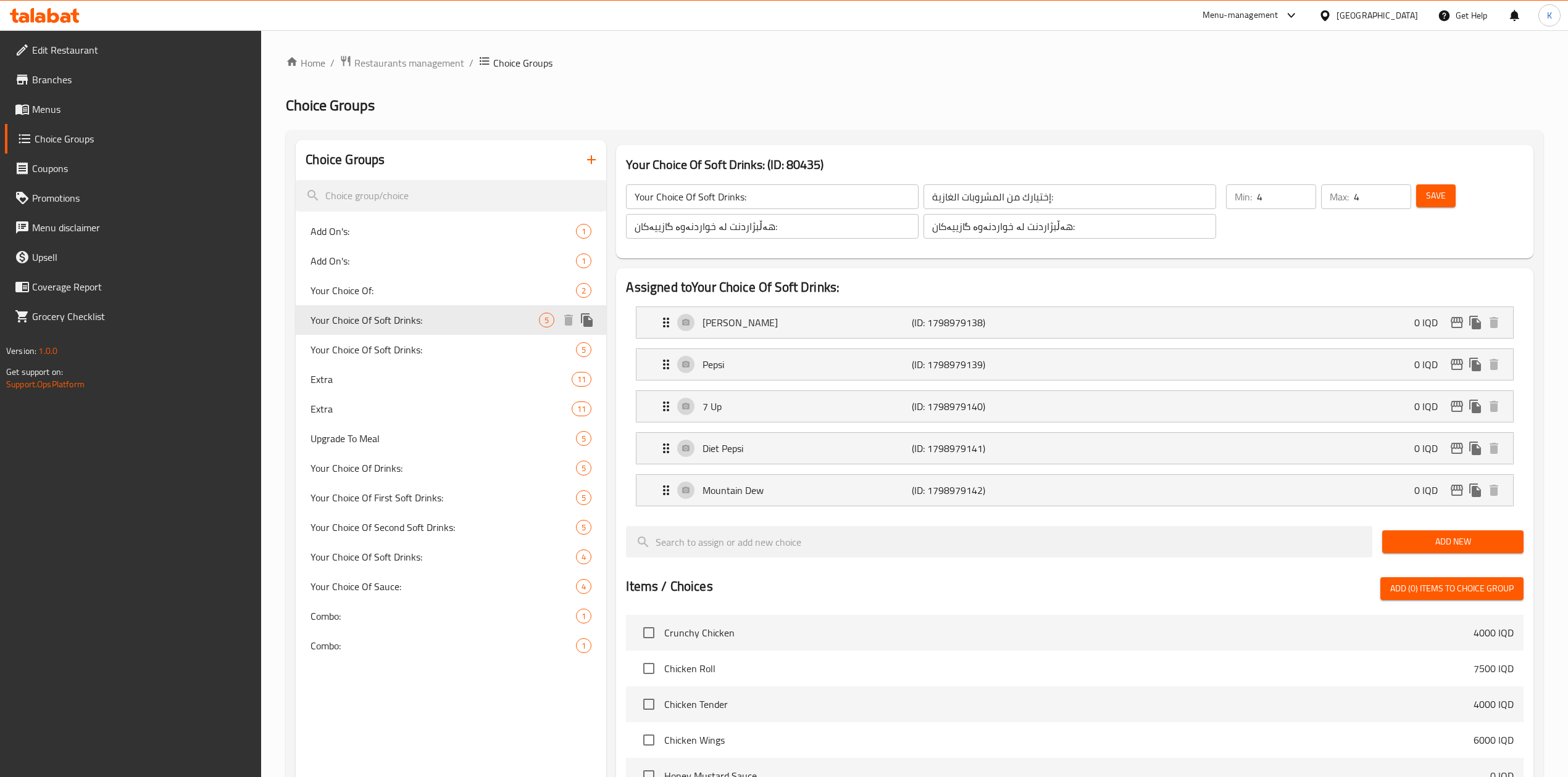
type input "2"
drag, startPoint x: 1274, startPoint y: 192, endPoint x: 1237, endPoint y: 198, distance: 37.5
click at [1237, 198] on div "Min: 2 ​" at bounding box center [1271, 197] width 90 height 25
click at [1265, 242] on div "Min: 0 ​ Max: 2 ​" at bounding box center [1318, 211] width 195 height 64
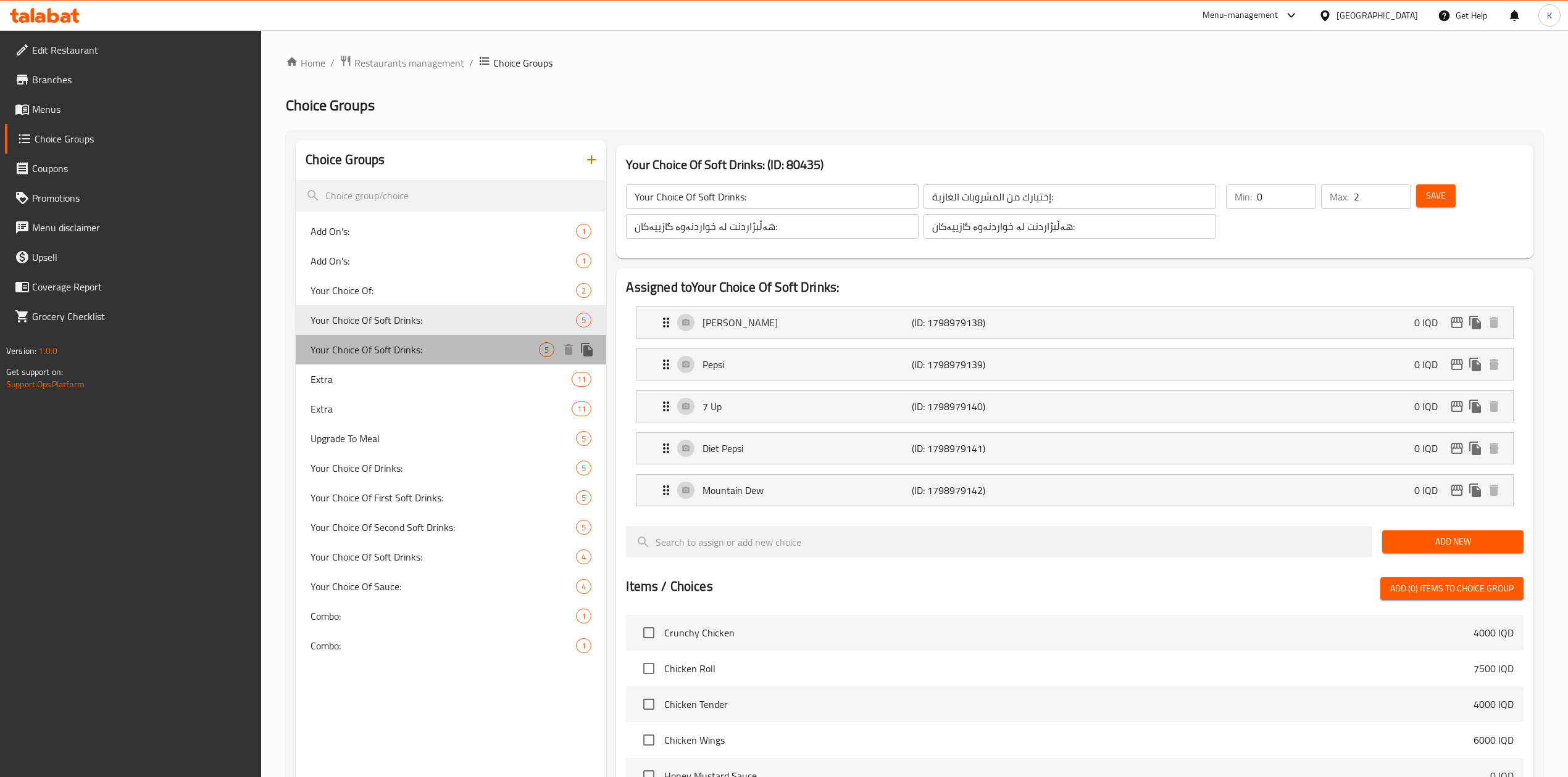
click at [450, 341] on div "Your Choice Of Soft Drinks: 5" at bounding box center [451, 350] width 310 height 30
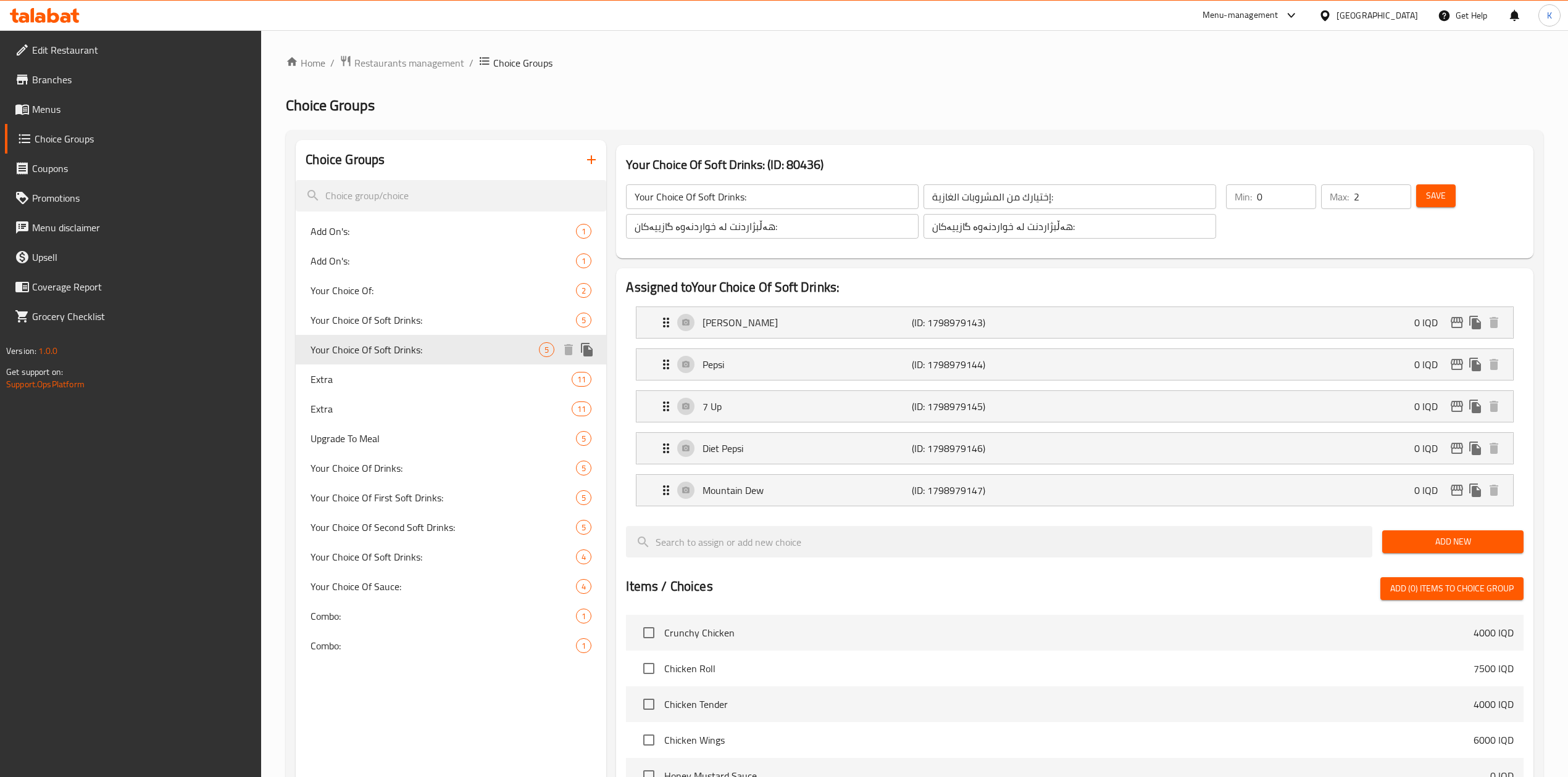
type input "4"
click at [475, 496] on span "Your Choice Of First Soft Drinks:" at bounding box center [425, 498] width 229 height 15
type input "Your Choice Of First Soft Drinks:"
type input "إختيارك من المشروبات الغازية أولاً:"
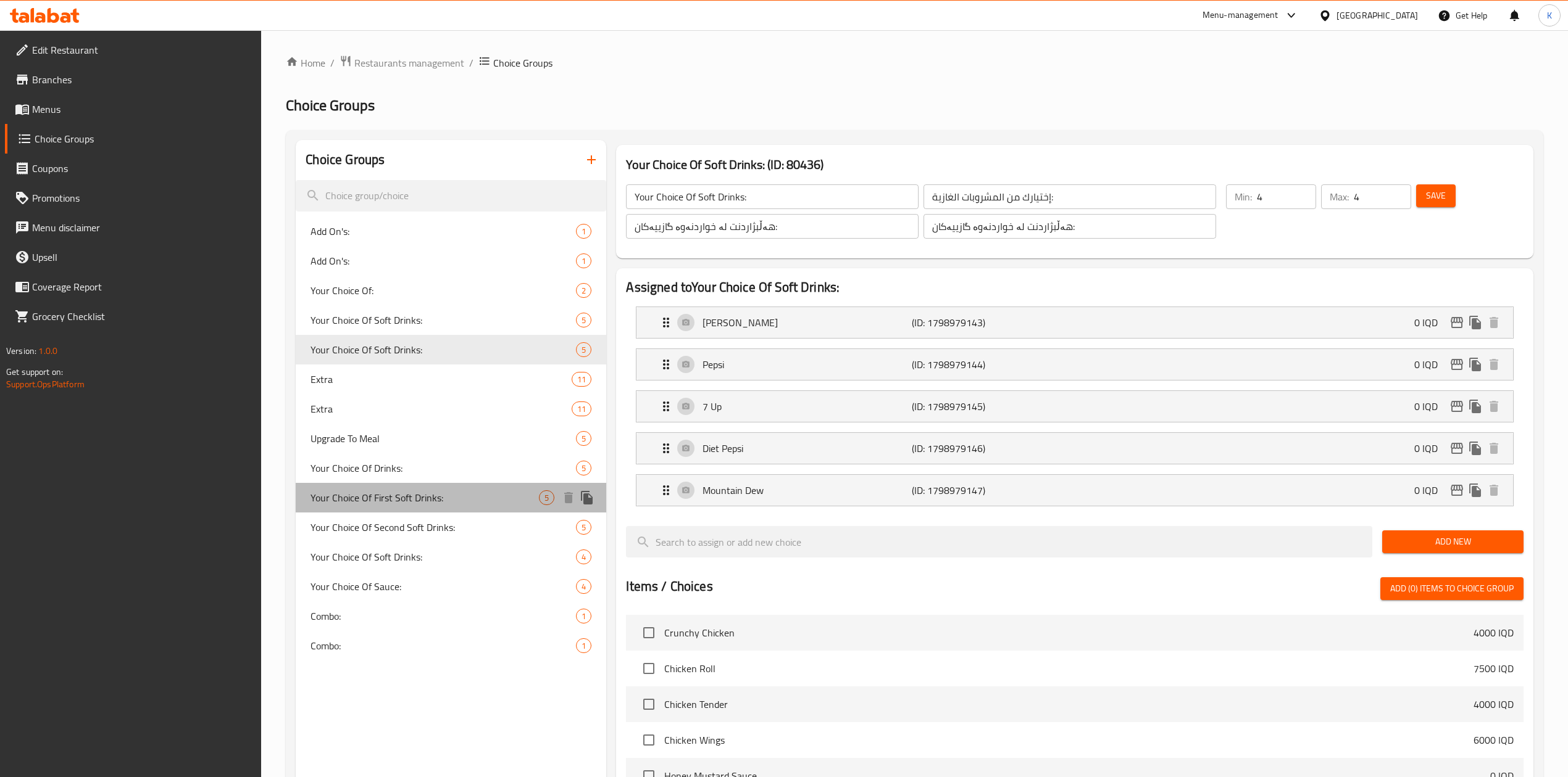
type input "هەڵبژاردنت لە خواردنەوە گازییەکان یەکەم:"
type input "1"
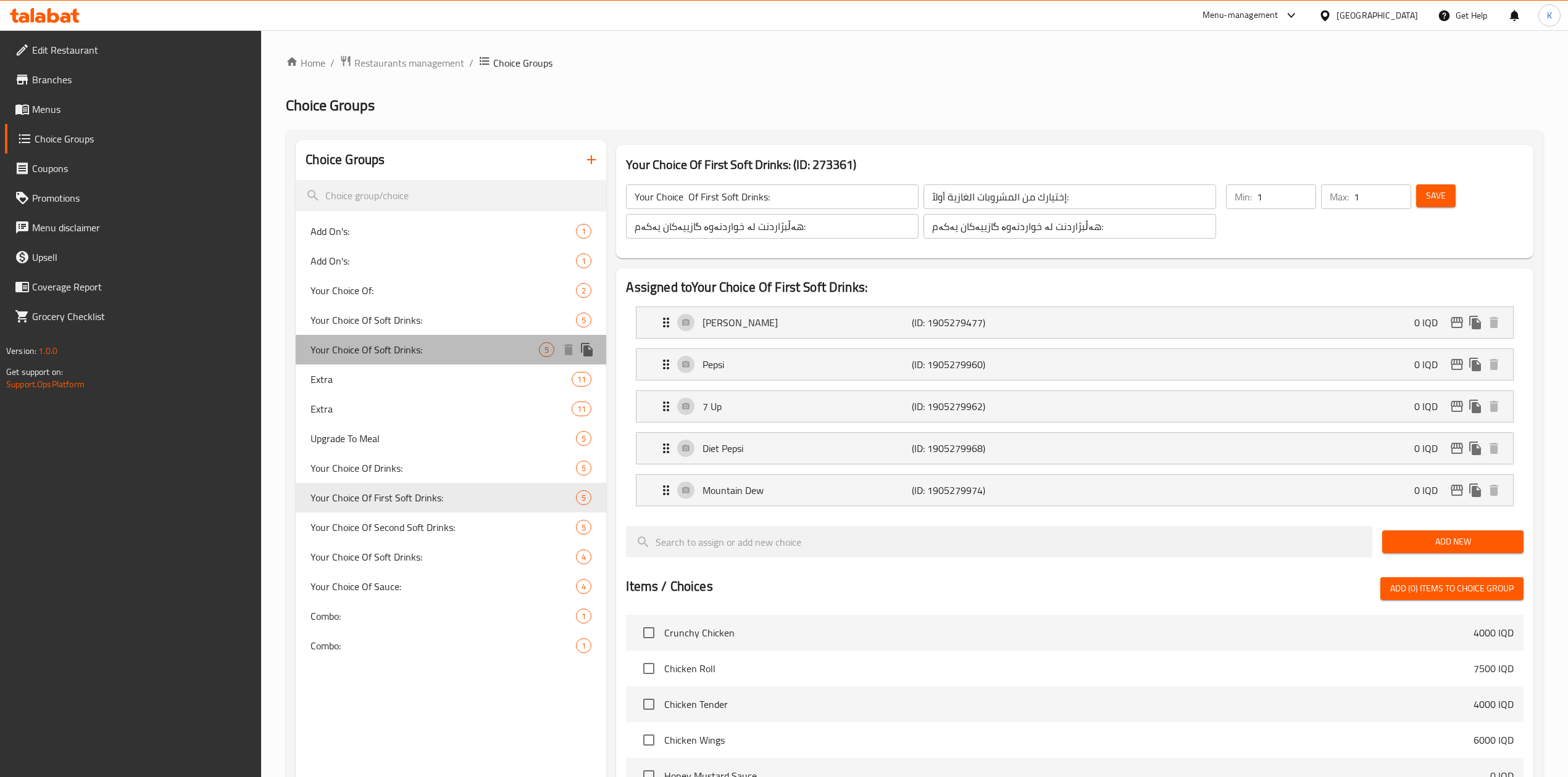
click at [455, 353] on span "Your Choice Of Soft Drinks:" at bounding box center [425, 350] width 229 height 15
type input "Your Choice Of Soft Drinks:"
type input "إختيارك من المشروبات الغازية:"
type input "هەڵبژاردنت لە خواردنەوە گازییەکان:"
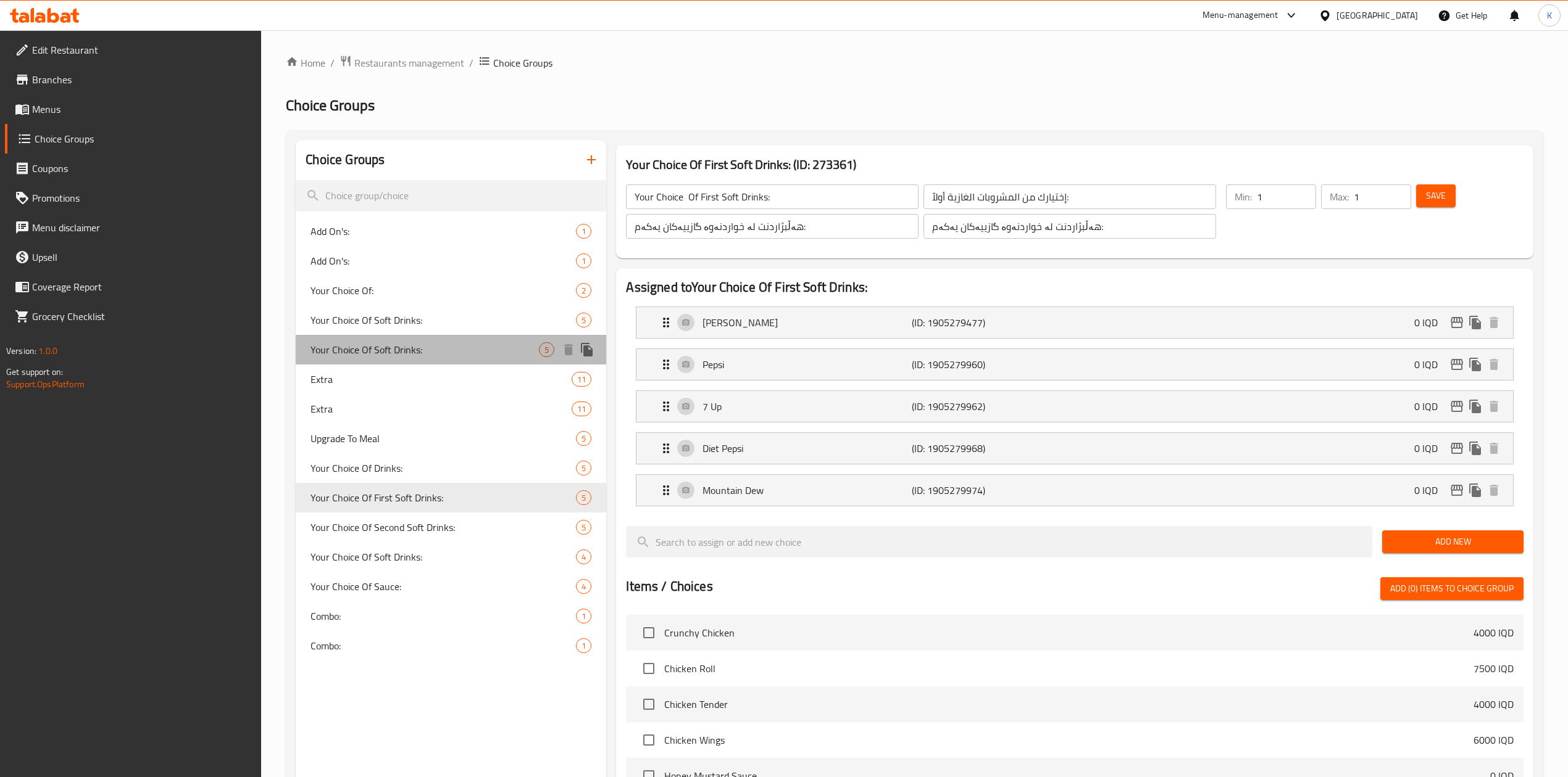
type input "4"
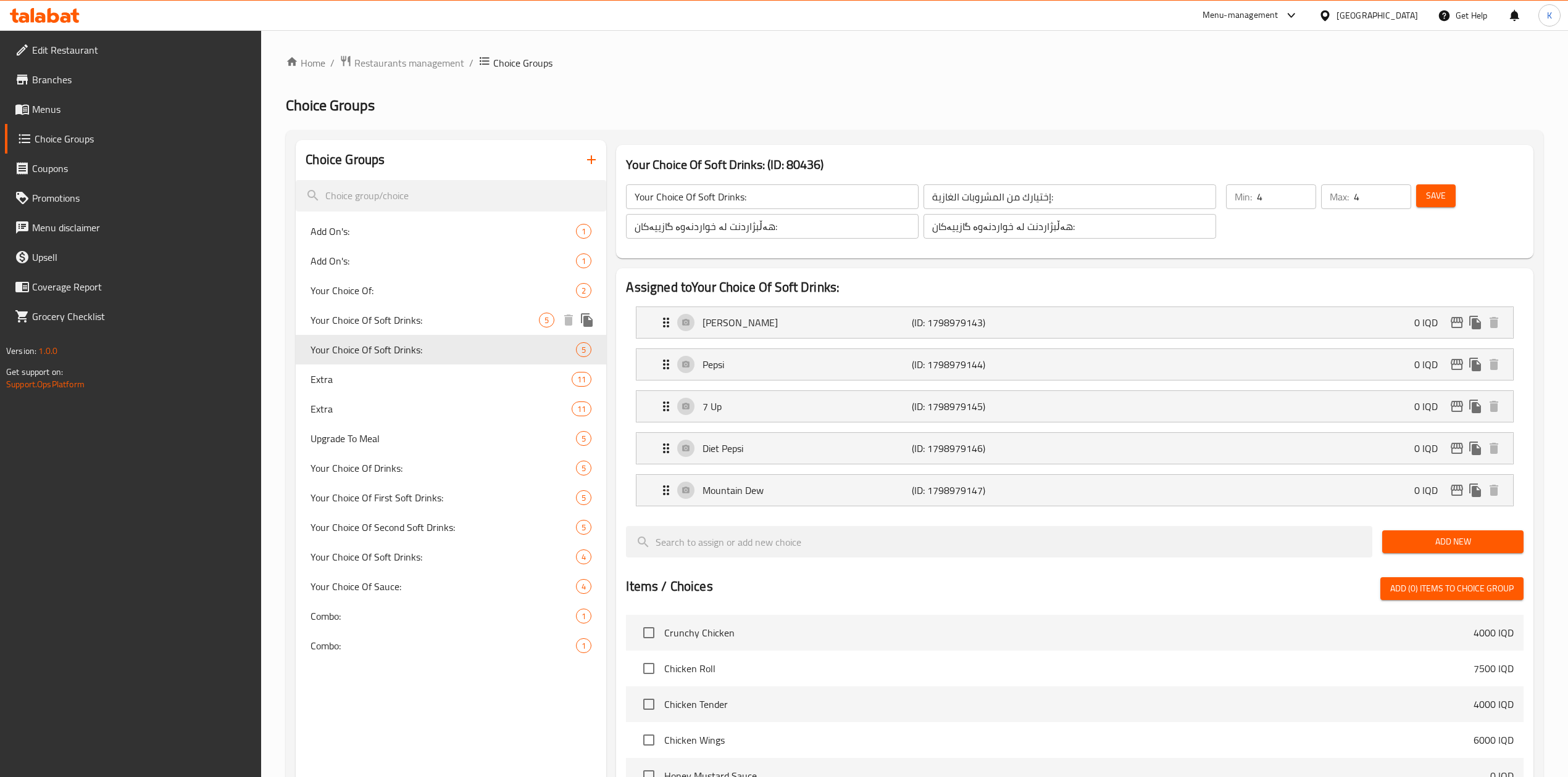
click at [428, 317] on span "Your Choice Of Soft Drinks:" at bounding box center [425, 320] width 229 height 15
type input "2"
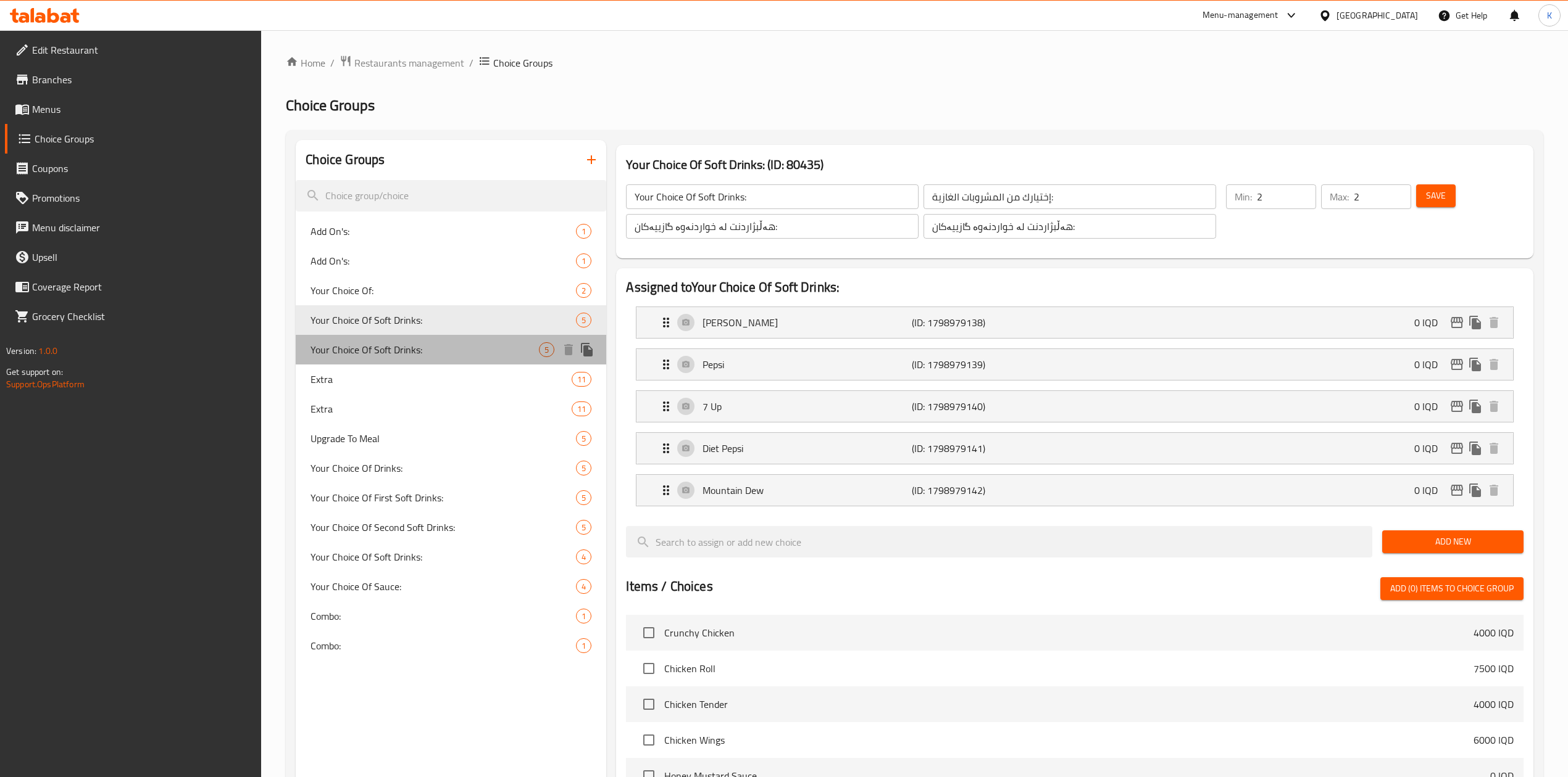
click at [468, 348] on span "Your Choice Of Soft Drinks:" at bounding box center [425, 350] width 229 height 15
type input "4"
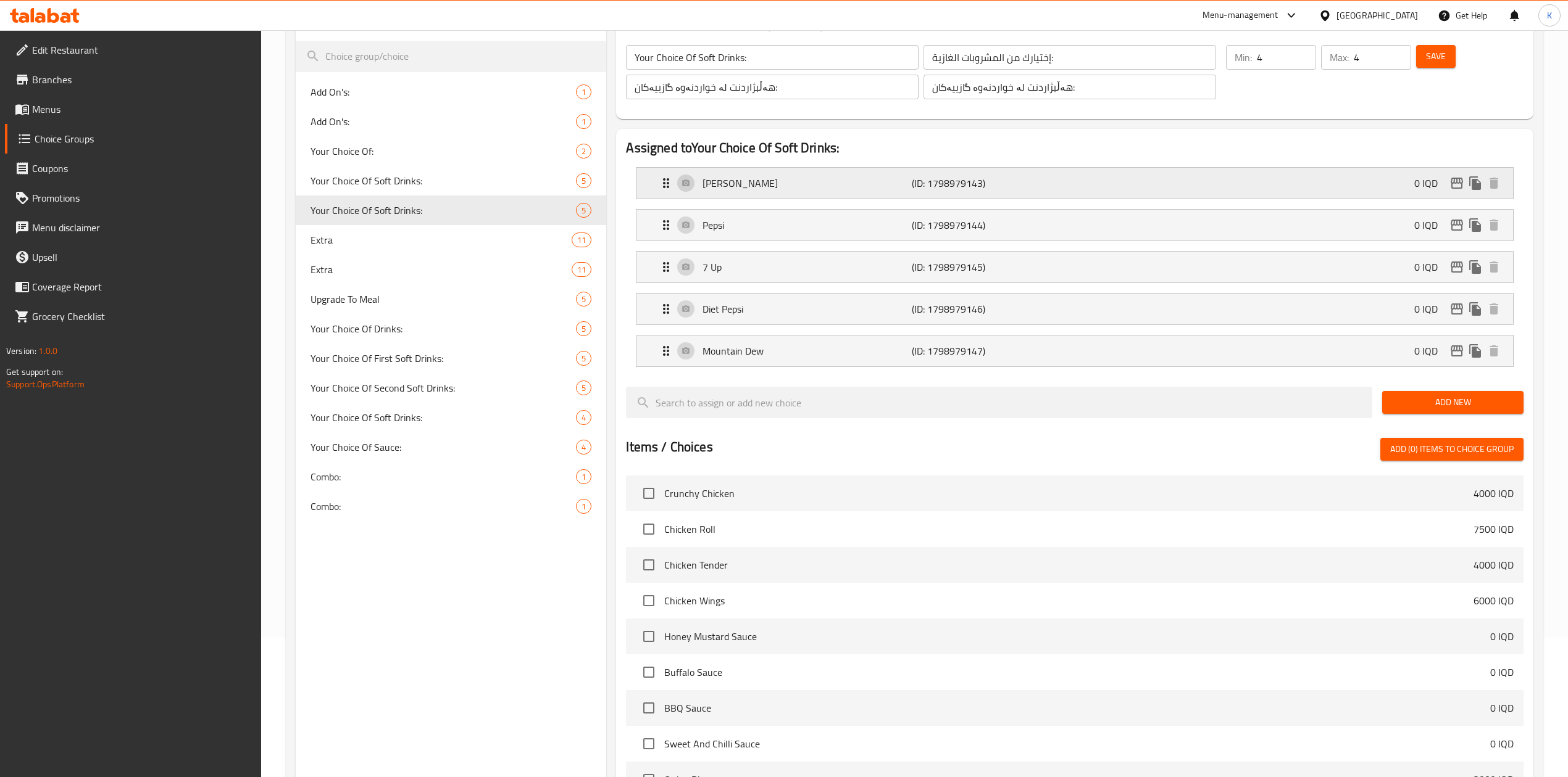
scroll to position [141, 0]
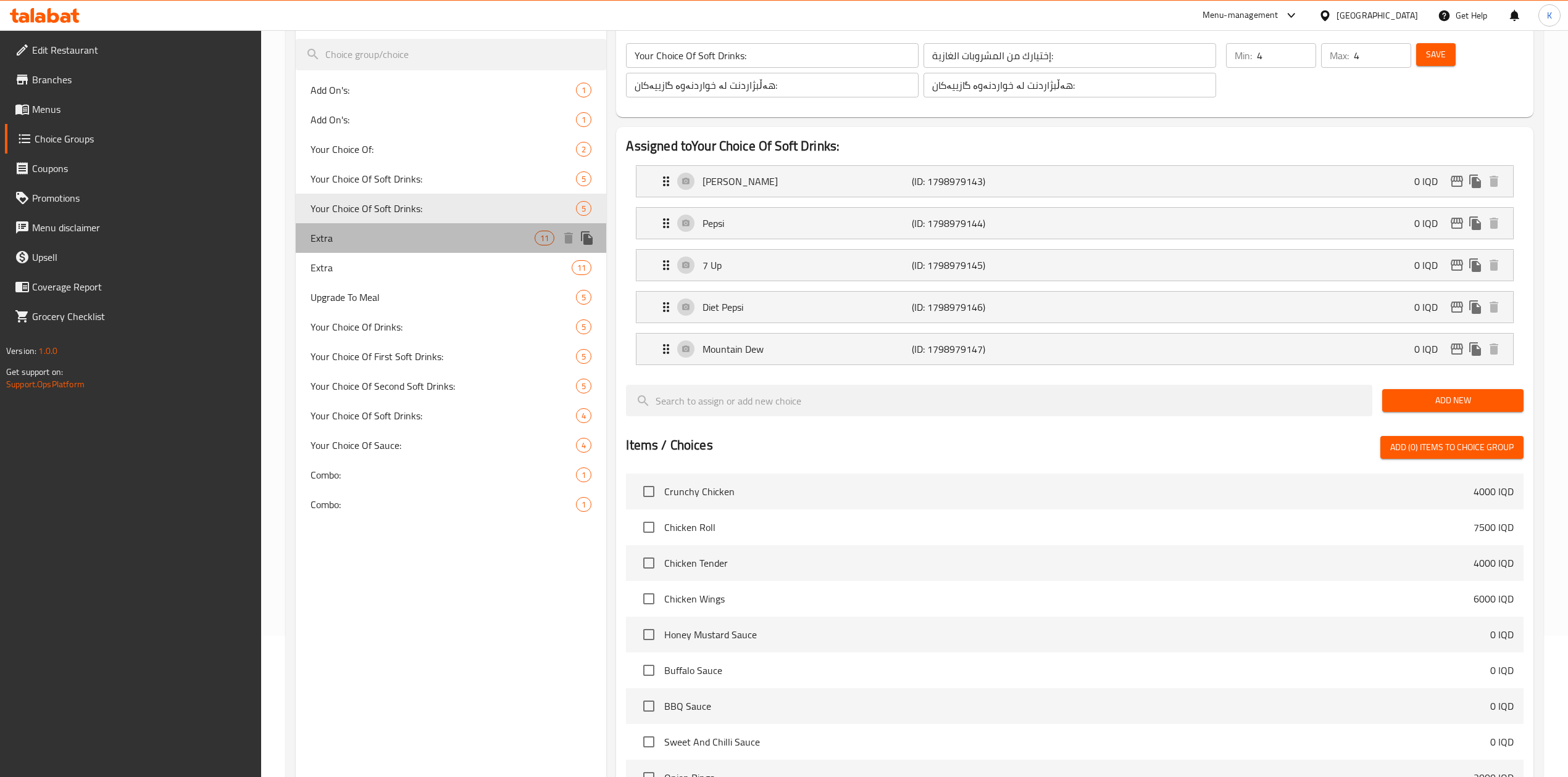
click at [469, 248] on div "Extra 11" at bounding box center [451, 238] width 310 height 30
type input "Extra"
type input "إكسترا"
type input "ئێکسترا"
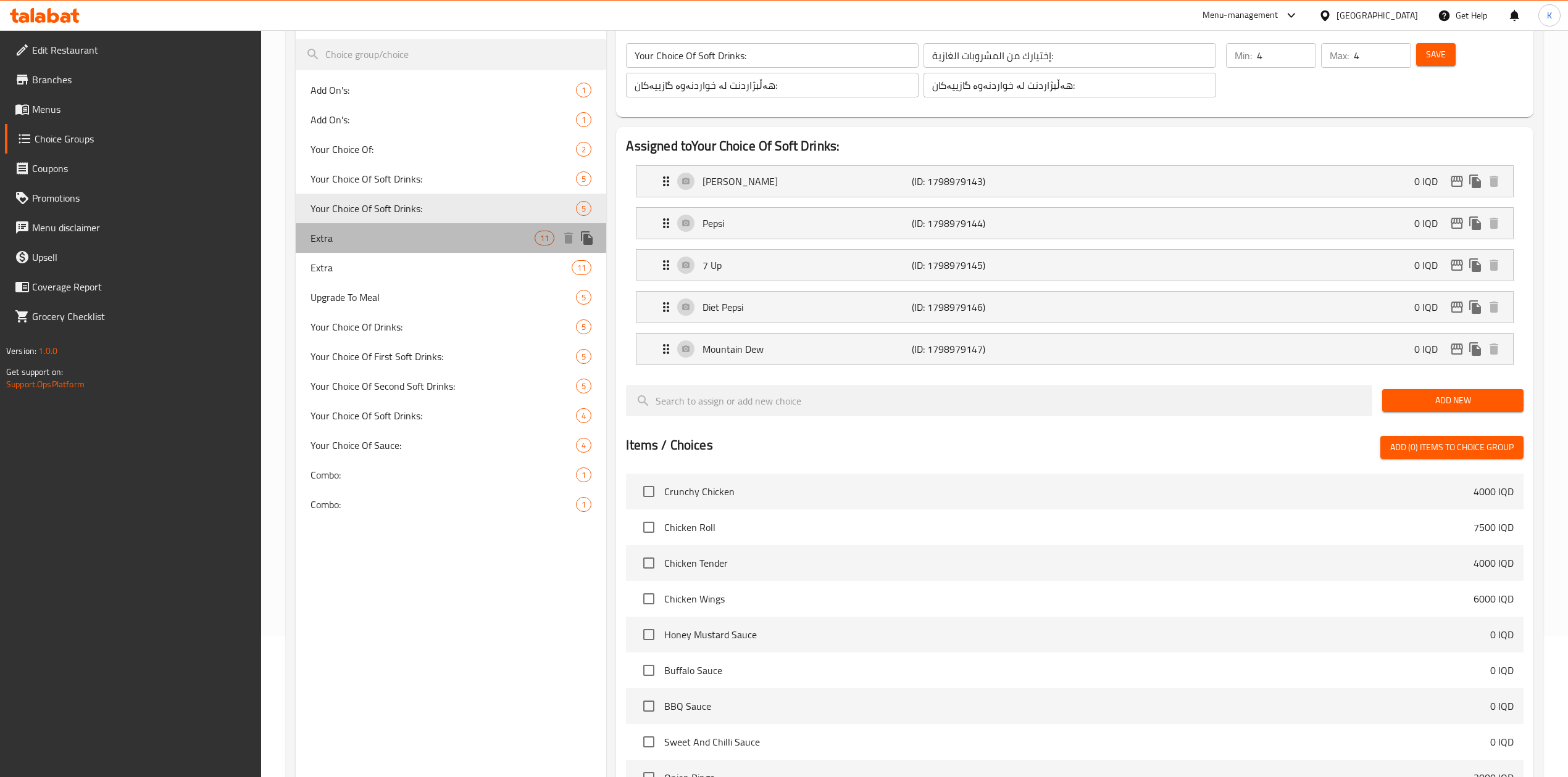
type input "0"
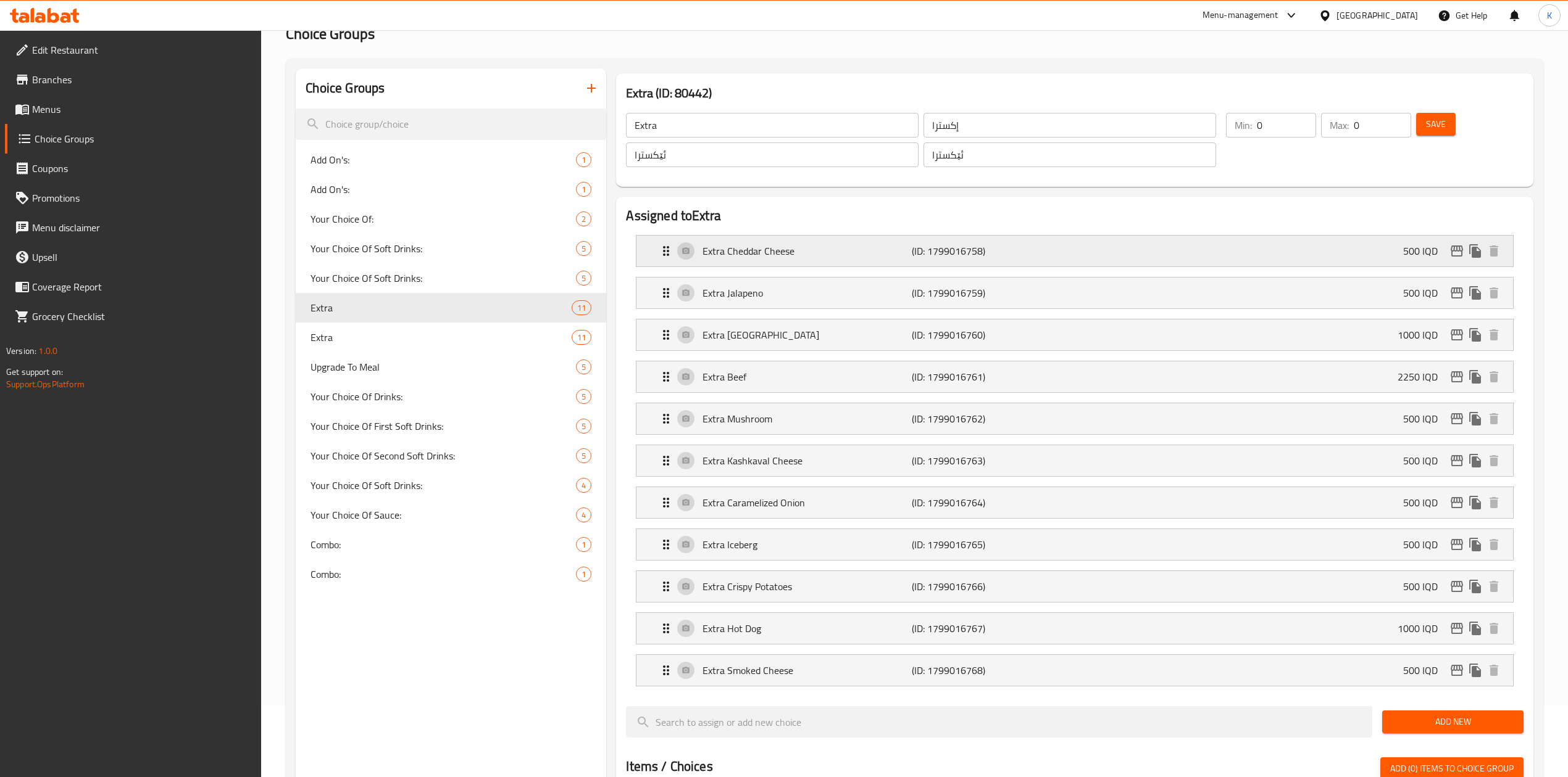
scroll to position [0, 0]
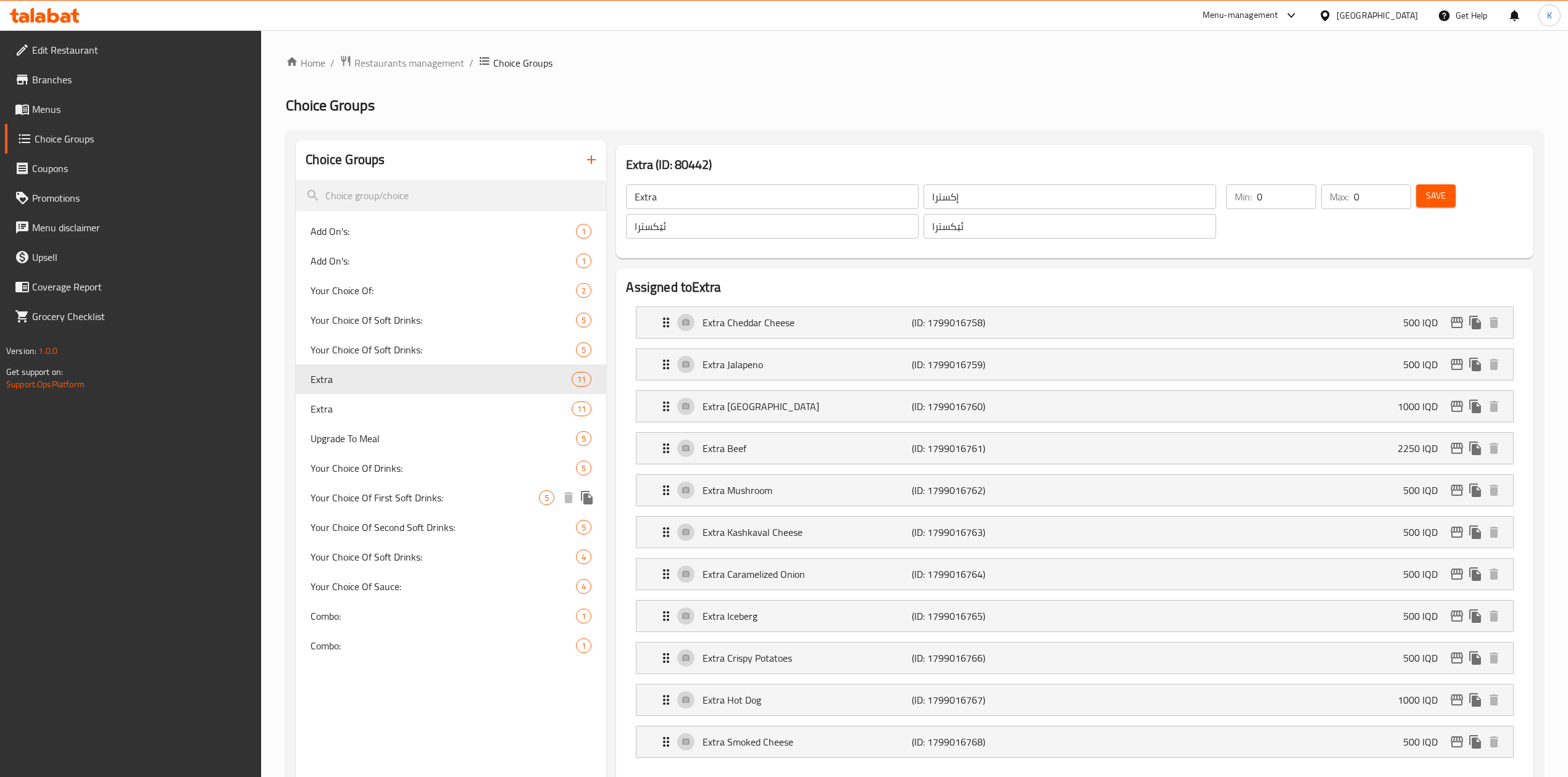
click at [456, 488] on div "Your Choice Of First Soft Drinks: 5" at bounding box center [451, 498] width 310 height 30
type input "Your Choice Of First Soft Drinks:"
type input "إختيارك من المشروبات الغازية أولاً:"
type input "هەڵبژاردنت لە خواردنەوە گازییەکان یەکەم:"
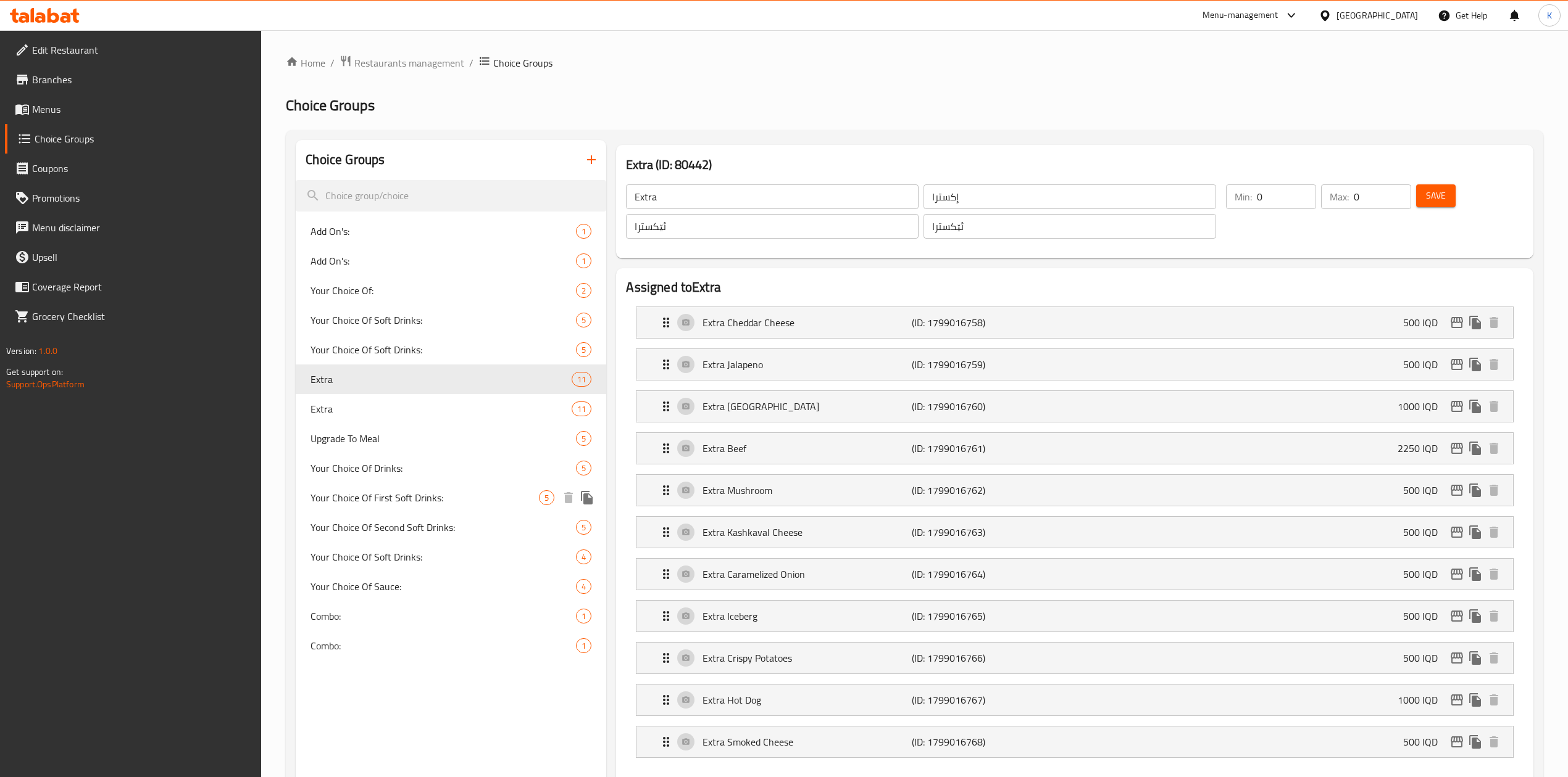
type input "1"
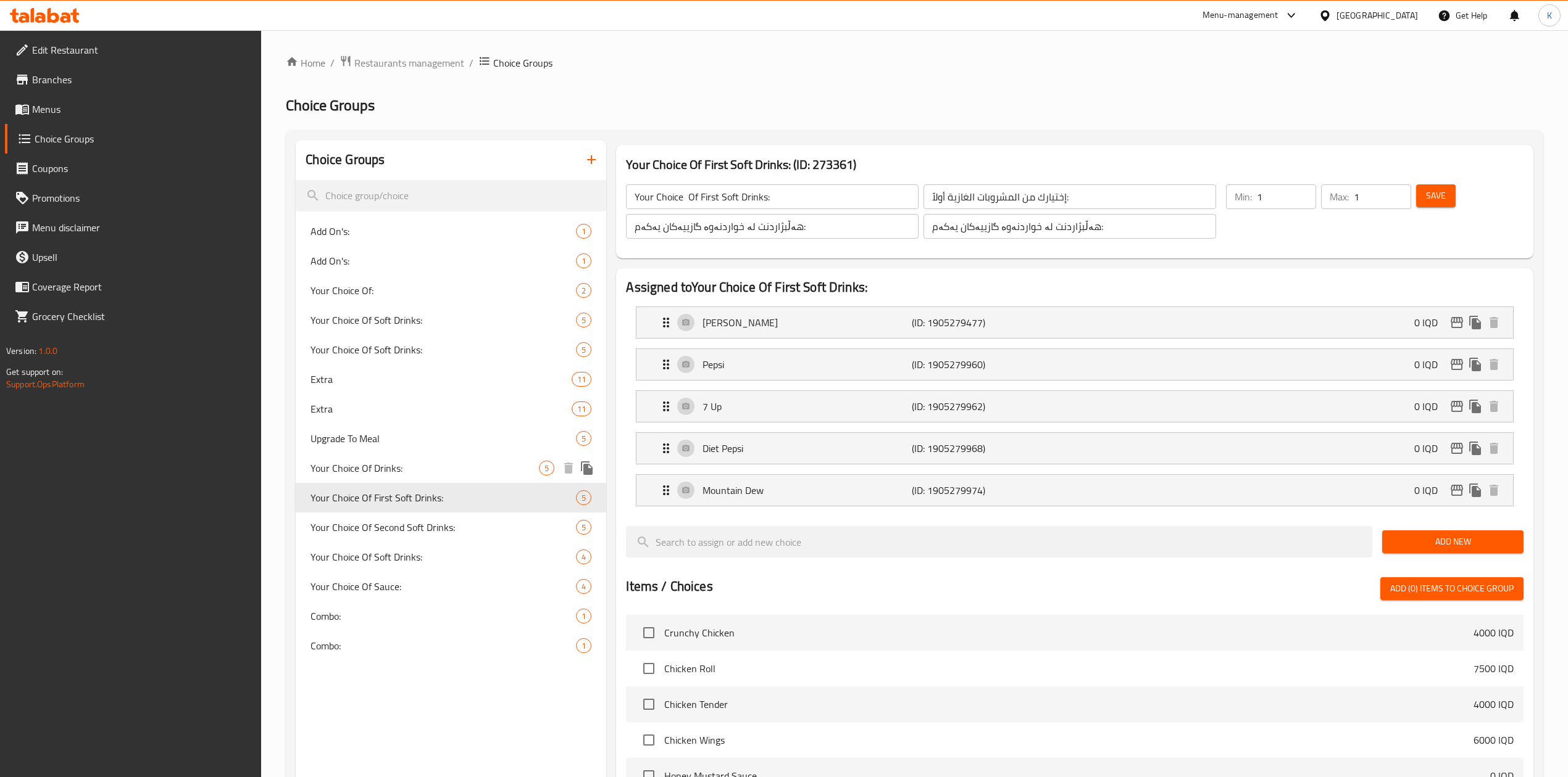
click at [428, 472] on span "Your Choice Of Drinks:" at bounding box center [425, 468] width 229 height 15
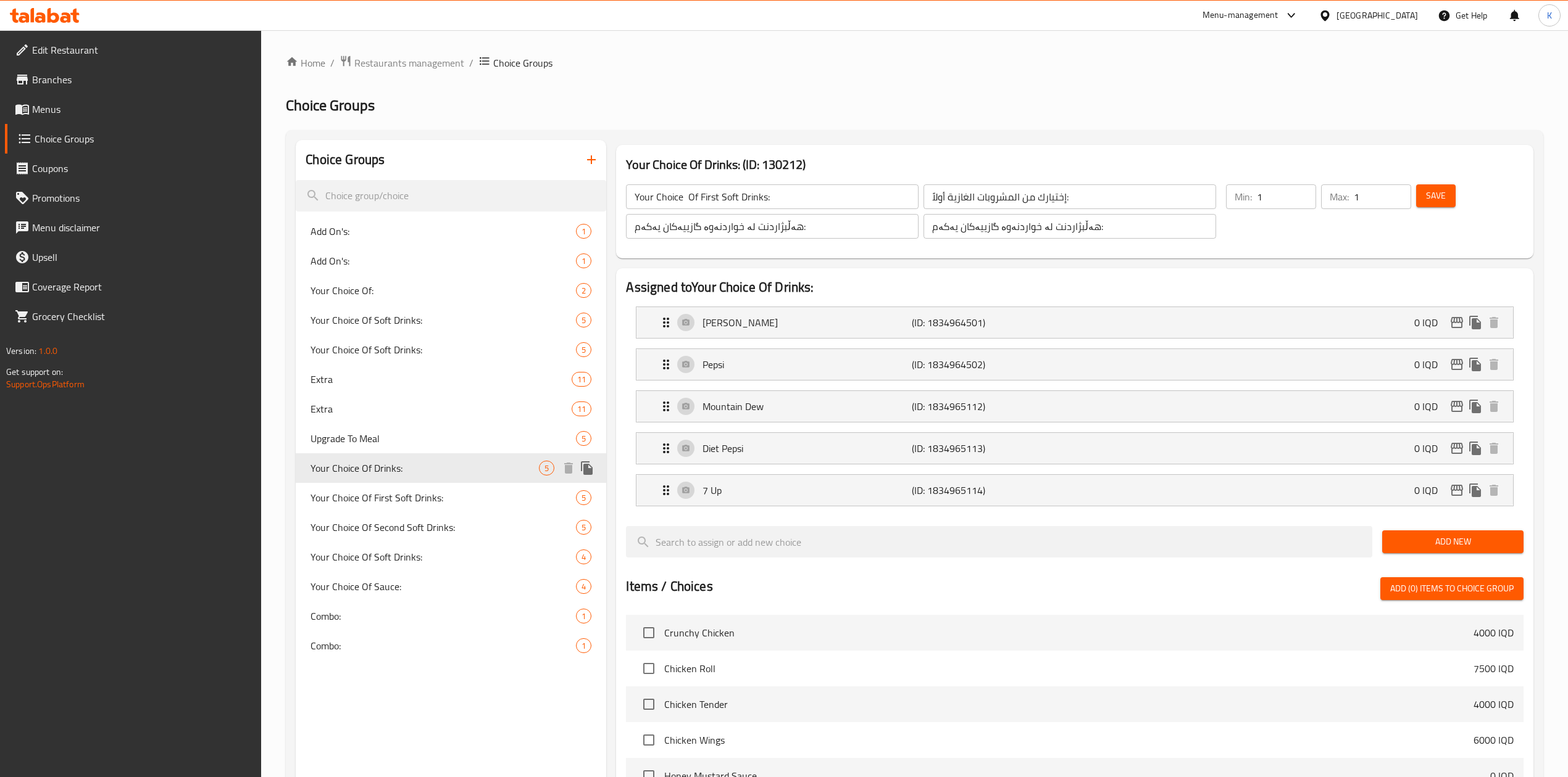
type input "Your Choice Of Drinks:"
type input "إختيارك من المشروبات:"
type input "هەڵبژاردنت لە خواردنەوەکان:"
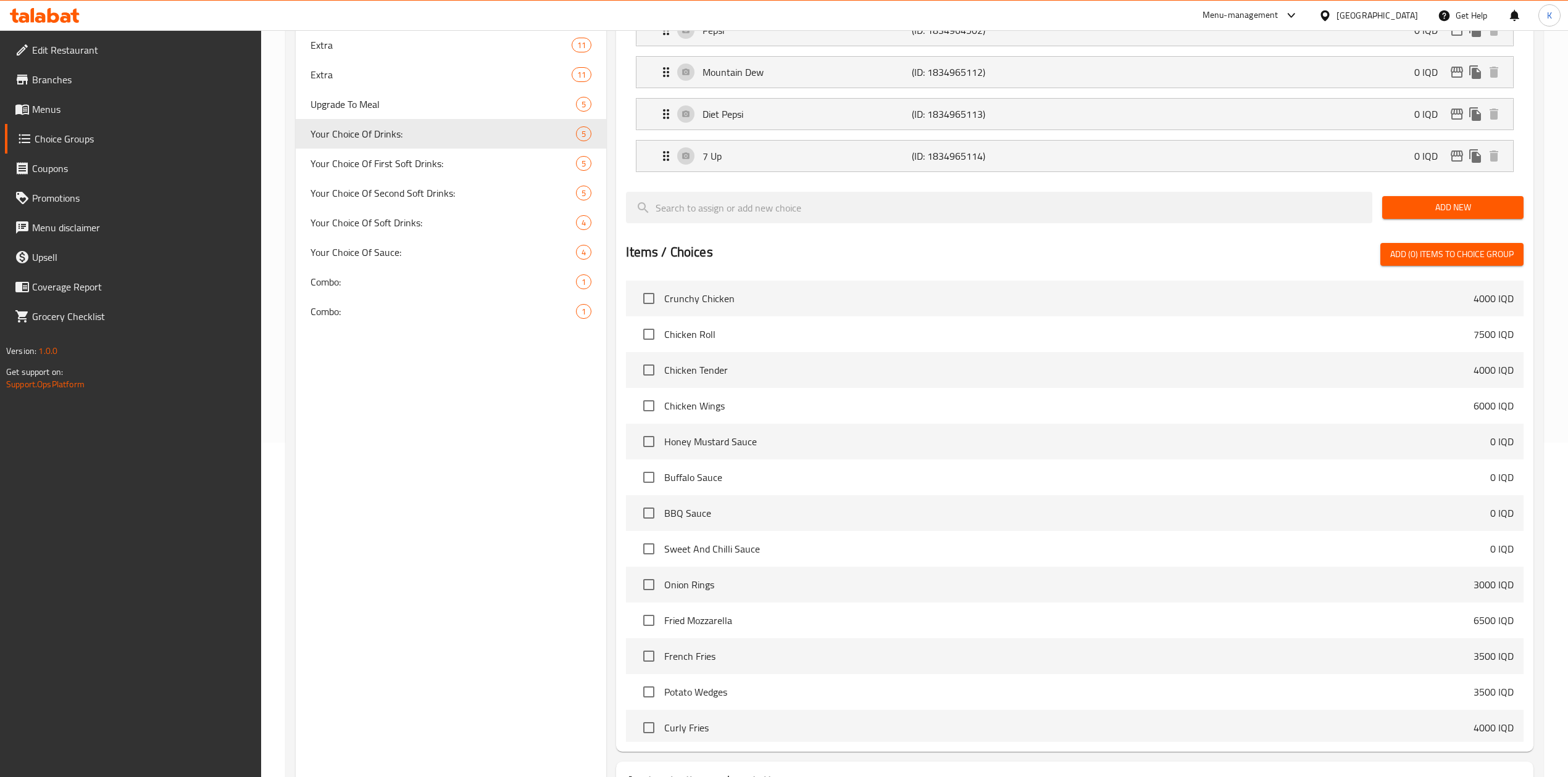
scroll to position [336, 0]
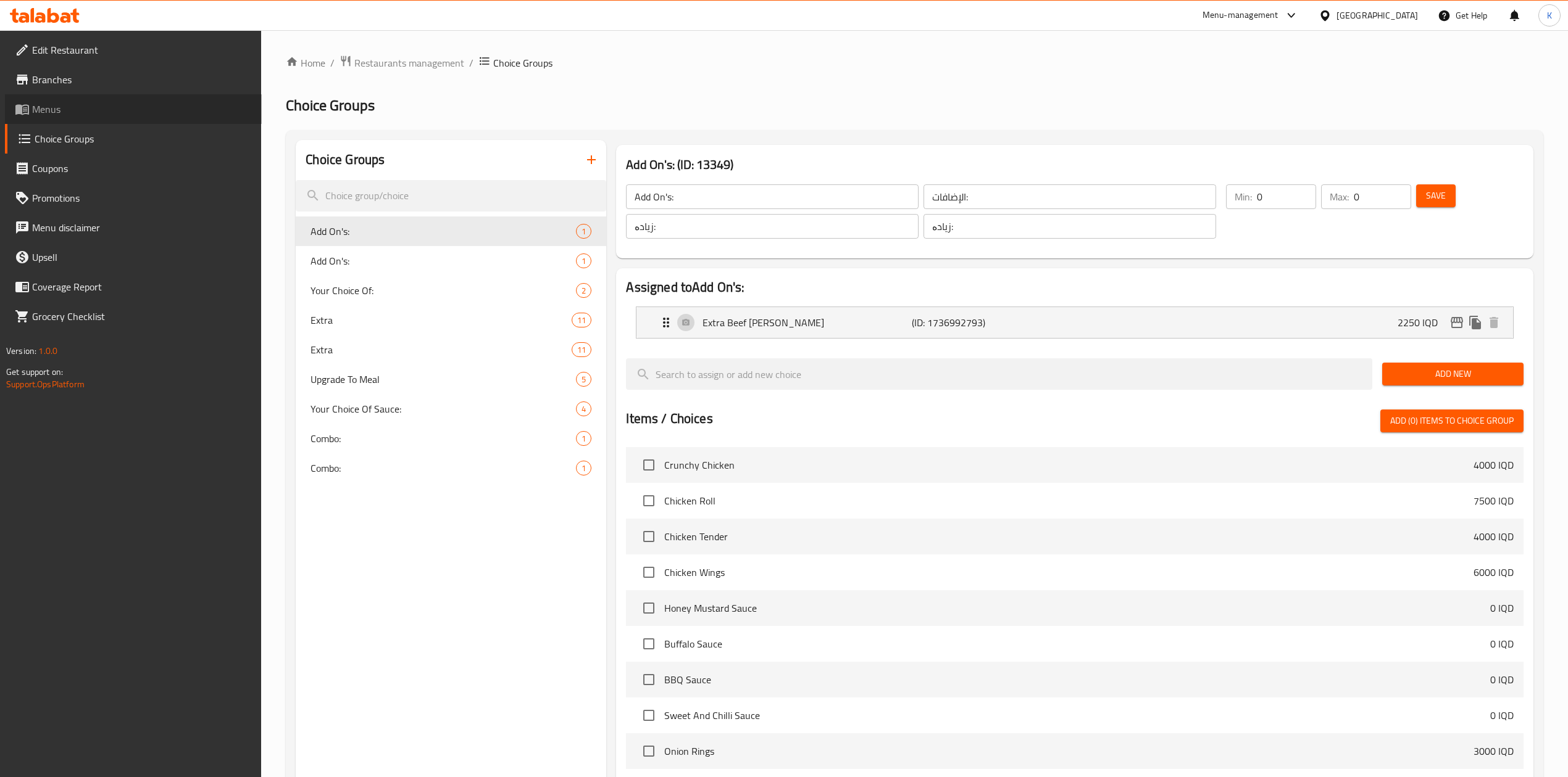
click at [101, 115] on span "Menus" at bounding box center [142, 109] width 220 height 15
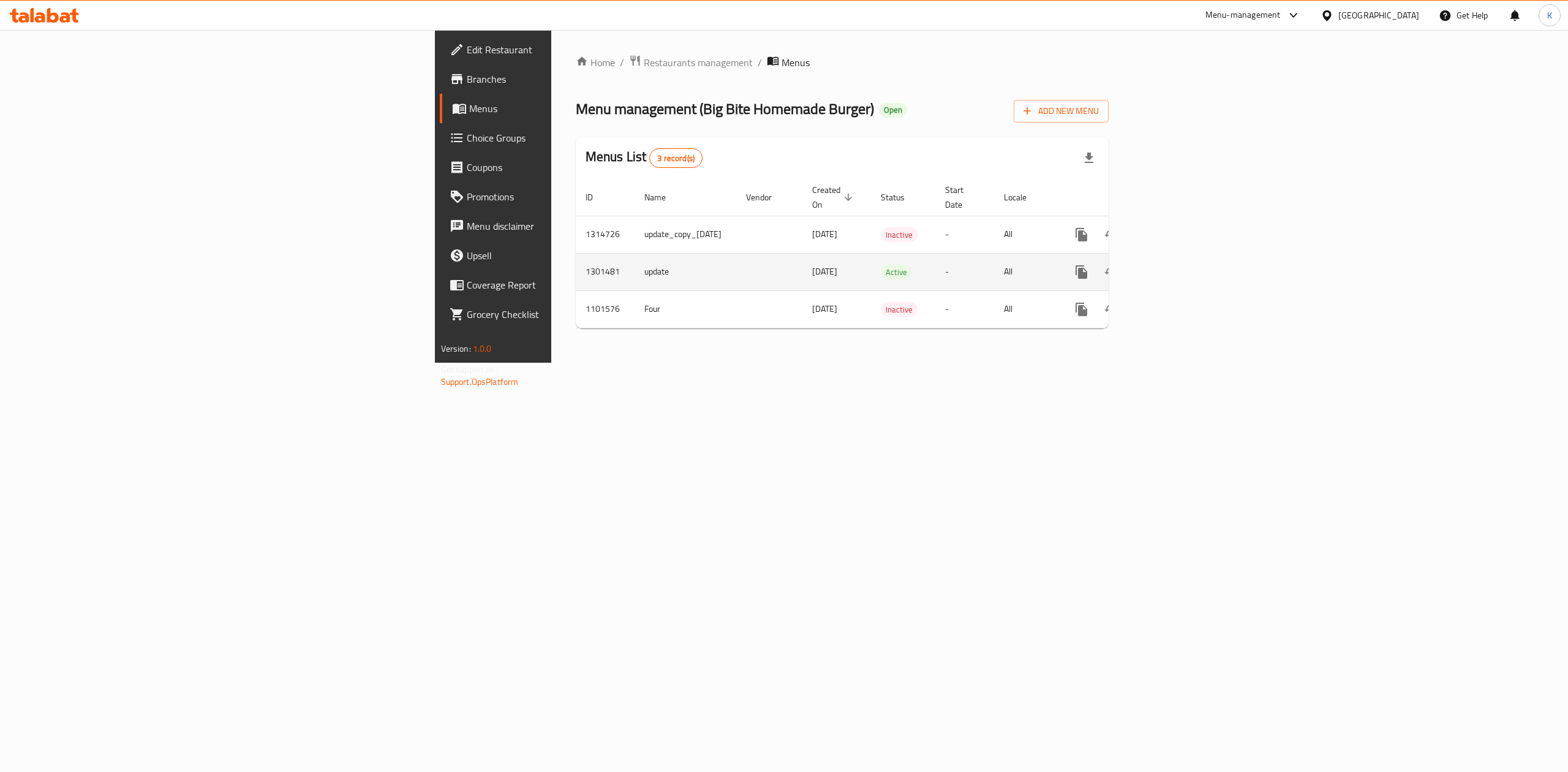
click at [1177, 265] on icon "enhanced table" at bounding box center [1170, 272] width 15 height 15
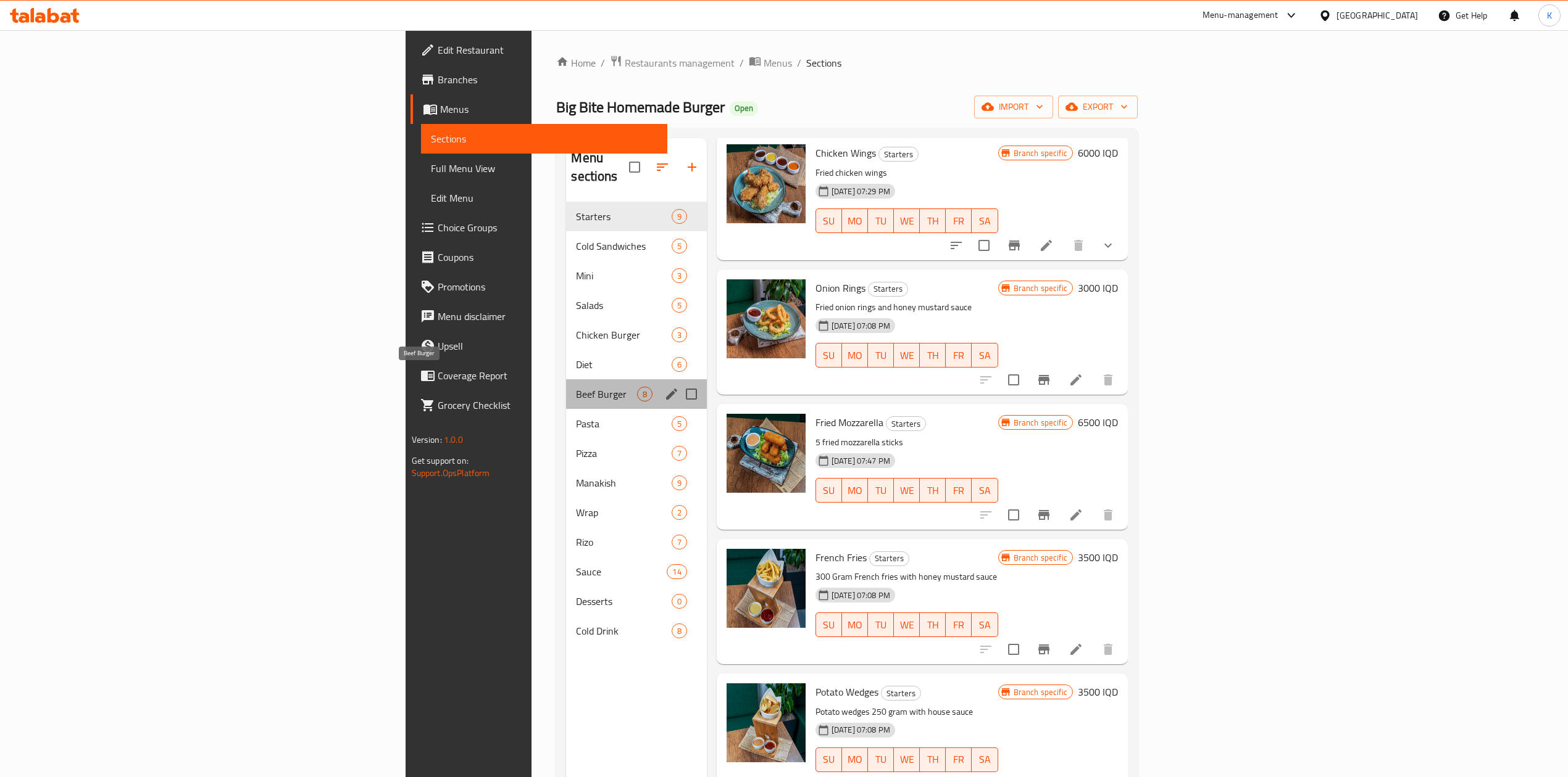
click at [576, 387] on span "Beef Burger" at bounding box center [605, 394] width 60 height 15
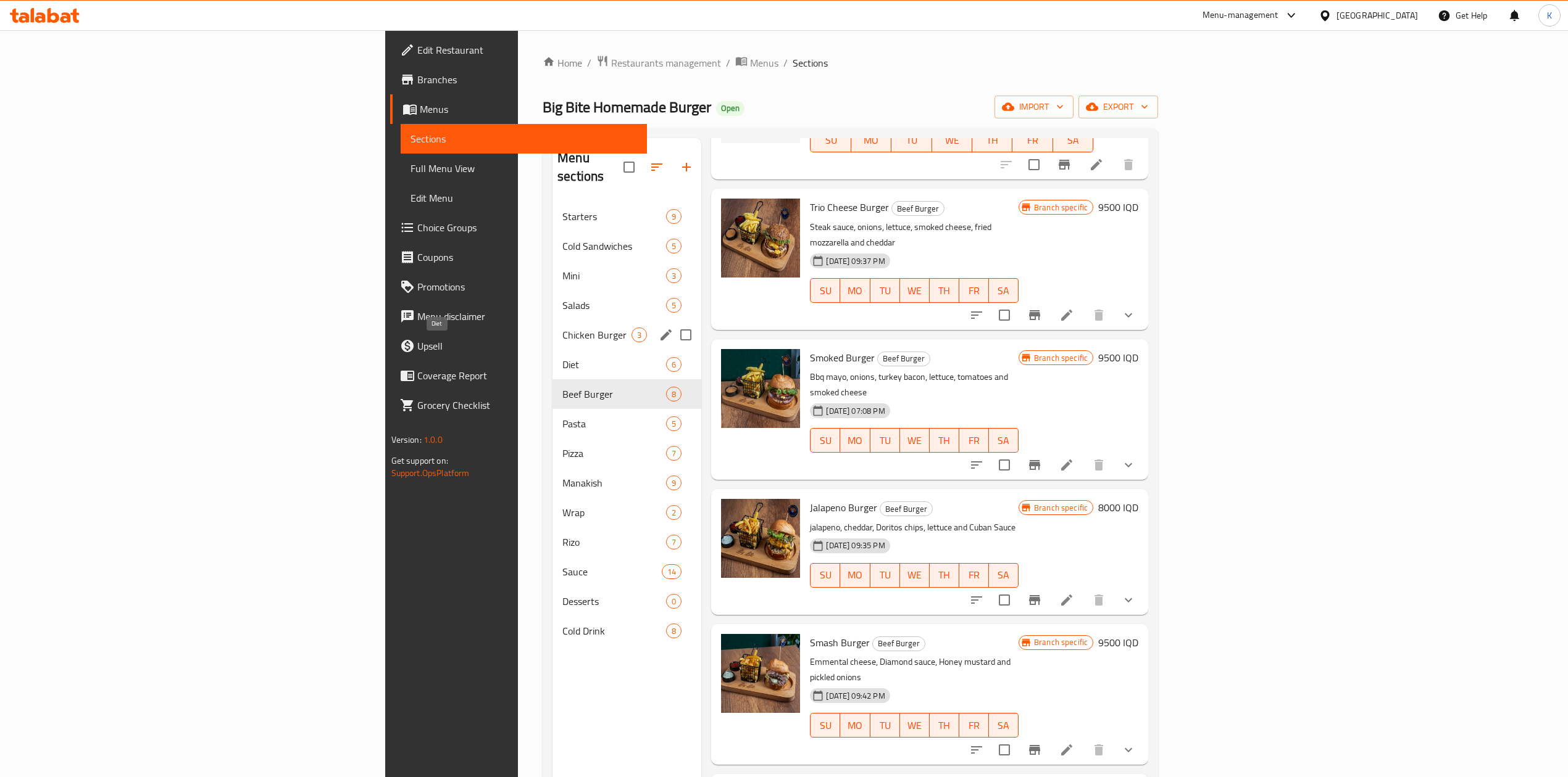
scroll to position [313, 0]
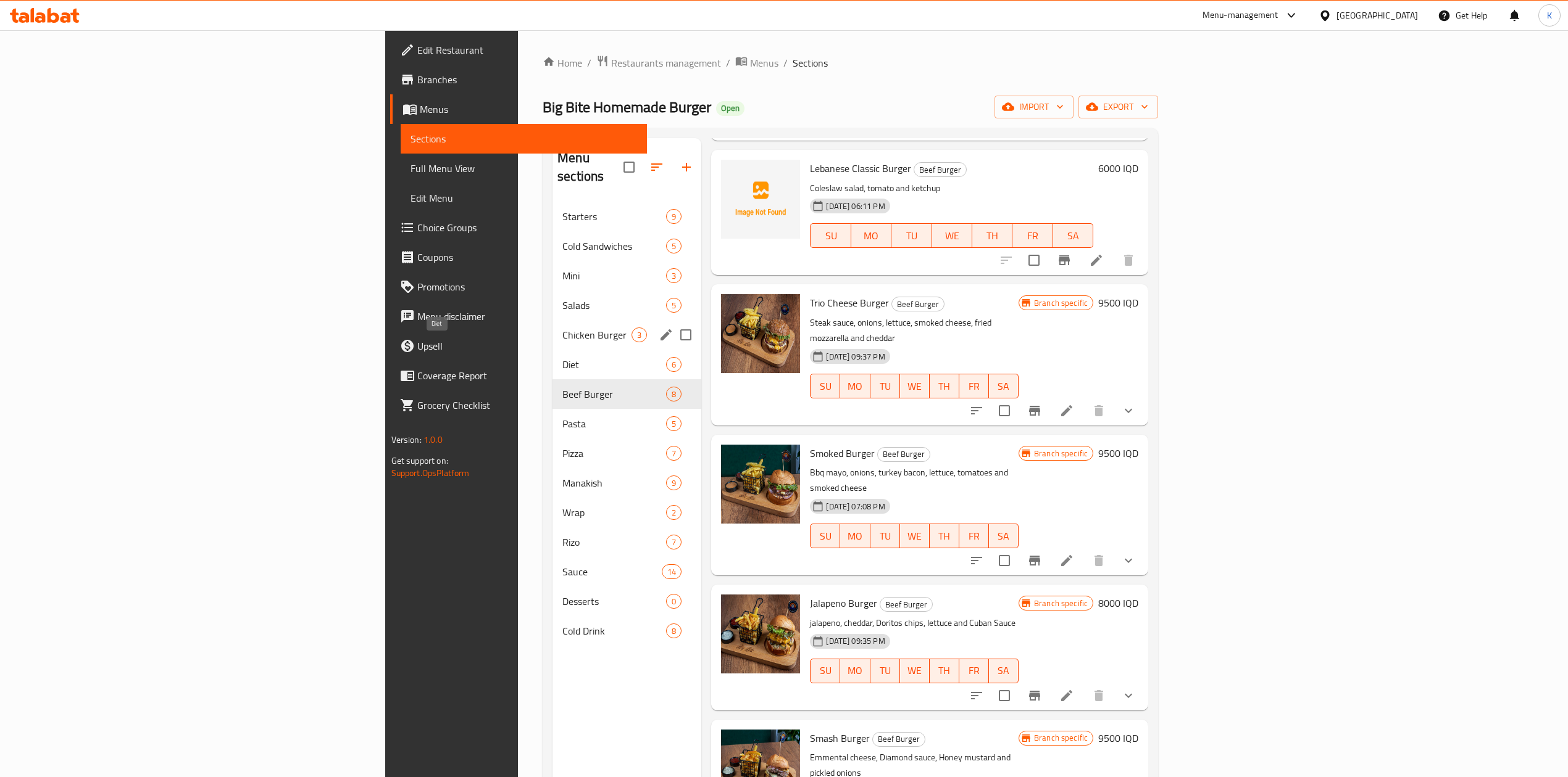
click at [562, 328] on span "Chicken Burger" at bounding box center [596, 335] width 69 height 15
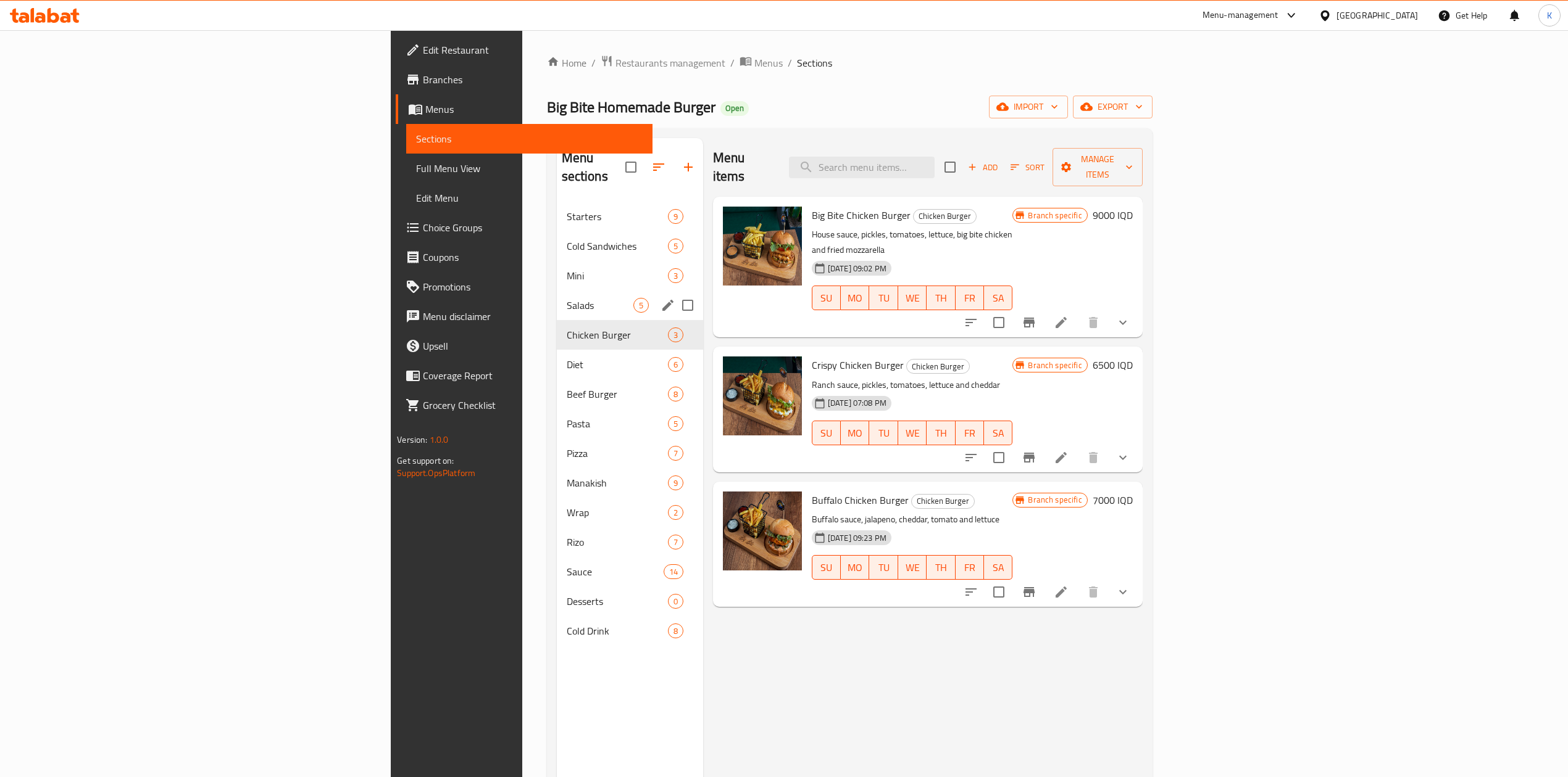
click at [557, 295] on div "Salads 5" at bounding box center [630, 305] width 147 height 30
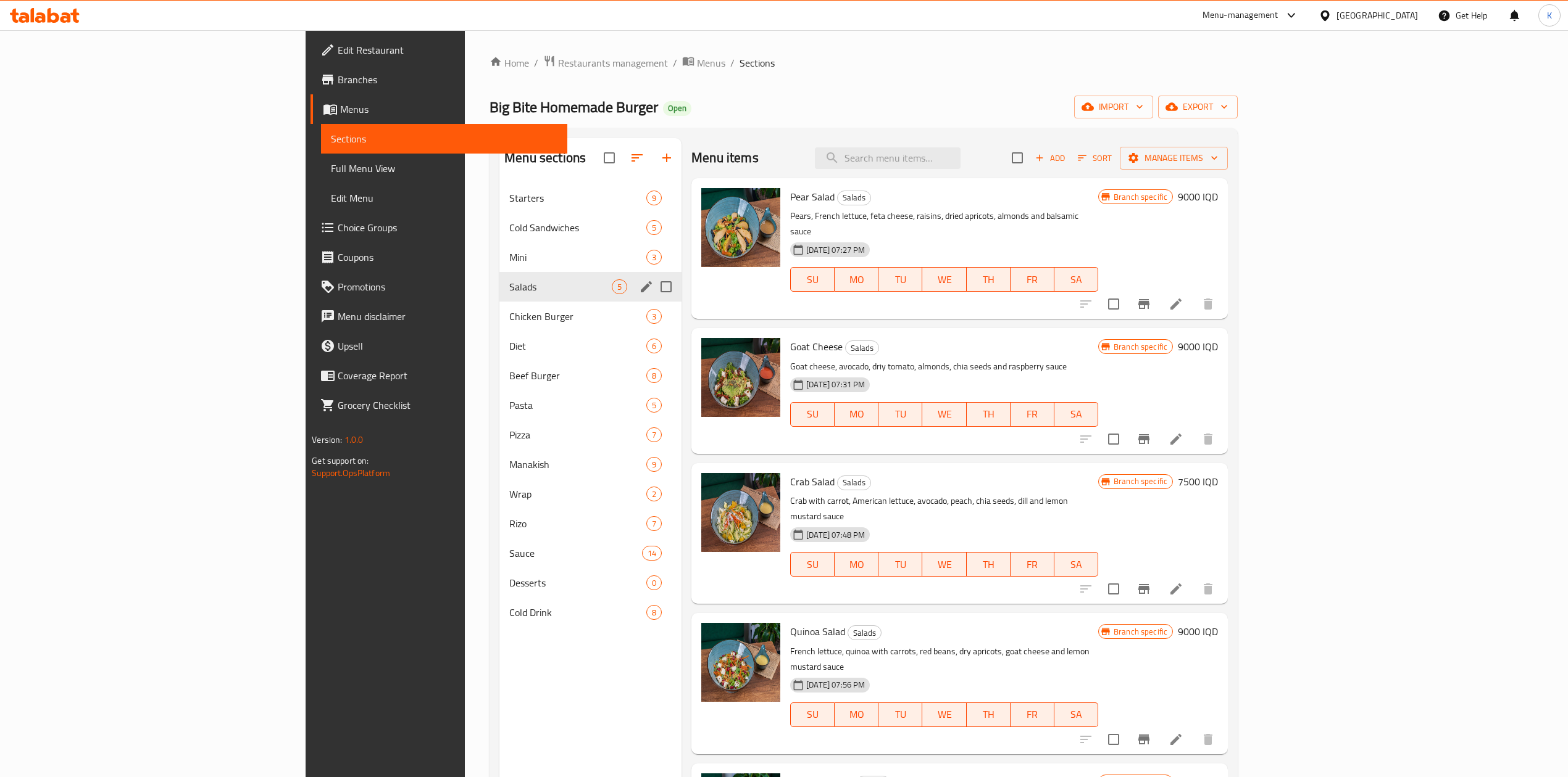
click at [509, 262] on span "Mini" at bounding box center [578, 258] width 137 height 15
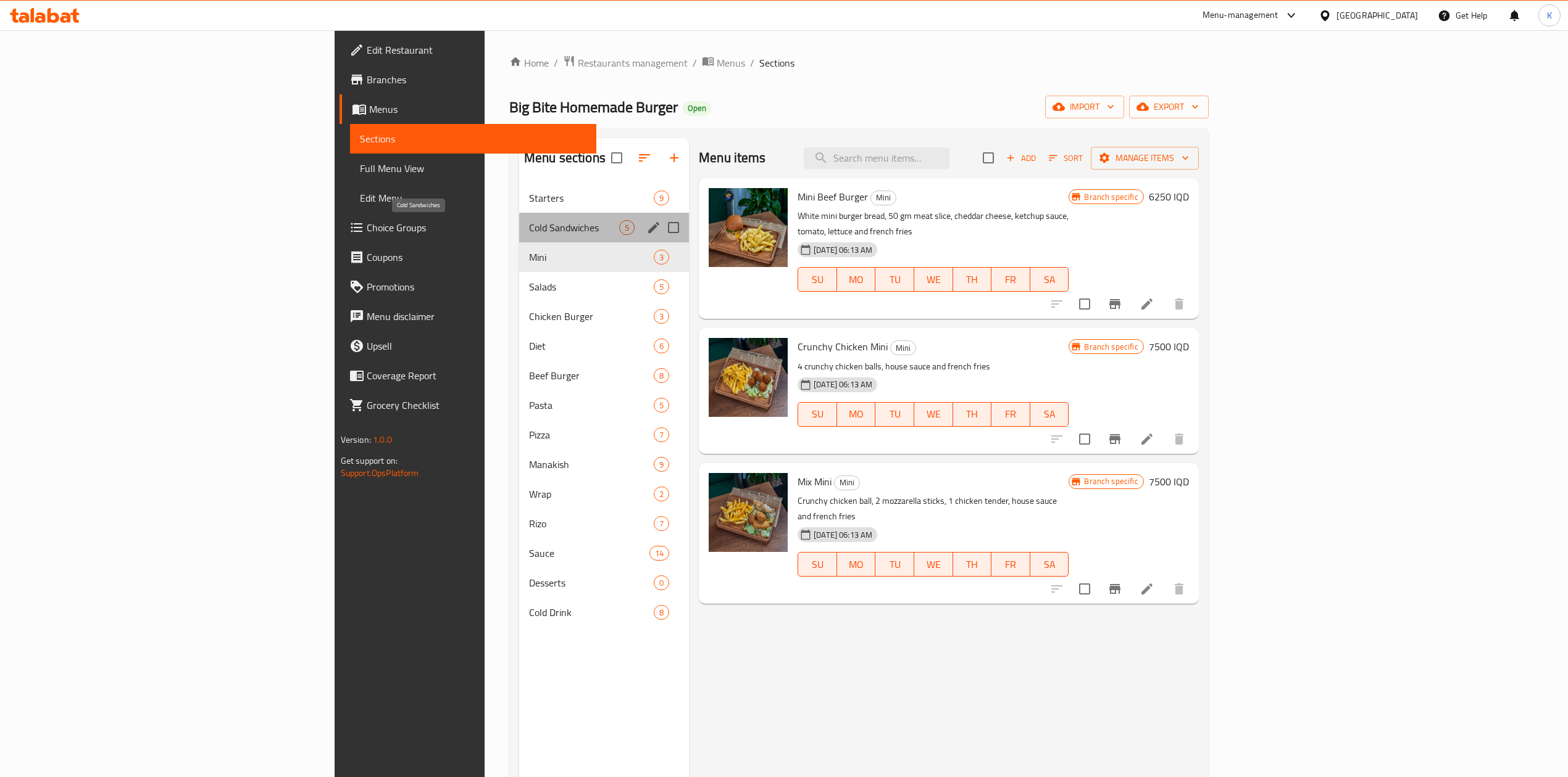
click at [529, 233] on span "Cold Sandwiches" at bounding box center [574, 228] width 90 height 15
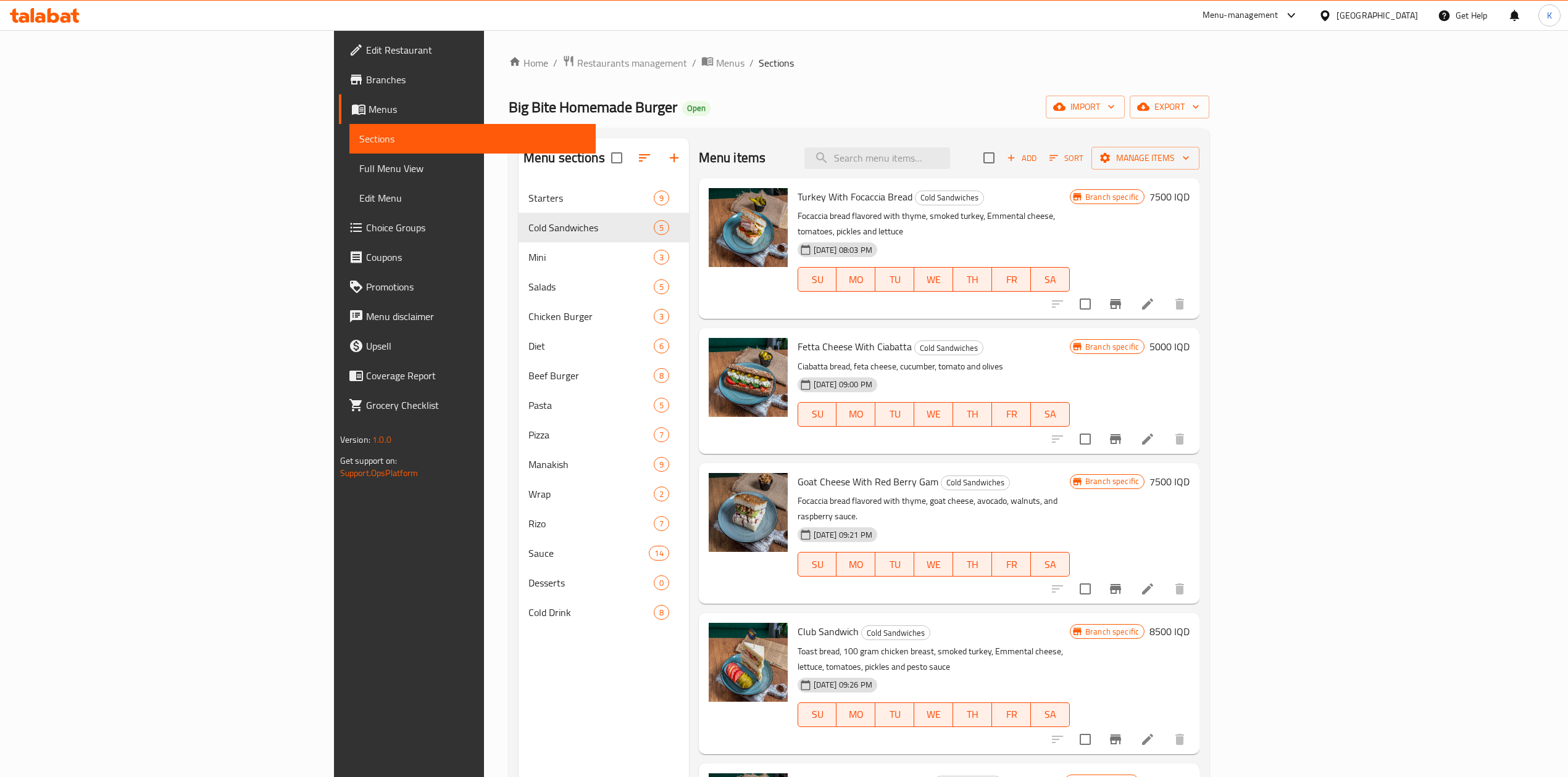
scroll to position [173, 0]
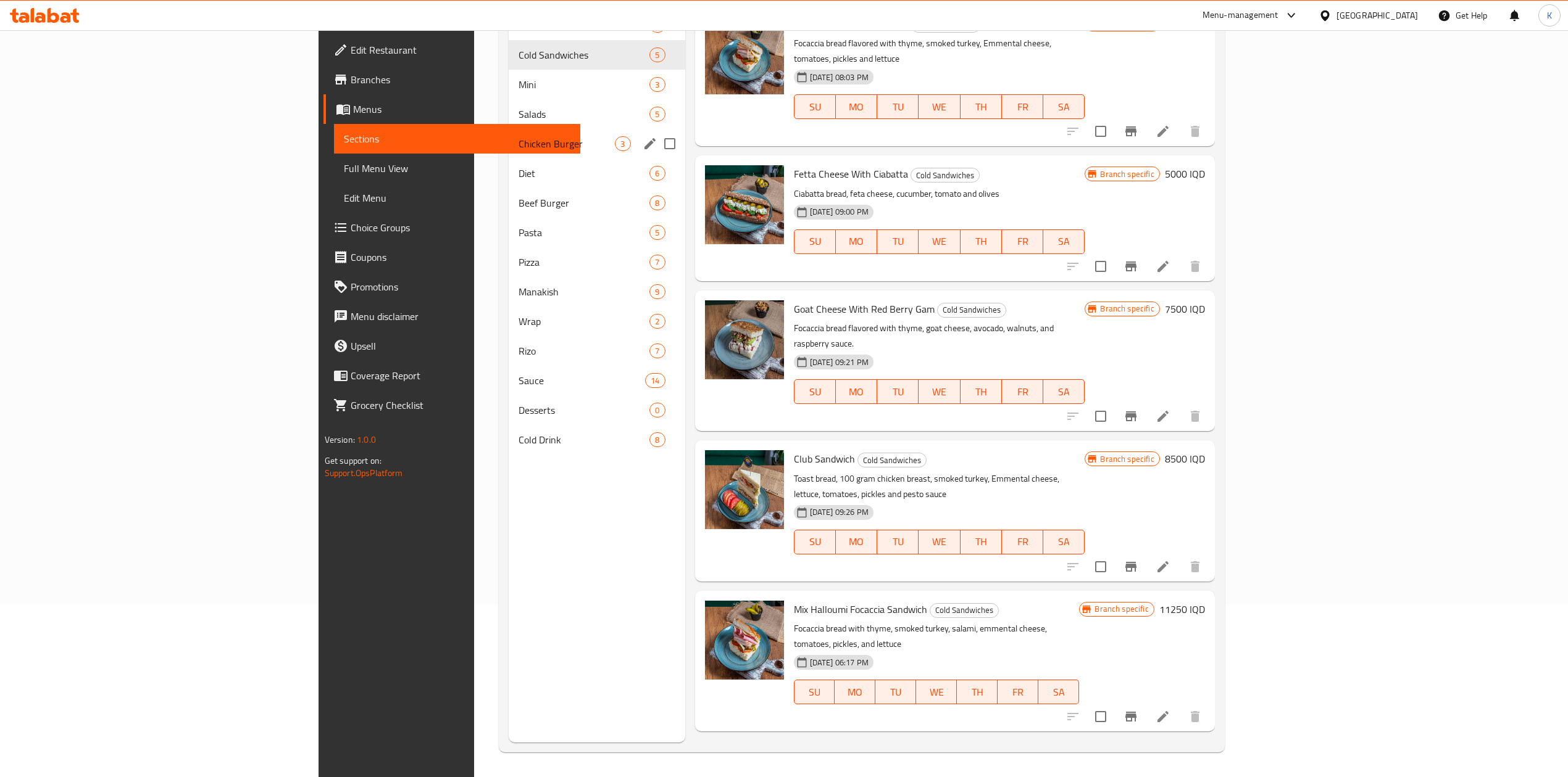
click at [519, 145] on span "Chicken Burger" at bounding box center [567, 144] width 97 height 15
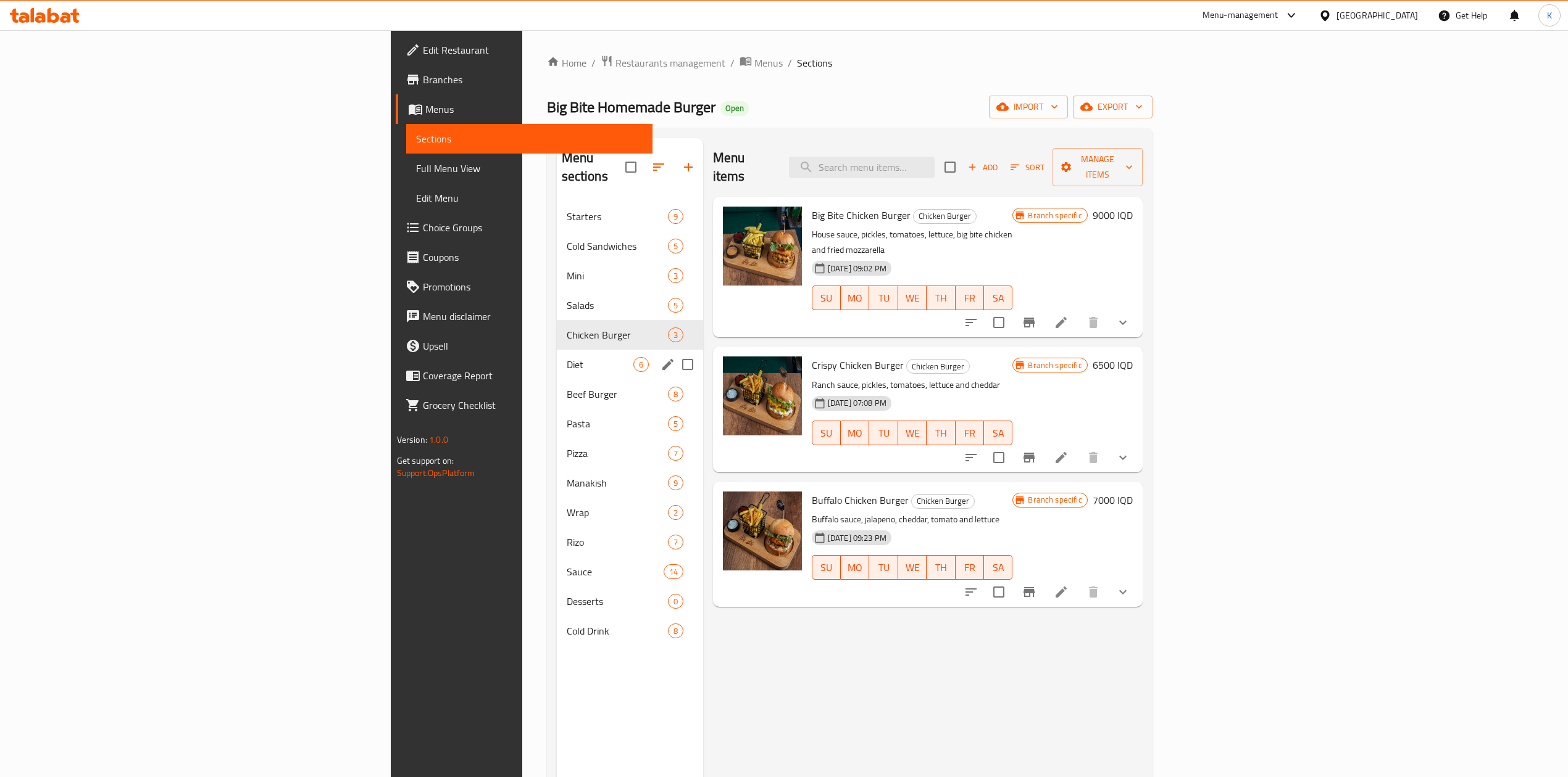
click at [566, 357] on span "Diet" at bounding box center [599, 364] width 66 height 15
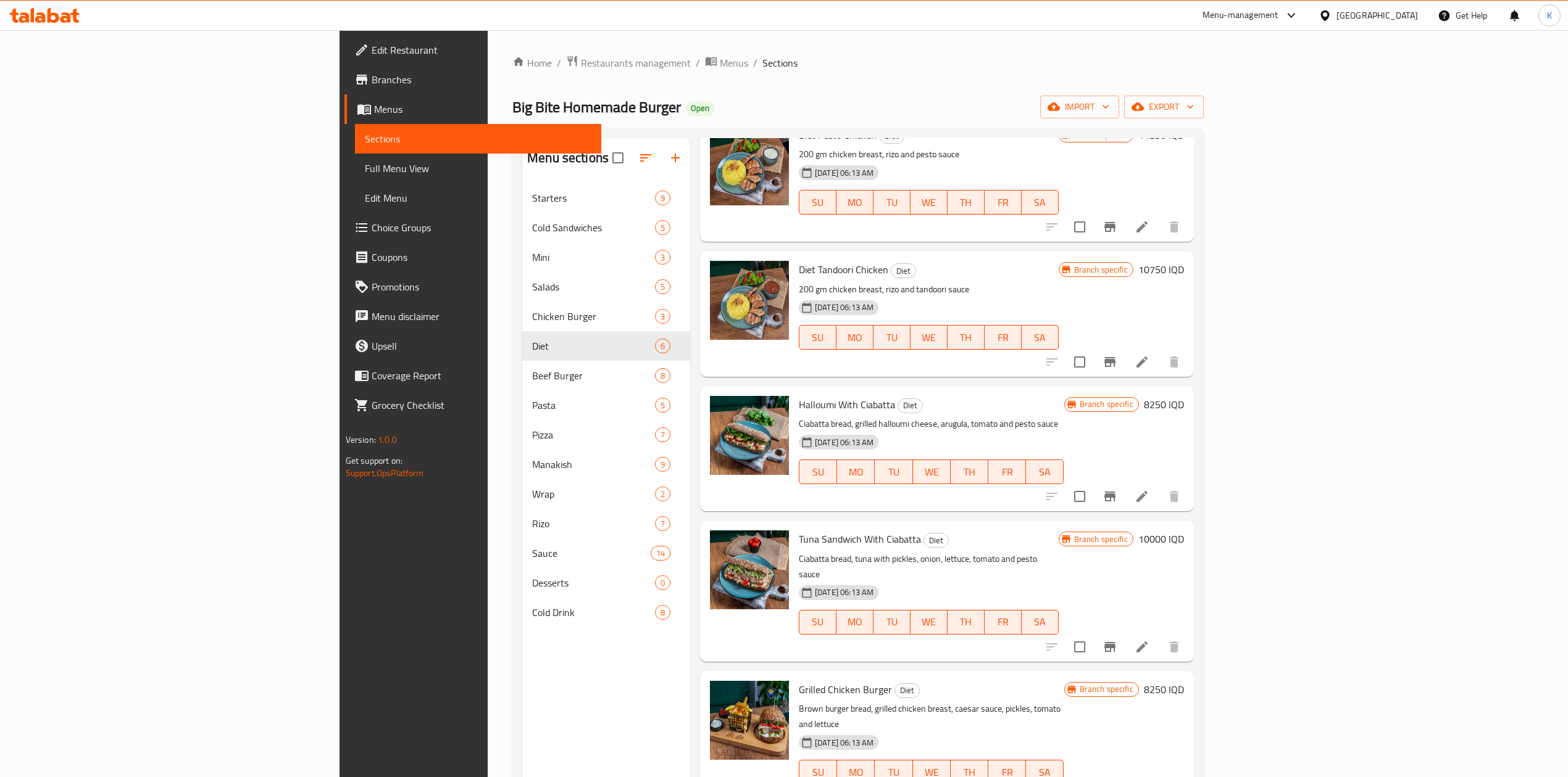
scroll to position [173, 0]
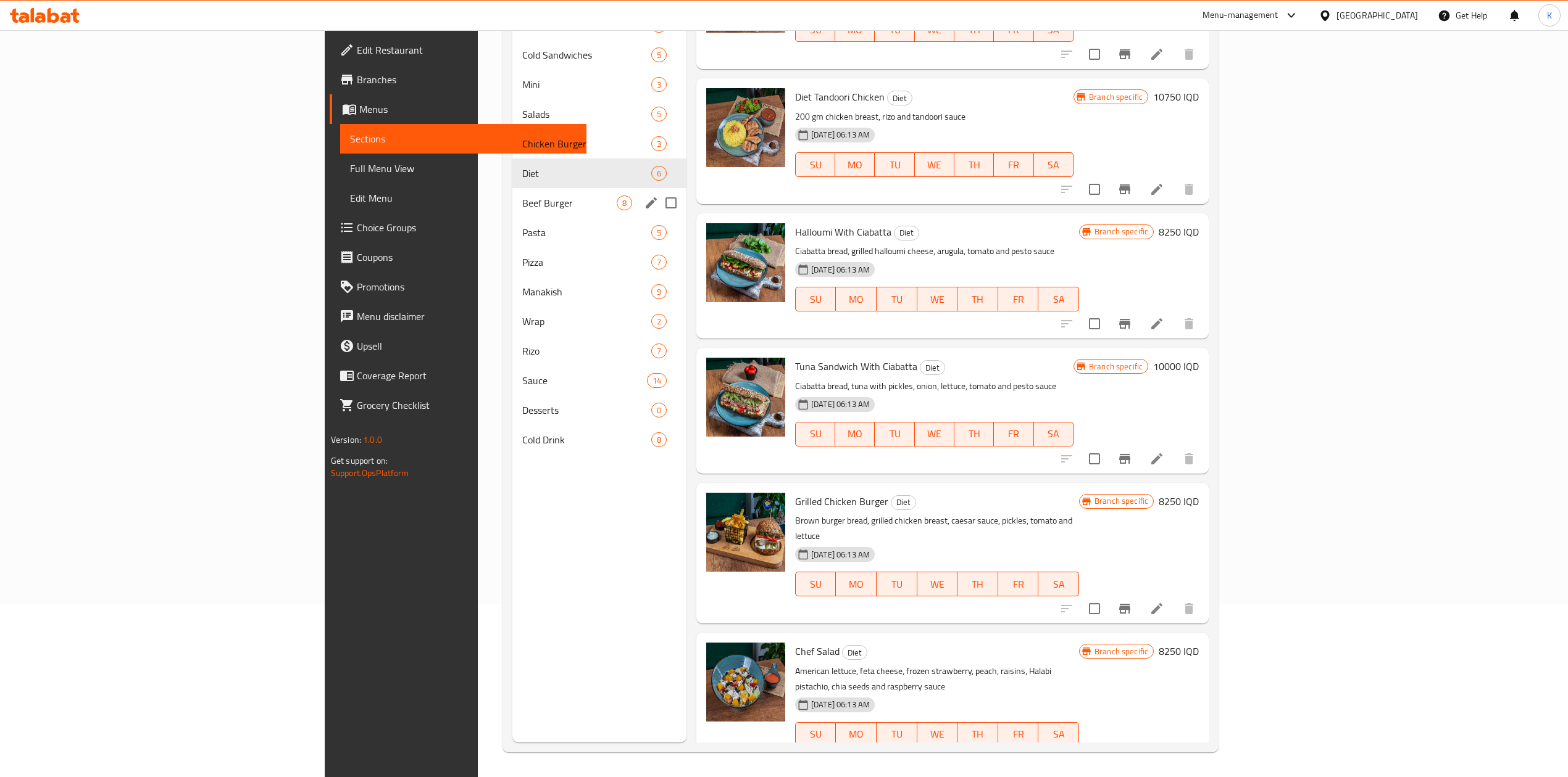
click at [522, 198] on span "Beef Burger" at bounding box center [569, 203] width 94 height 15
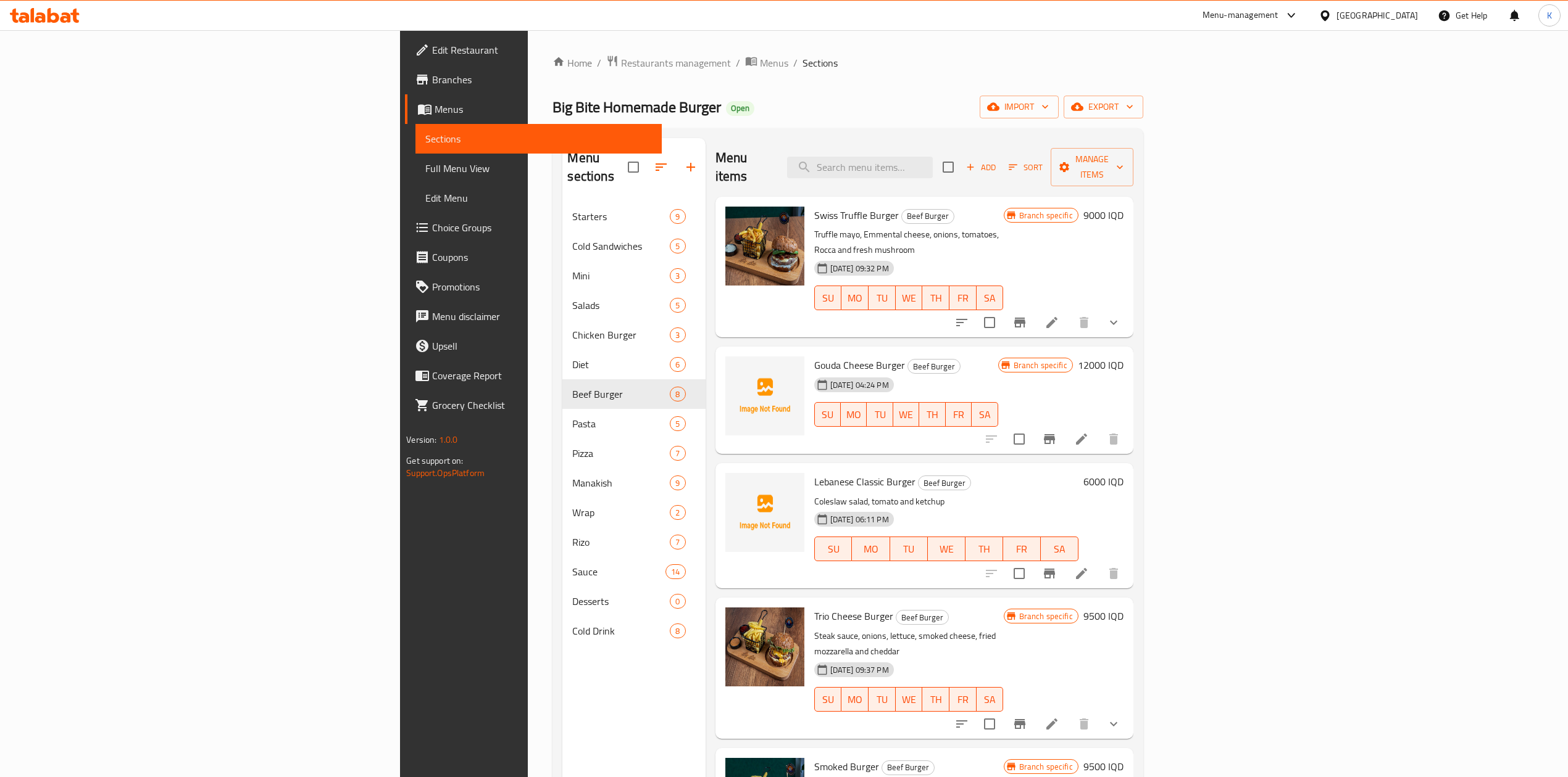
click at [1055, 434] on icon "Branch-specific-item" at bounding box center [1049, 439] width 11 height 10
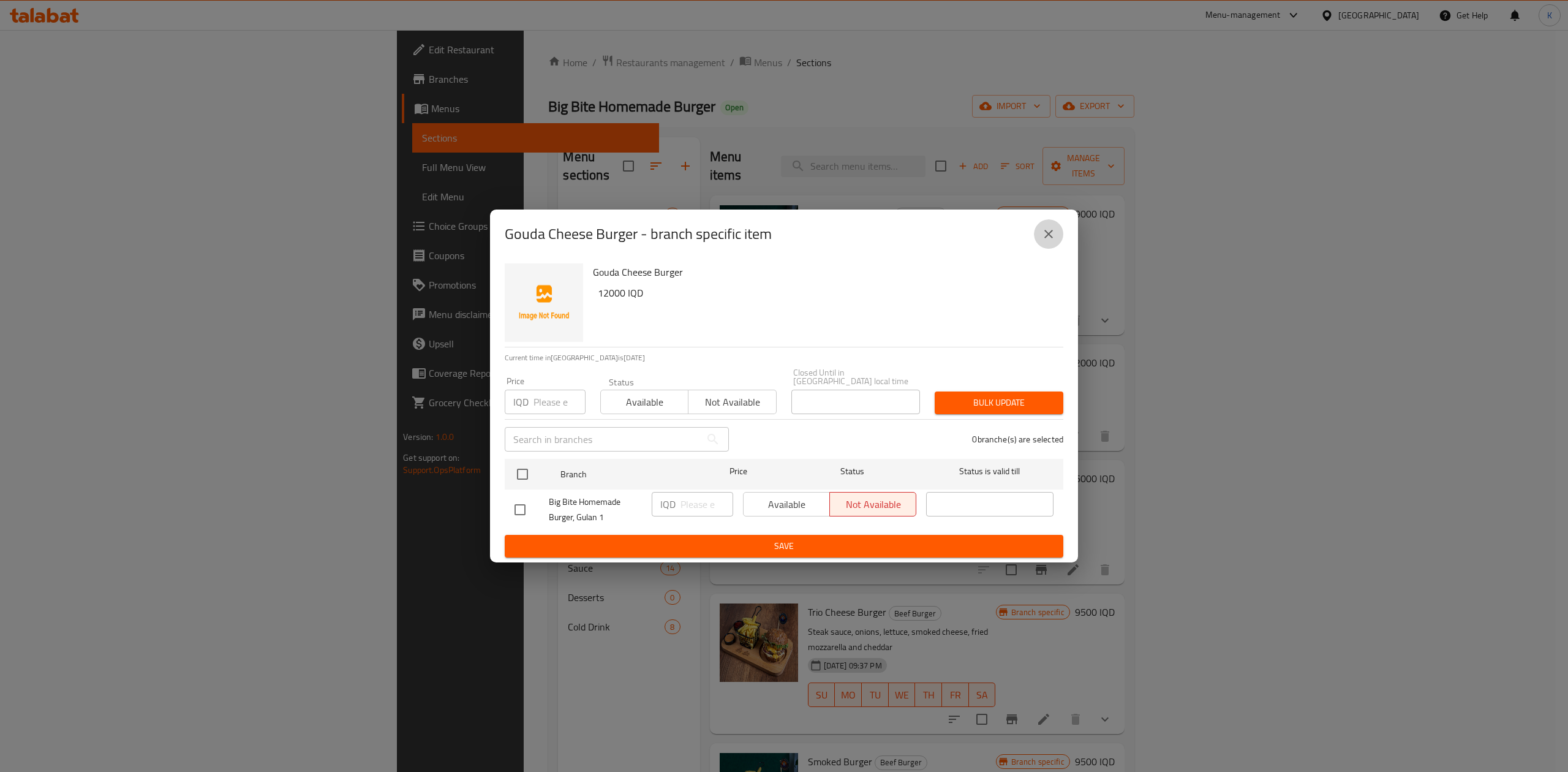
click at [1050, 236] on icon "close" at bounding box center [1049, 234] width 15 height 15
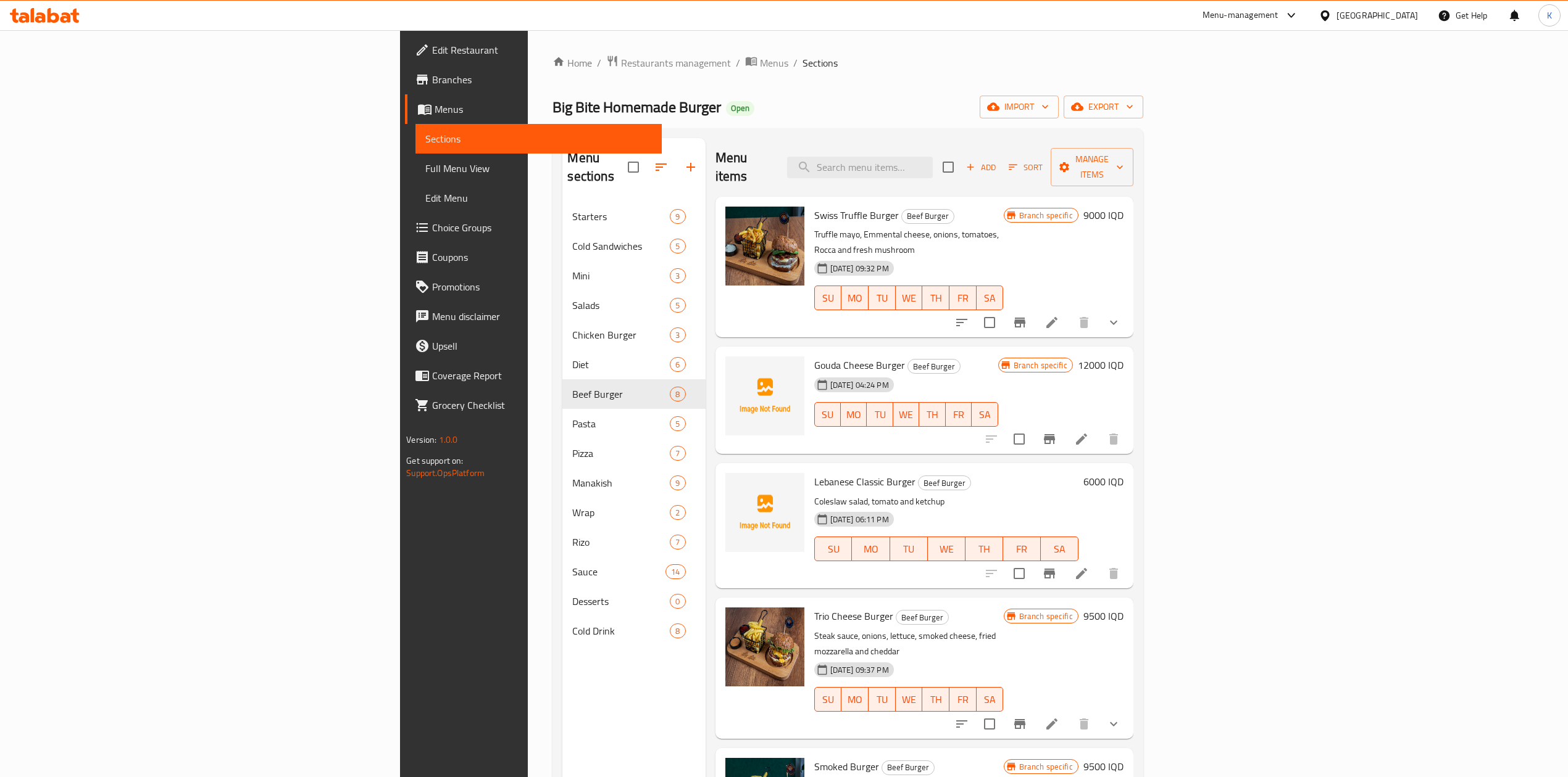
click at [1027, 315] on icon "Branch-specific-item" at bounding box center [1020, 323] width 15 height 15
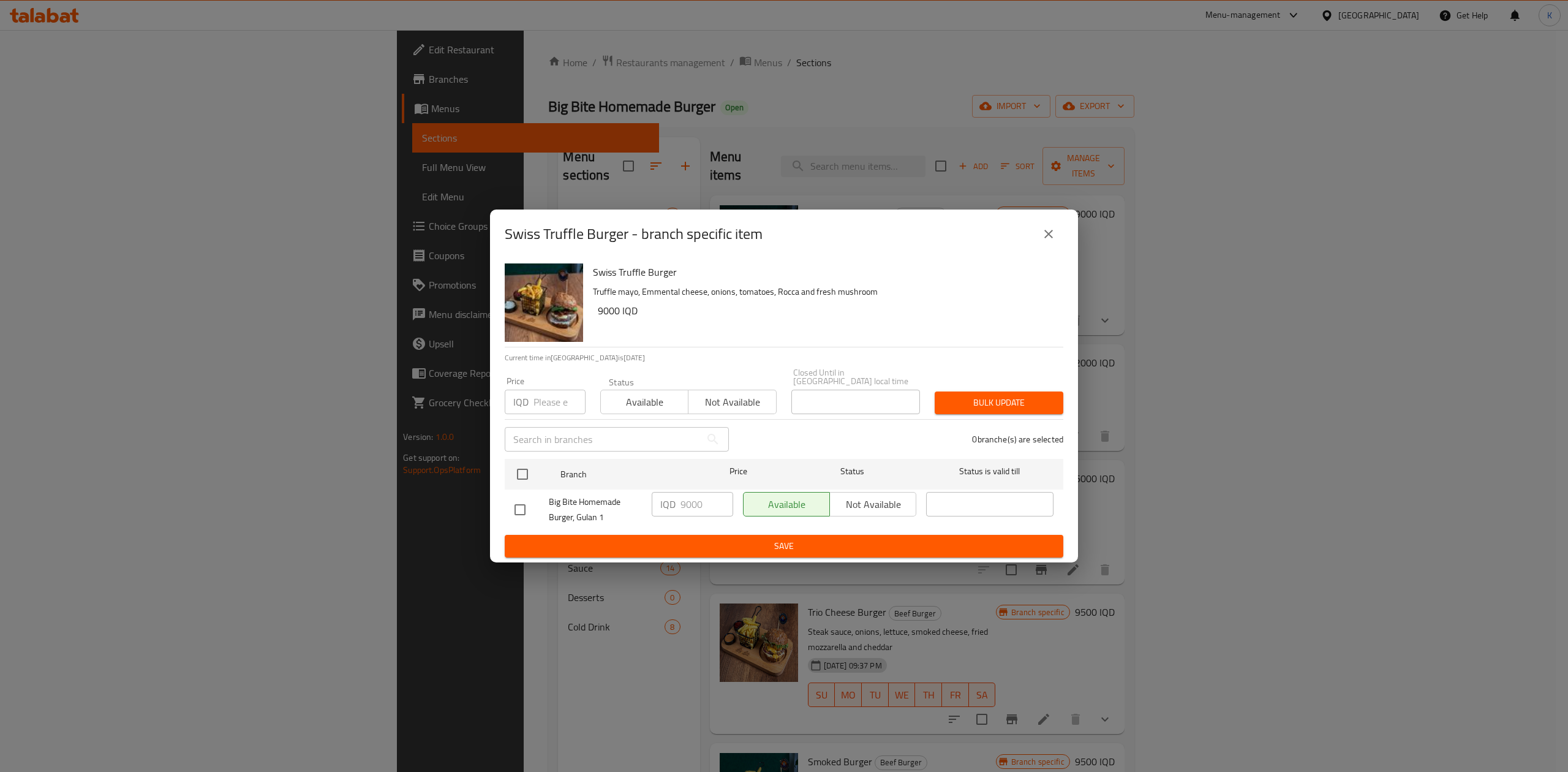
click at [1051, 228] on button "close" at bounding box center [1049, 234] width 30 height 30
